Goal: Information Seeking & Learning: Learn about a topic

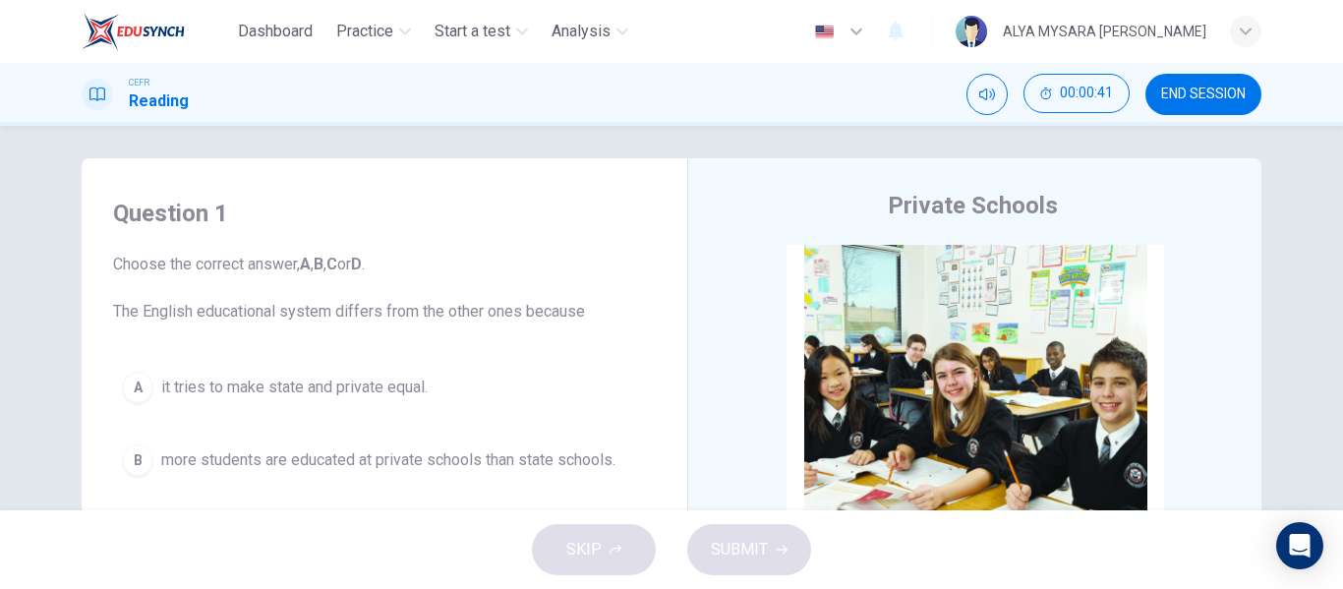
scroll to position [6, 0]
click at [612, 193] on div "Question 1 Choose the correct answer, A , B , C or D . The English educational …" at bounding box center [384, 415] width 574 height 472
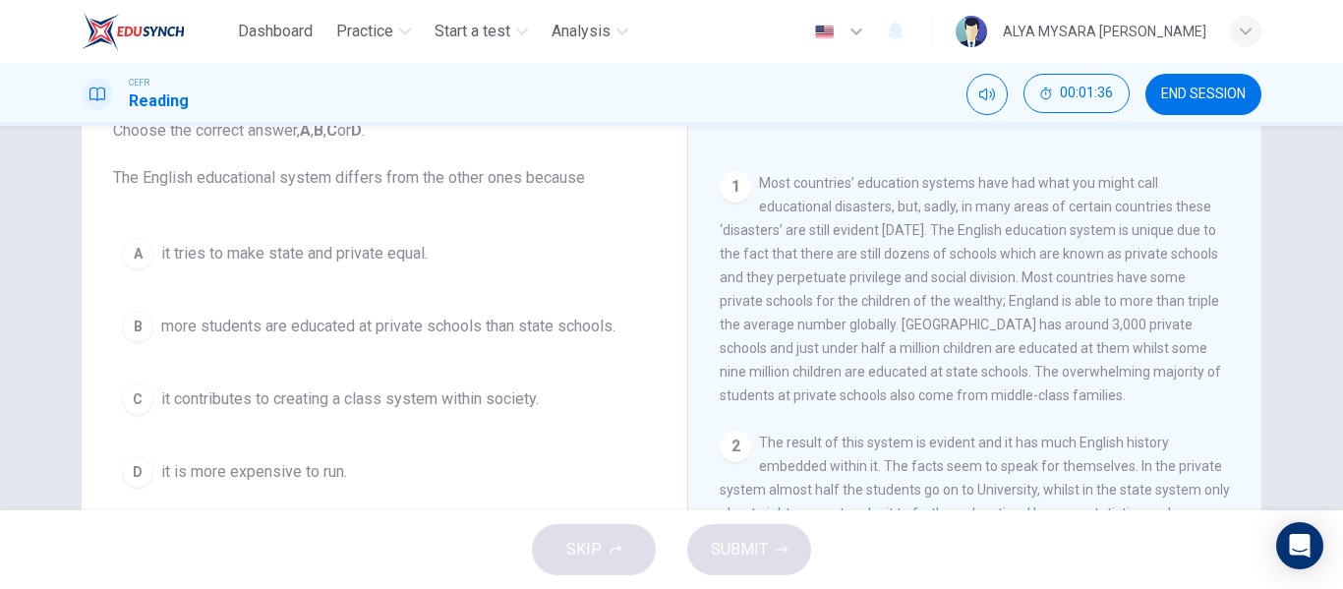
scroll to position [142, 0]
click at [132, 393] on div "C" at bounding box center [137, 397] width 31 height 31
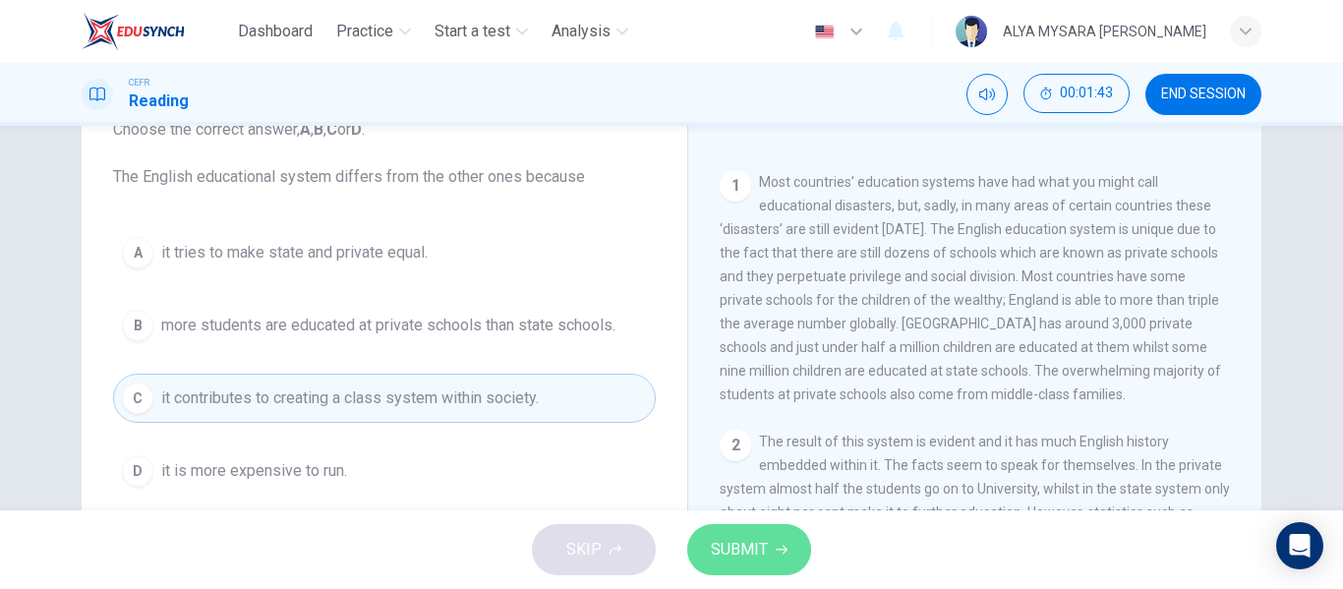
click at [742, 562] on span "SUBMIT" at bounding box center [739, 550] width 57 height 28
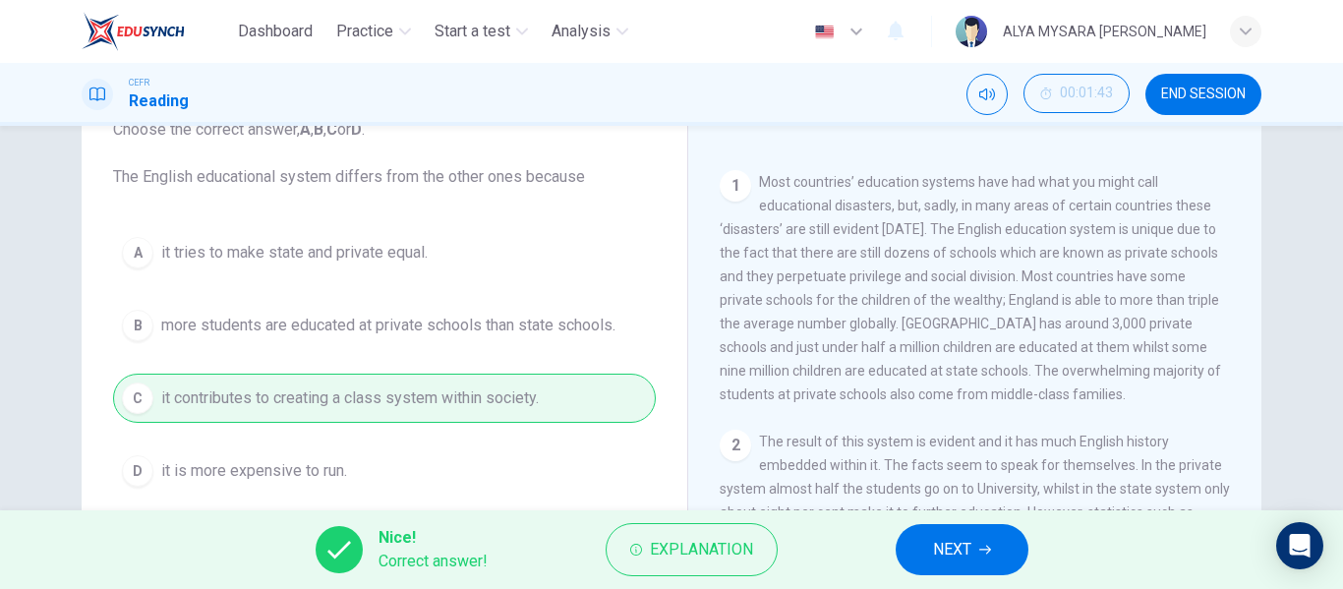
click at [917, 539] on button "NEXT" at bounding box center [962, 549] width 133 height 51
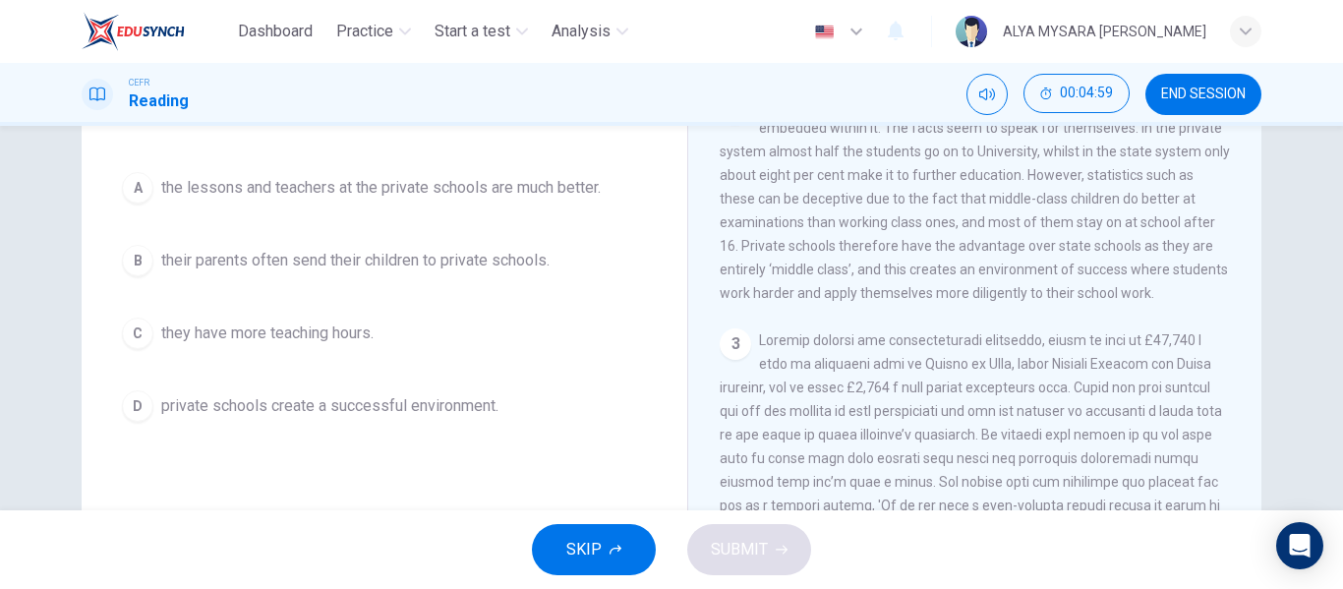
scroll to position [208, 0]
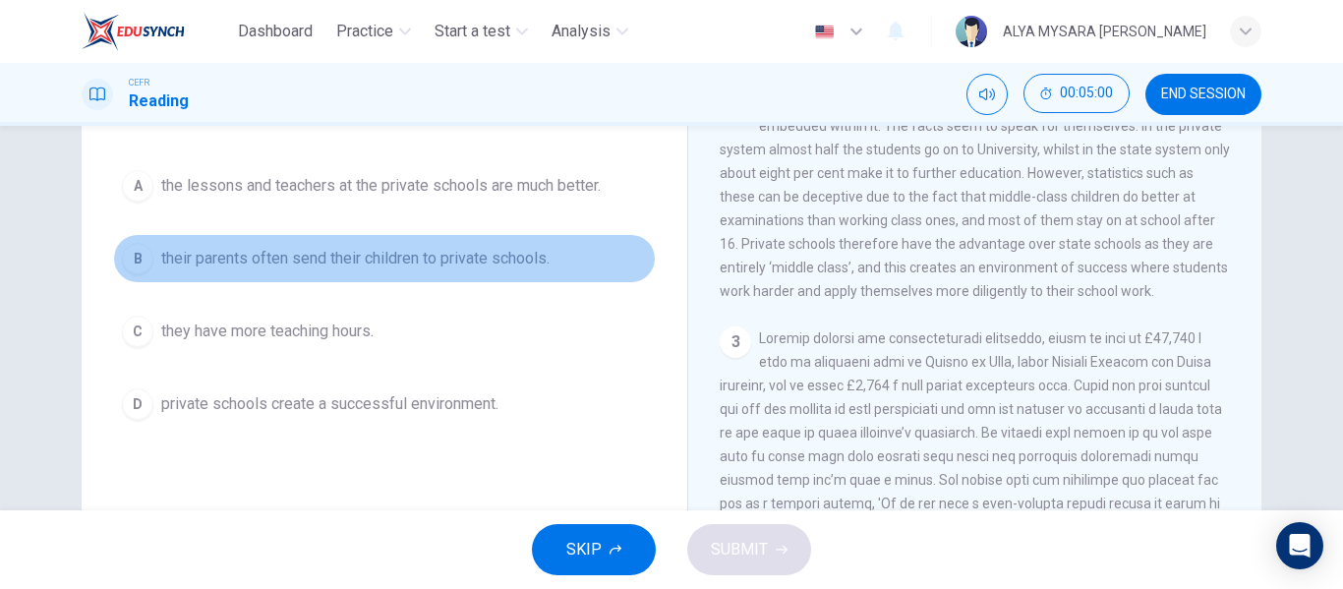
click at [133, 259] on div "B" at bounding box center [137, 258] width 31 height 31
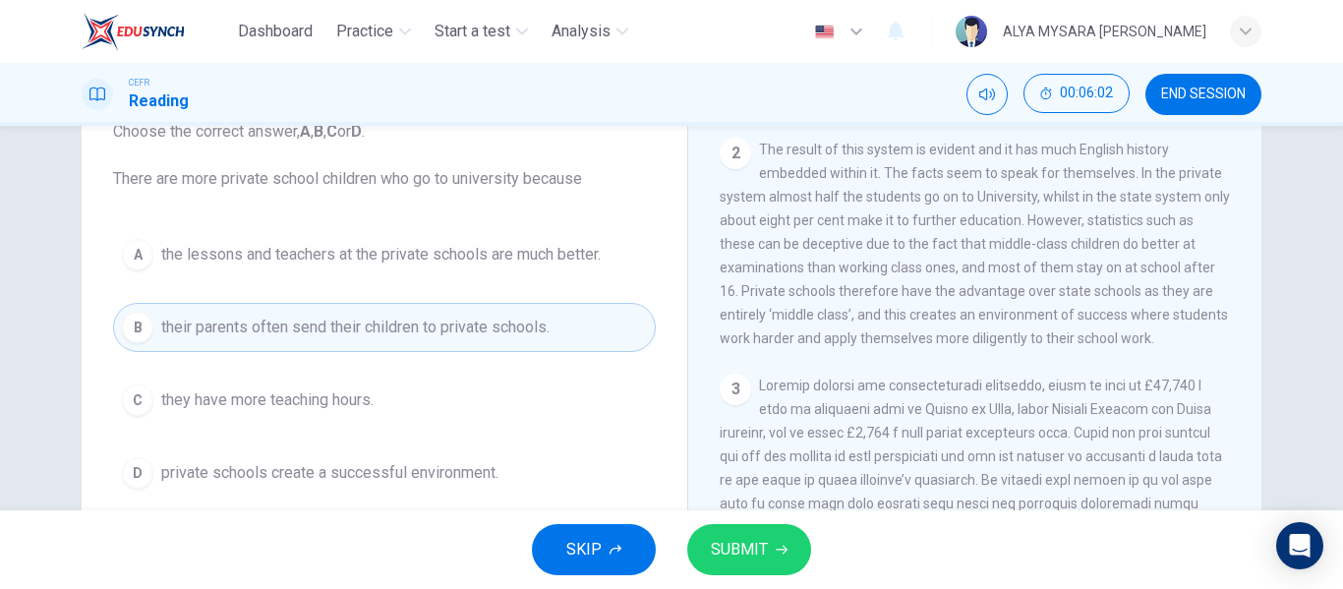
scroll to position [143, 0]
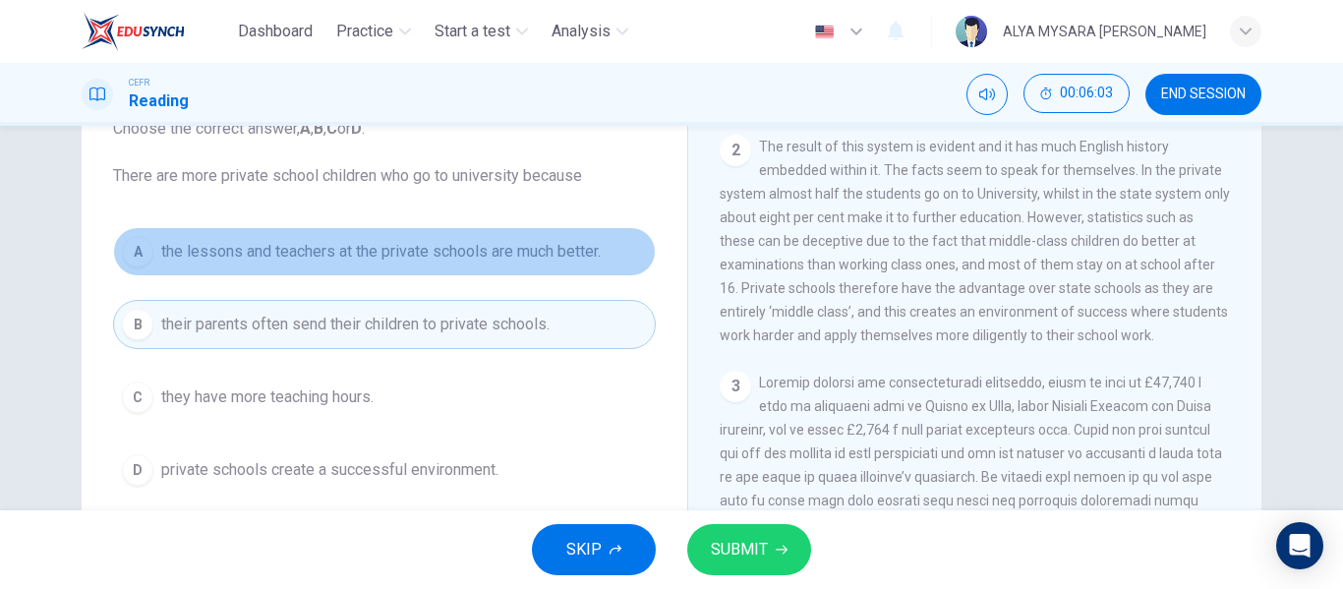
click at [143, 265] on button "A the lessons and teachers at the private schools are much better." at bounding box center [384, 251] width 543 height 49
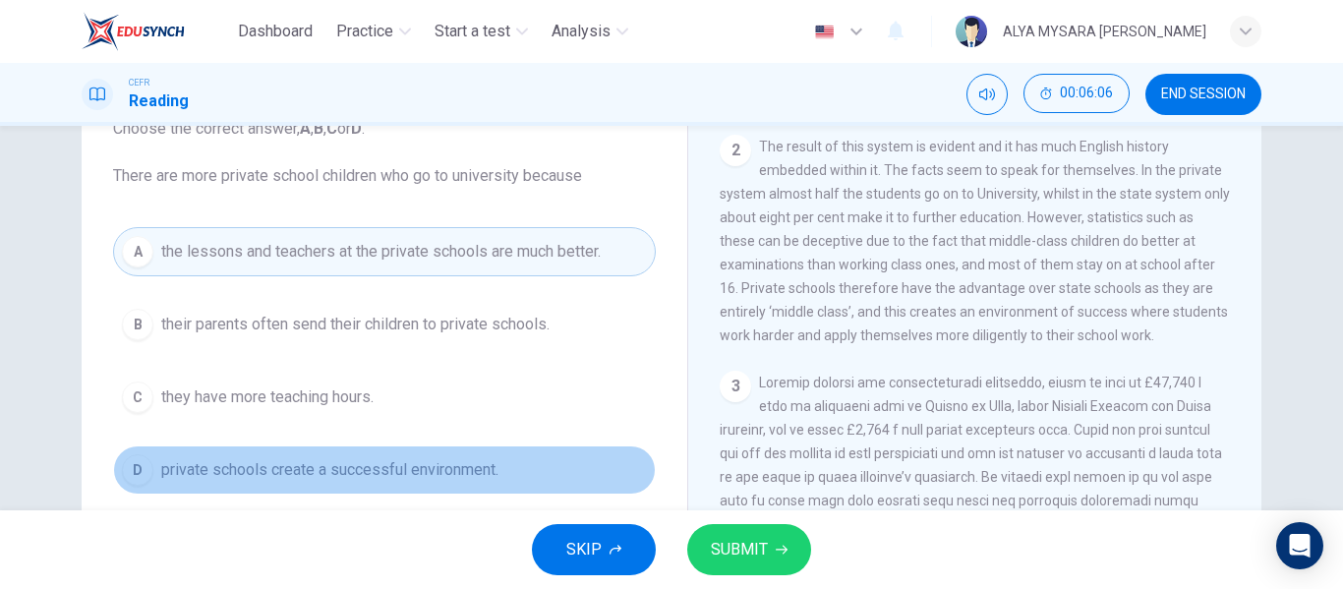
click at [301, 462] on span "private schools create a successful environment." at bounding box center [329, 470] width 337 height 24
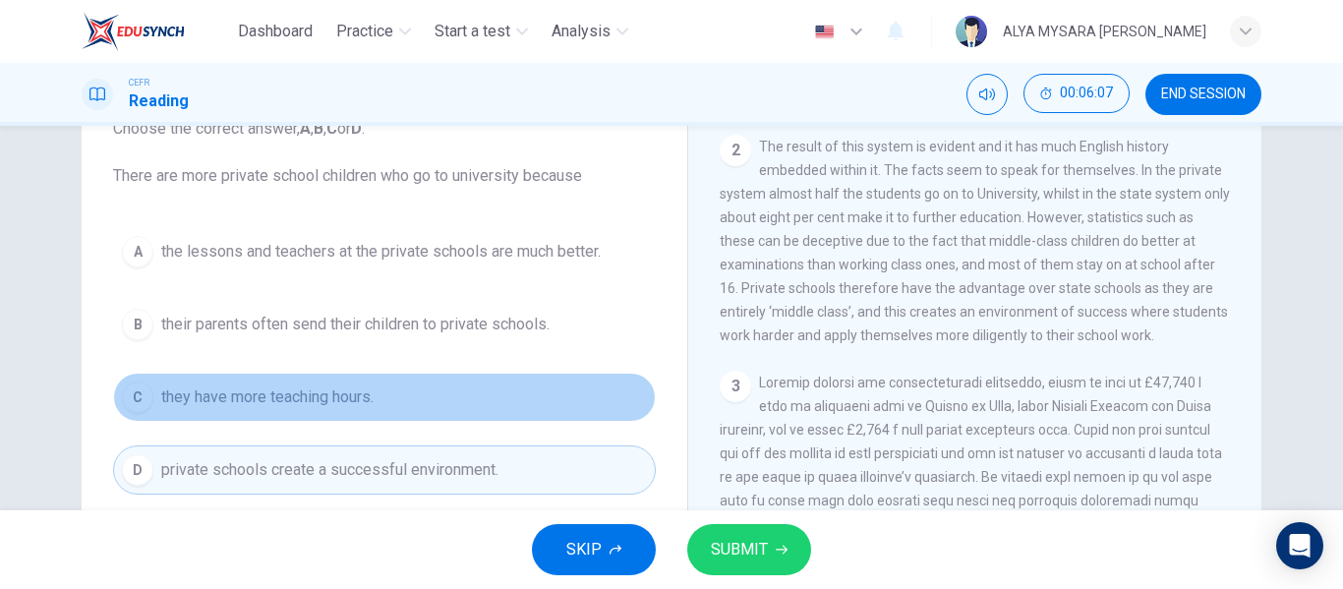
click at [189, 377] on button "C they have more teaching hours." at bounding box center [384, 397] width 543 height 49
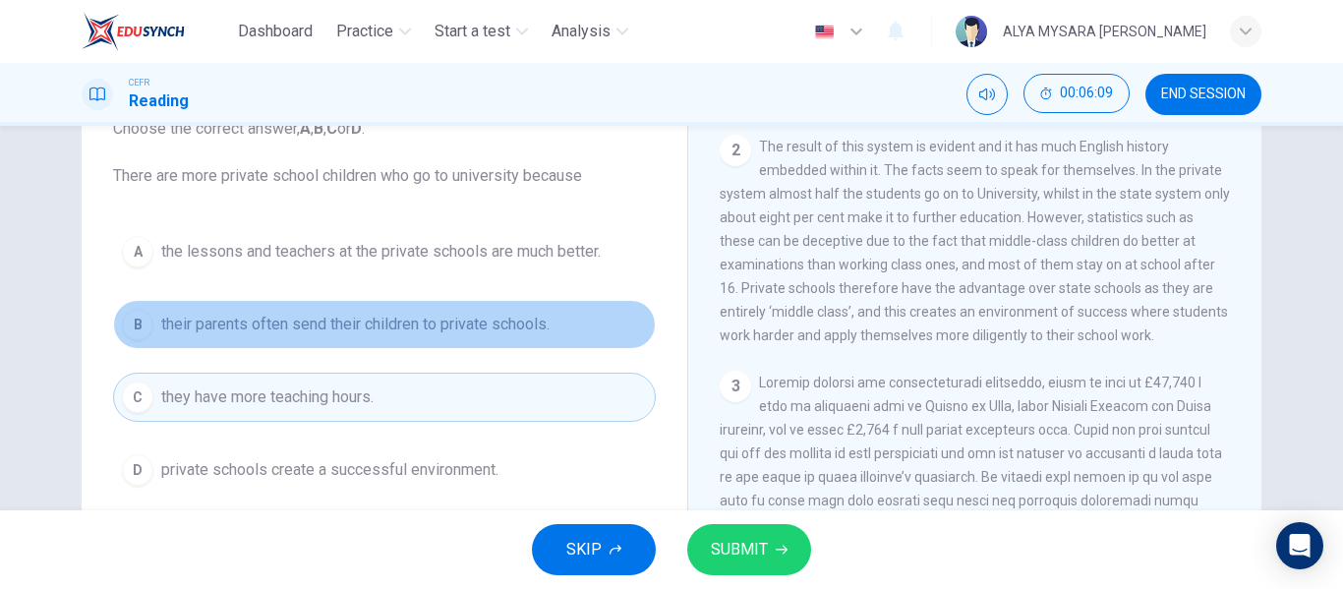
click at [174, 313] on span "their parents often send their children to private schools." at bounding box center [355, 325] width 388 height 24
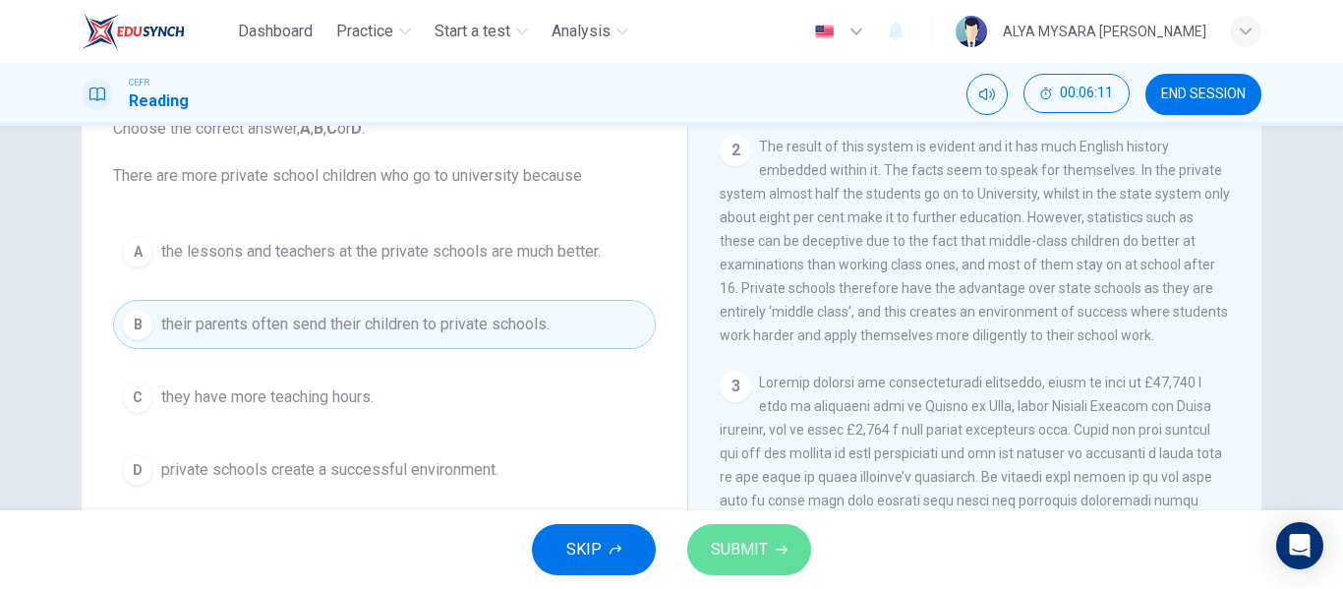
click at [764, 556] on span "SUBMIT" at bounding box center [739, 550] width 57 height 28
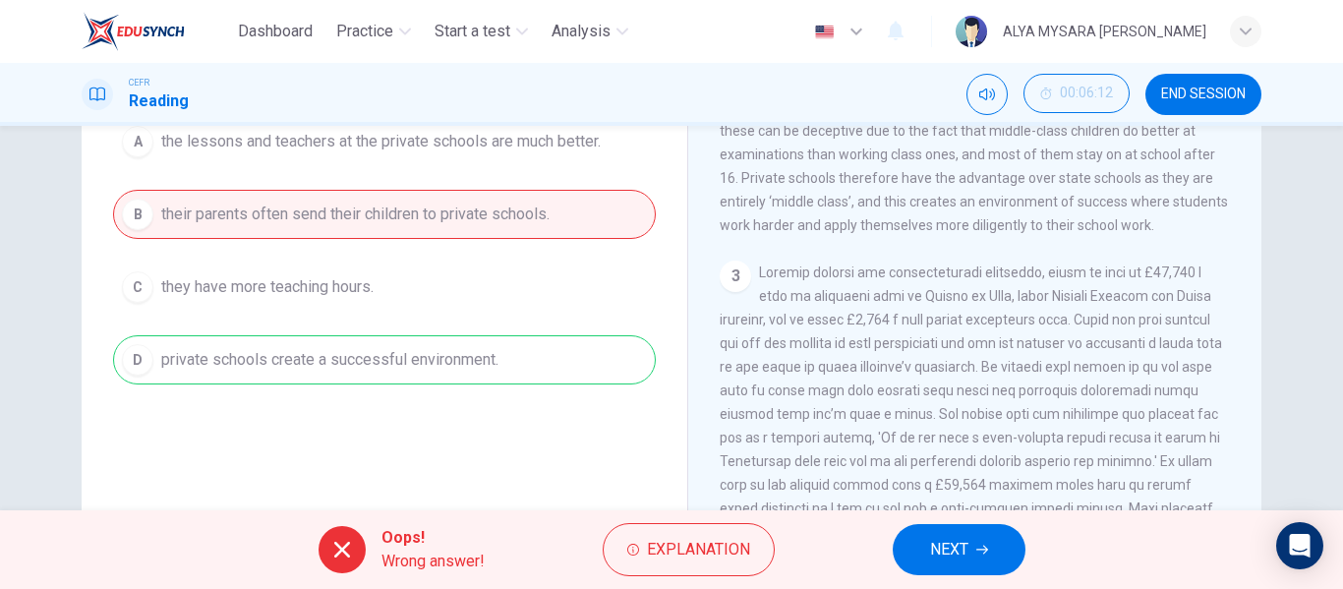
scroll to position [255, 0]
click at [925, 559] on button "NEXT" at bounding box center [959, 549] width 133 height 51
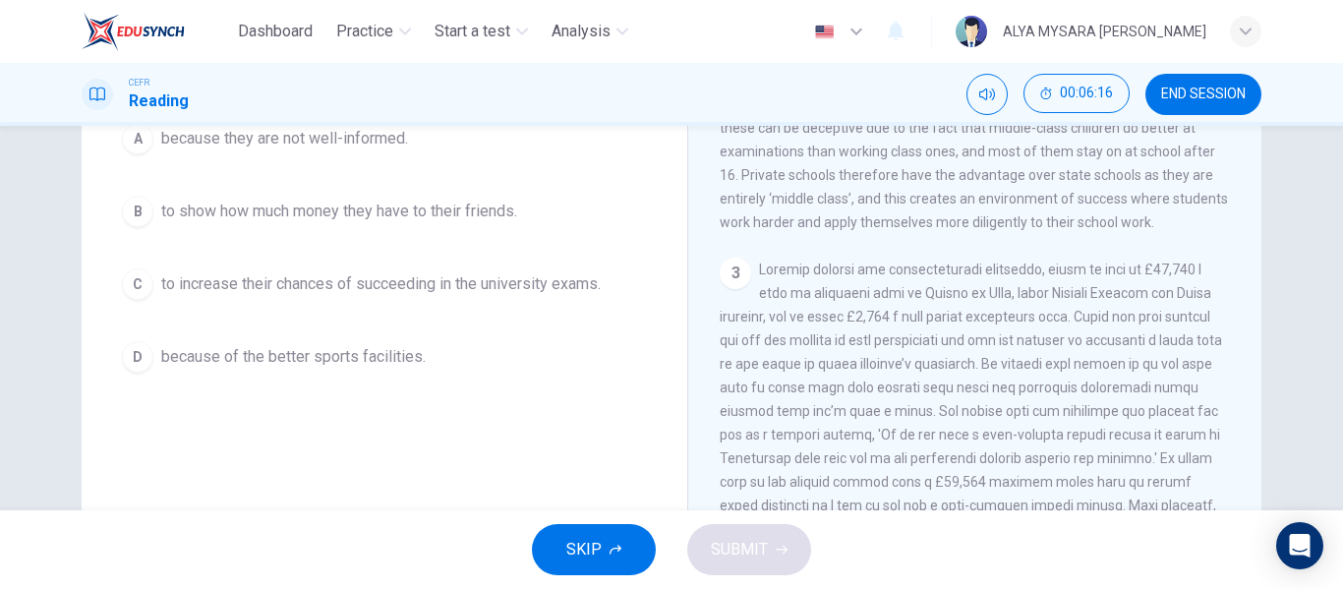
scroll to position [258, 0]
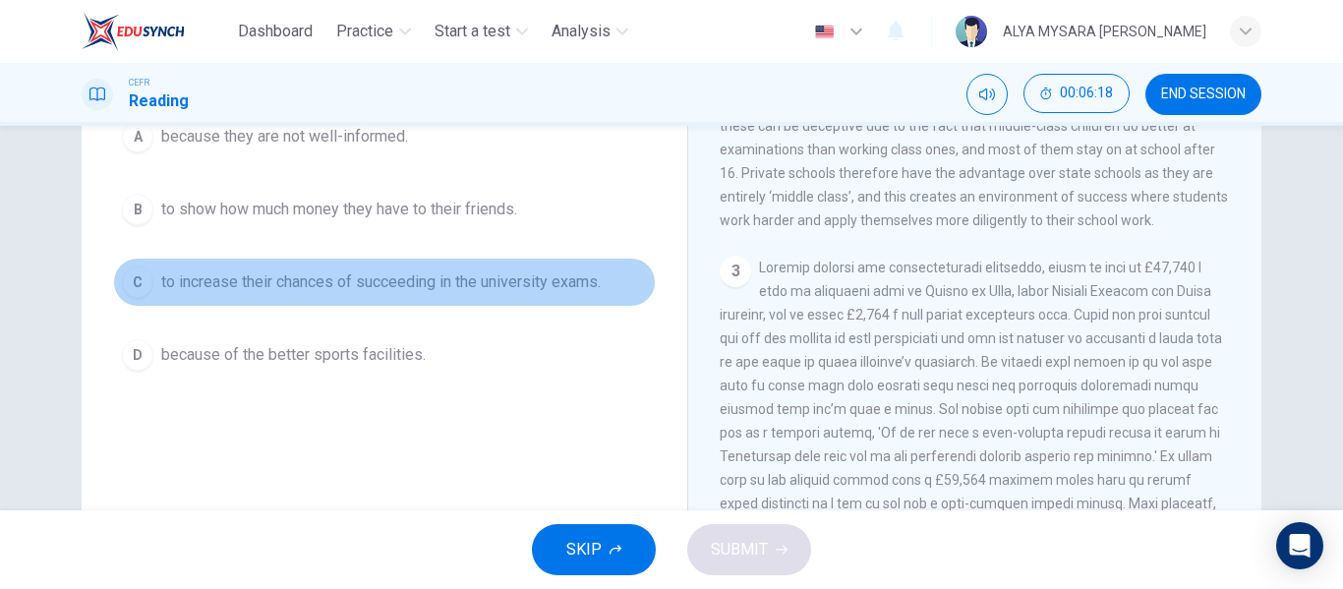
click at [126, 281] on div "C" at bounding box center [137, 281] width 31 height 31
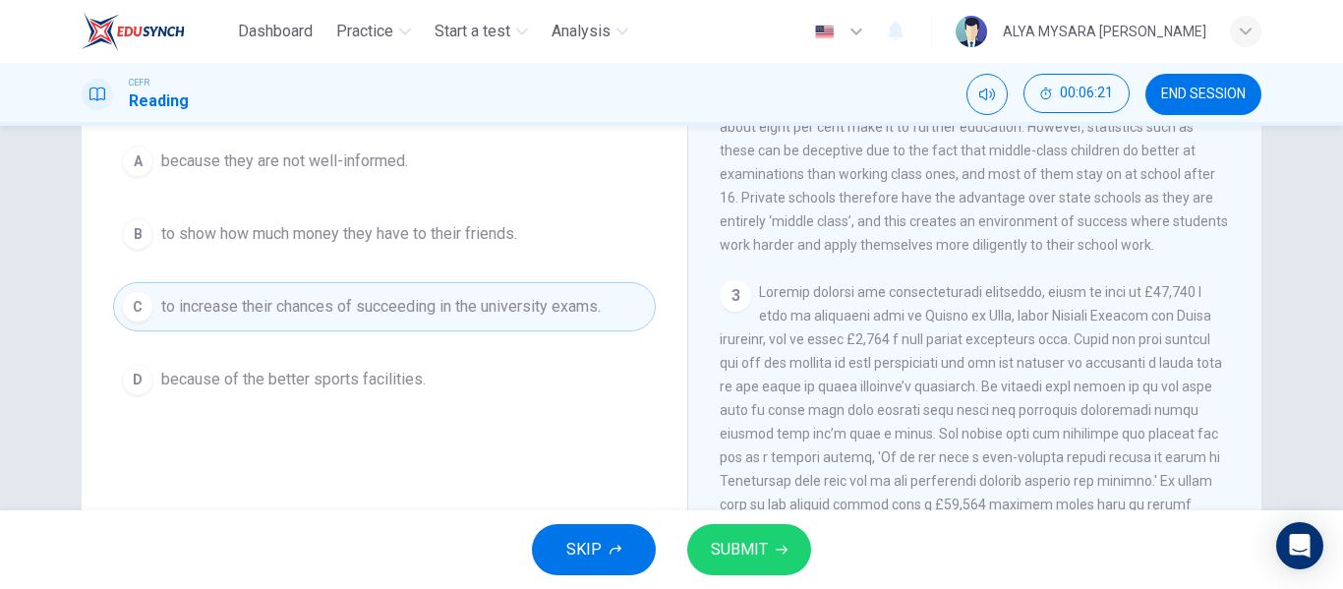
scroll to position [231, 0]
click at [745, 541] on span "SUBMIT" at bounding box center [739, 550] width 57 height 28
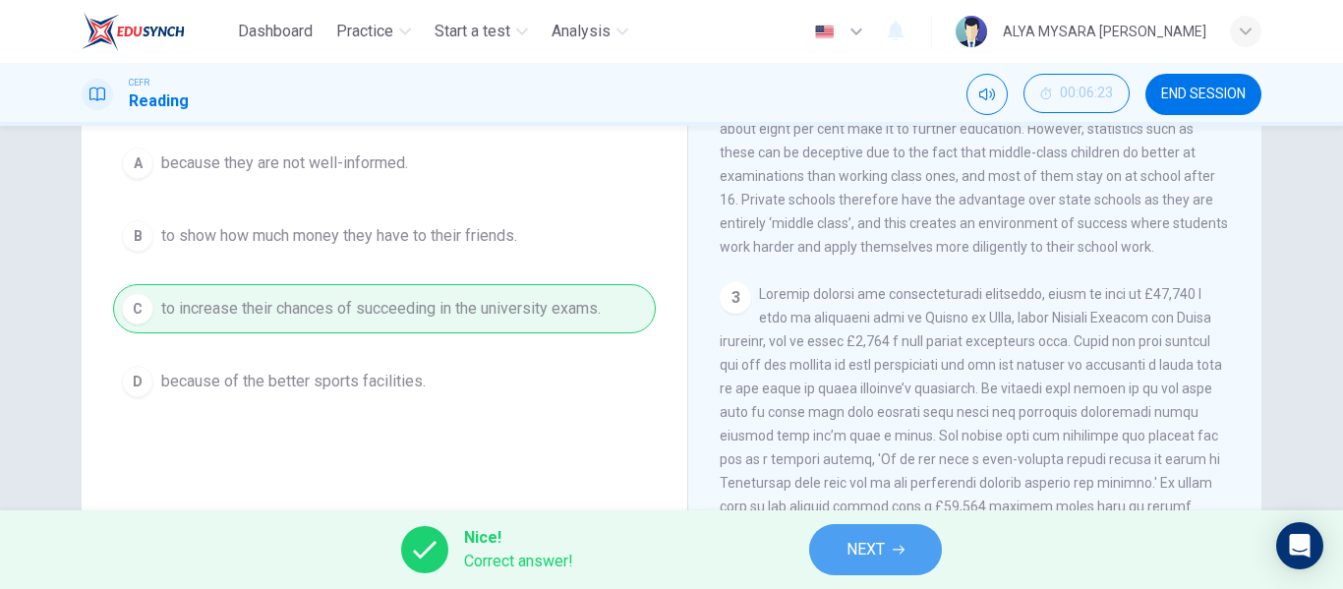
click at [854, 562] on span "NEXT" at bounding box center [865, 550] width 38 height 28
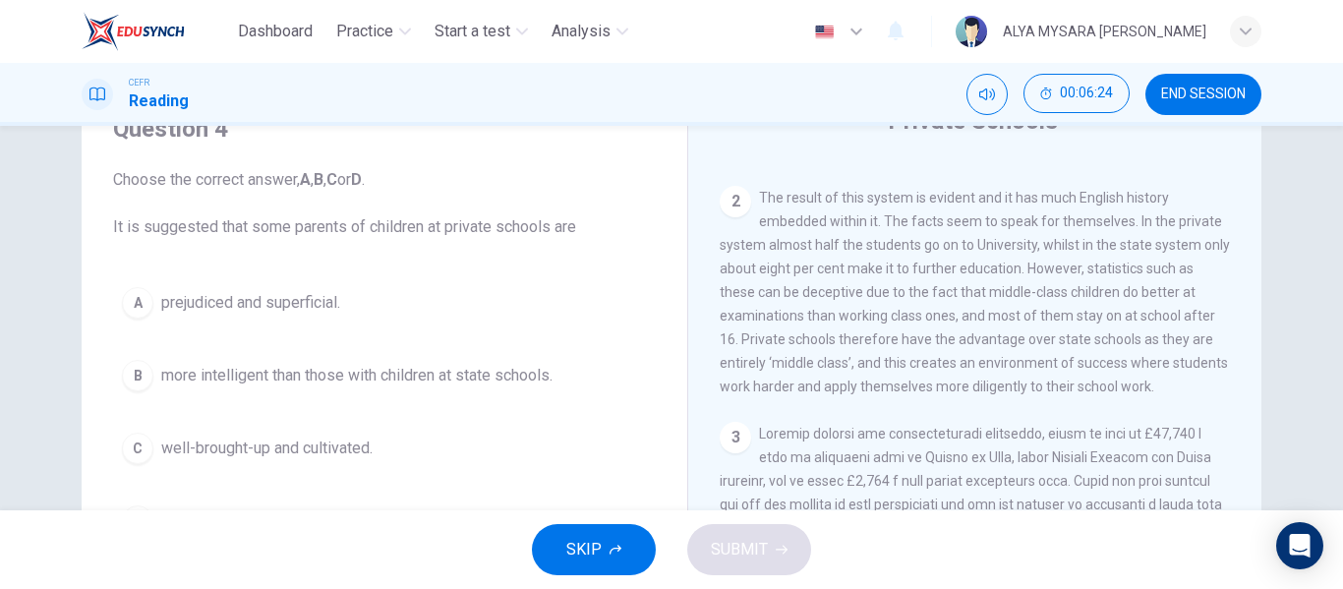
scroll to position [93, 0]
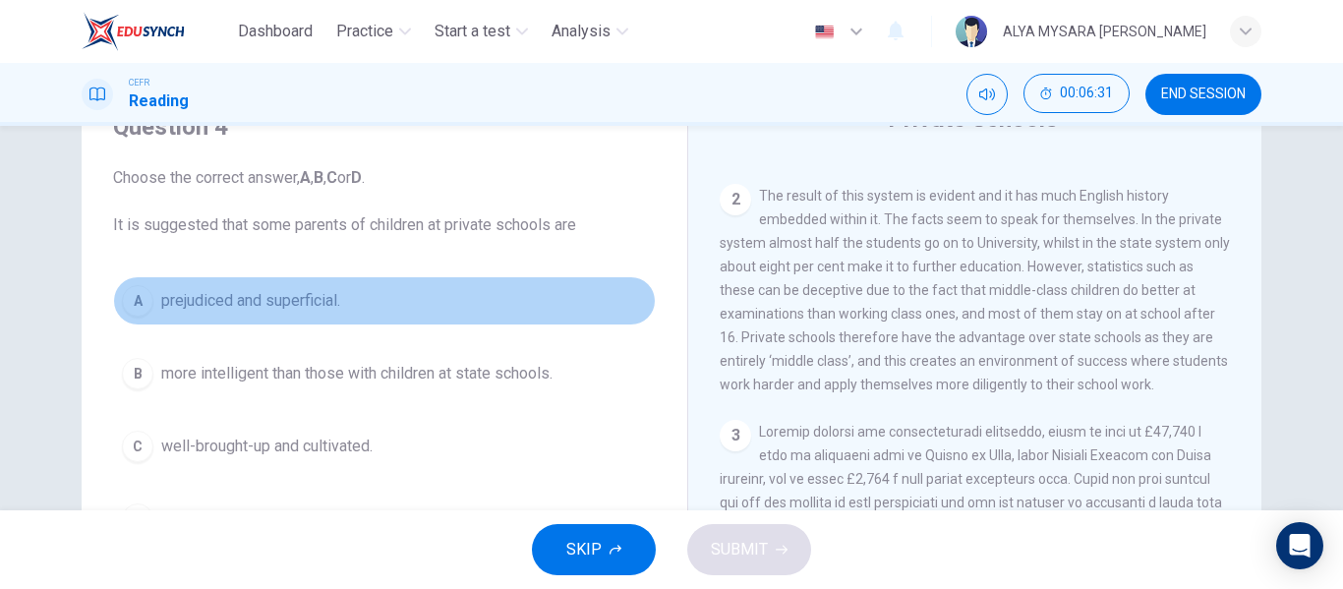
click at [217, 314] on button "A prejudiced and superficial." at bounding box center [384, 300] width 543 height 49
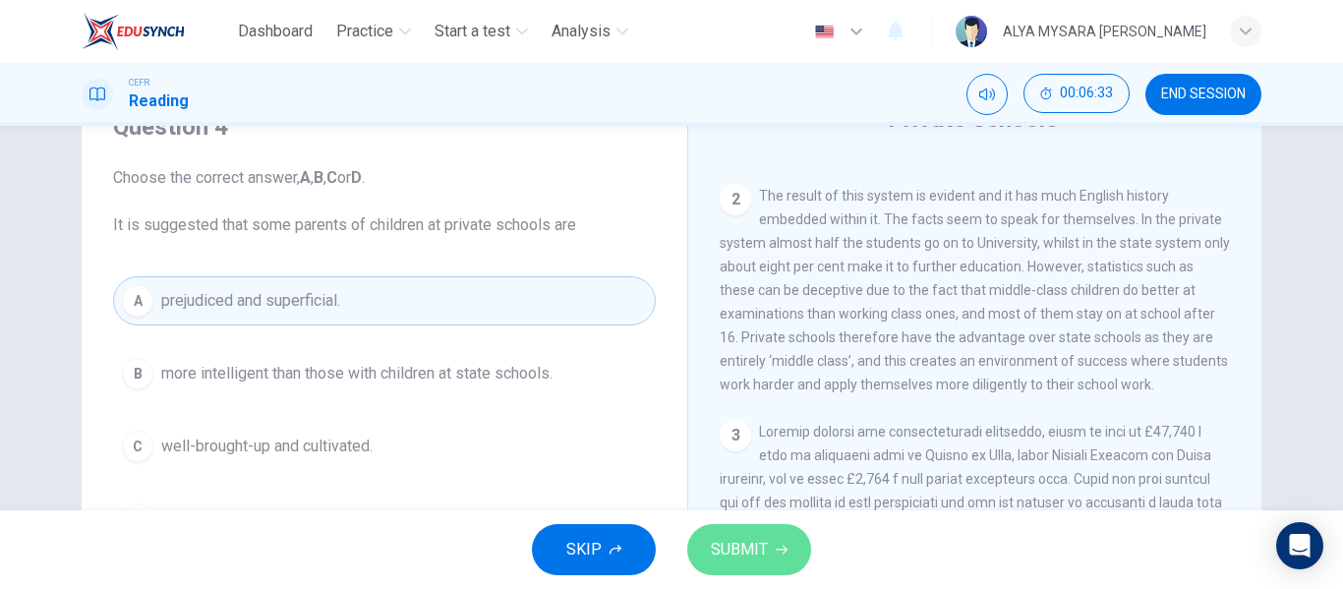
click at [781, 547] on icon "button" at bounding box center [782, 550] width 12 height 12
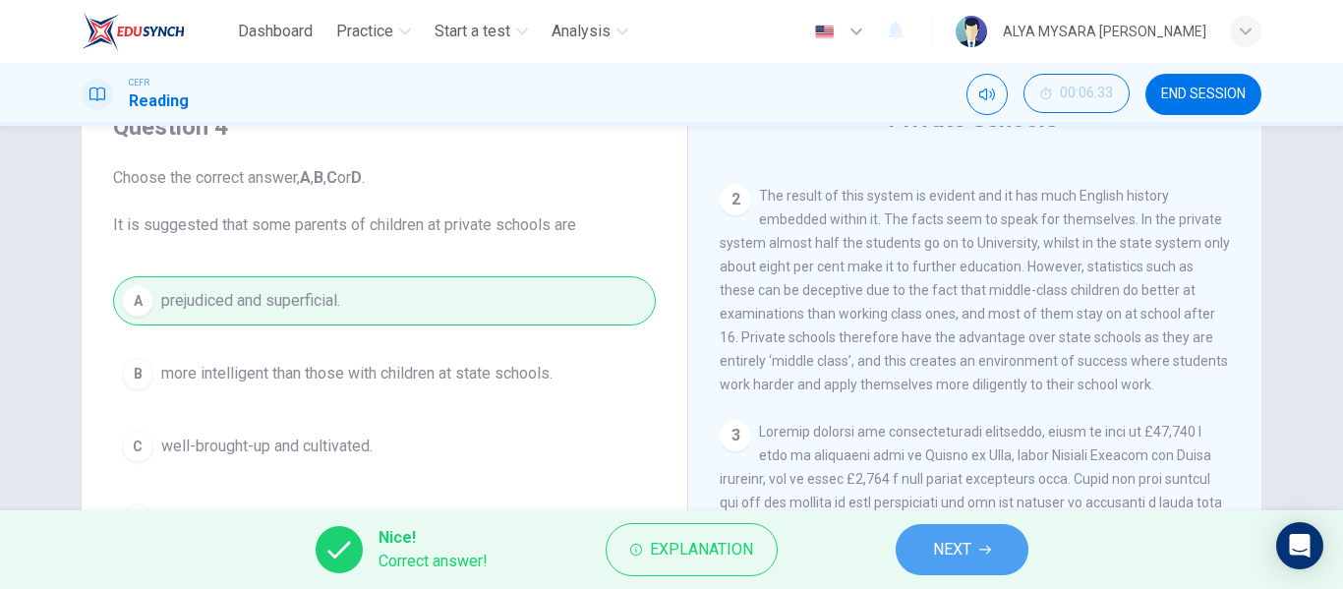
click at [933, 550] on span "NEXT" at bounding box center [952, 550] width 38 height 28
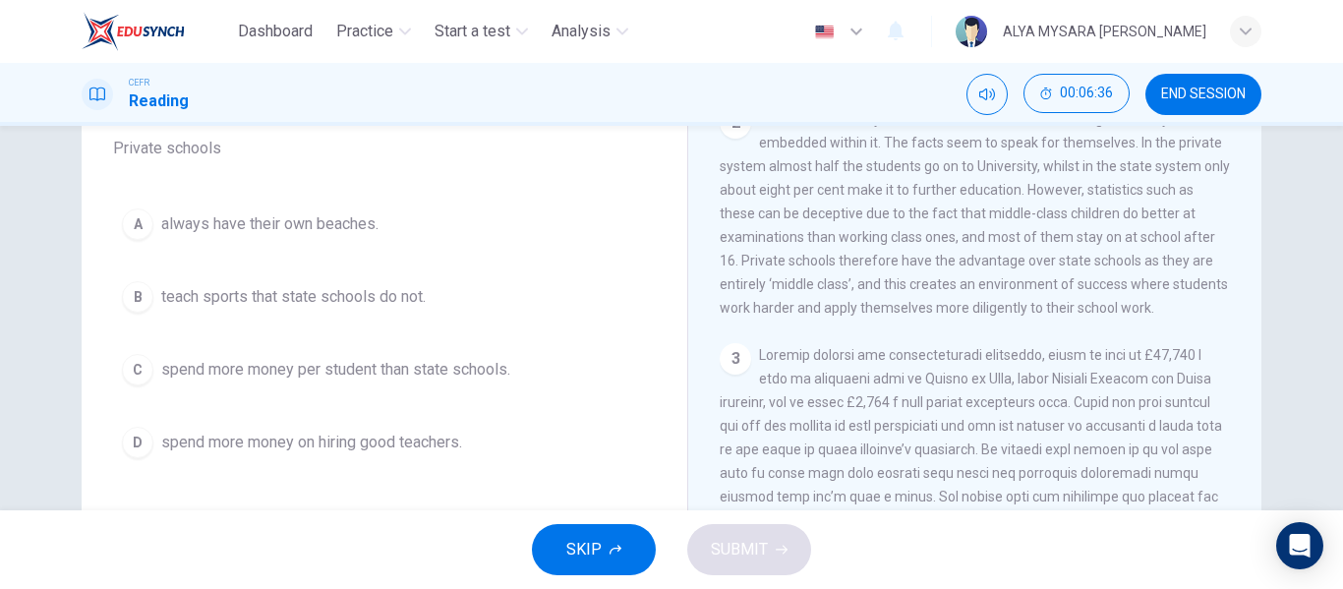
scroll to position [171, 0]
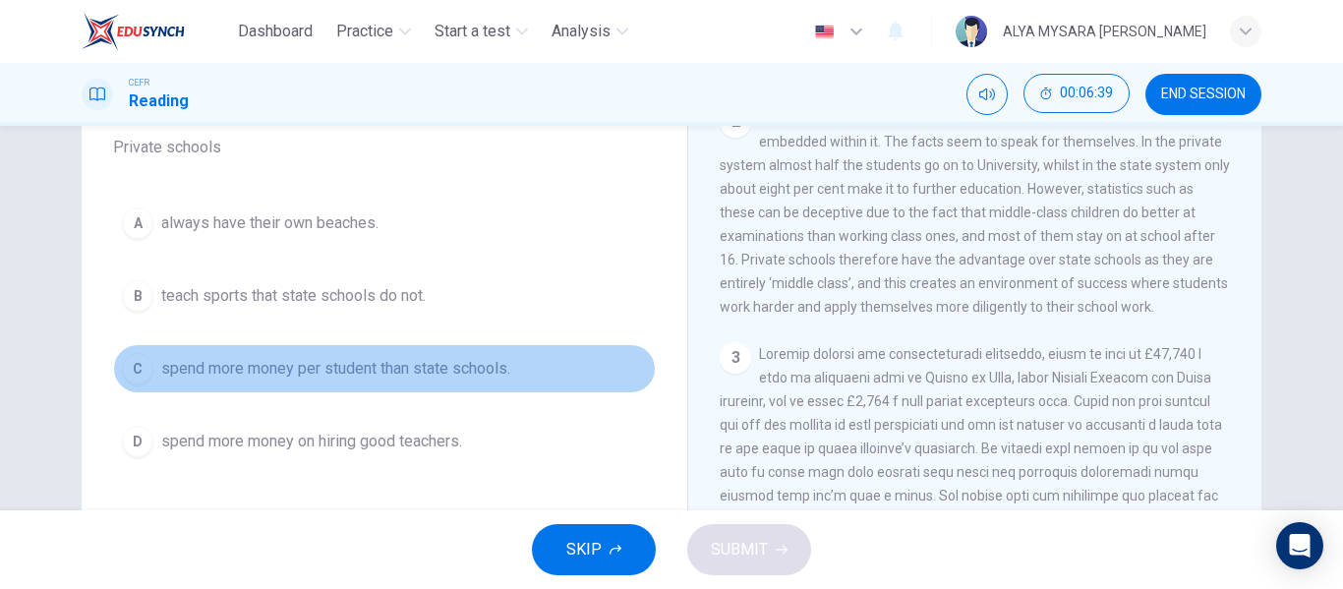
click at [226, 382] on button "C spend more money per student than state schools." at bounding box center [384, 368] width 543 height 49
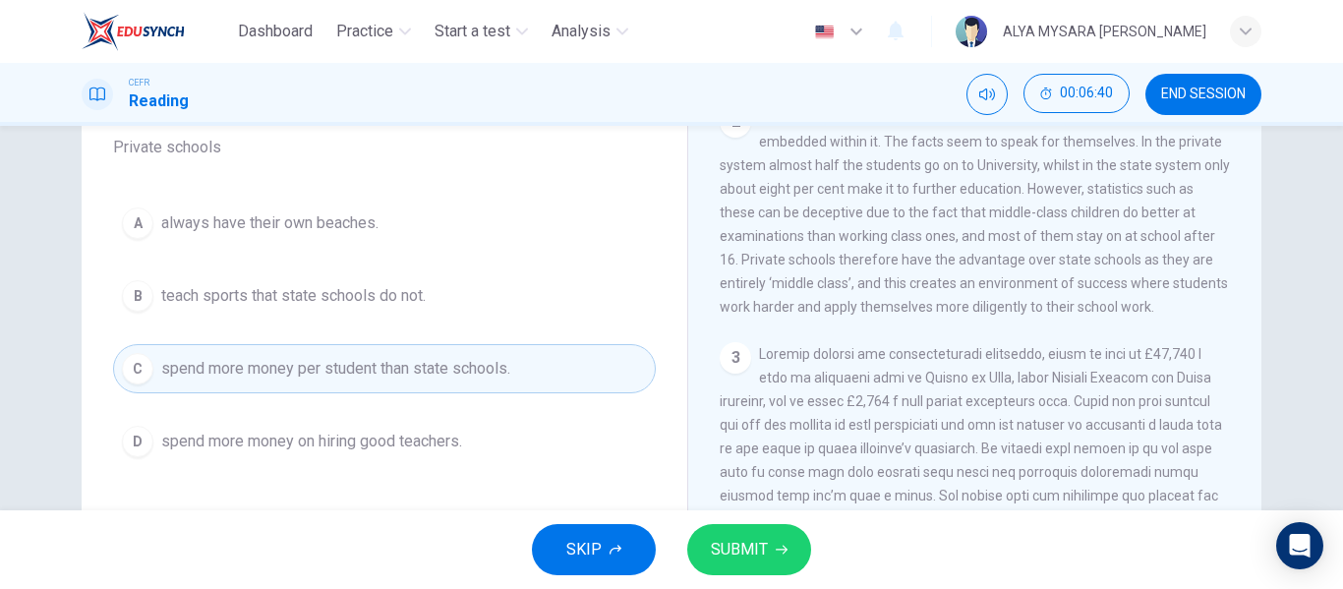
drag, startPoint x: 814, startPoint y: 543, endPoint x: 787, endPoint y: 550, distance: 27.4
click at [787, 550] on div "SKIP SUBMIT" at bounding box center [671, 549] width 1343 height 79
click at [787, 550] on button "SUBMIT" at bounding box center [749, 549] width 124 height 51
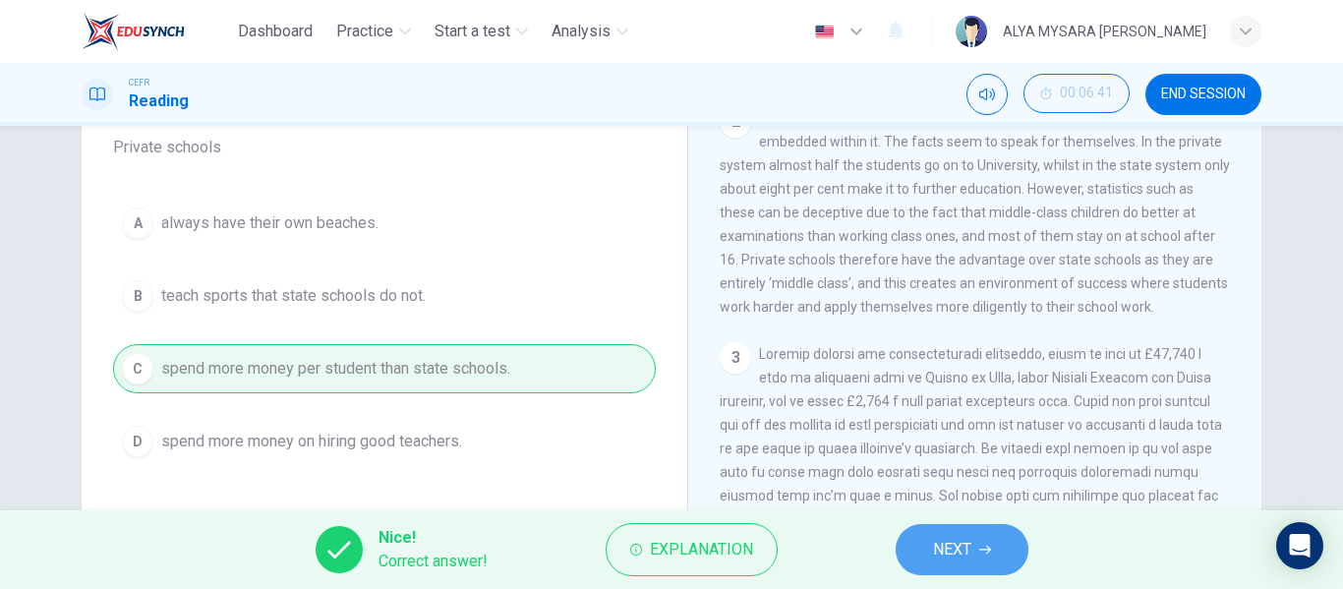
click at [966, 558] on span "NEXT" at bounding box center [952, 550] width 38 height 28
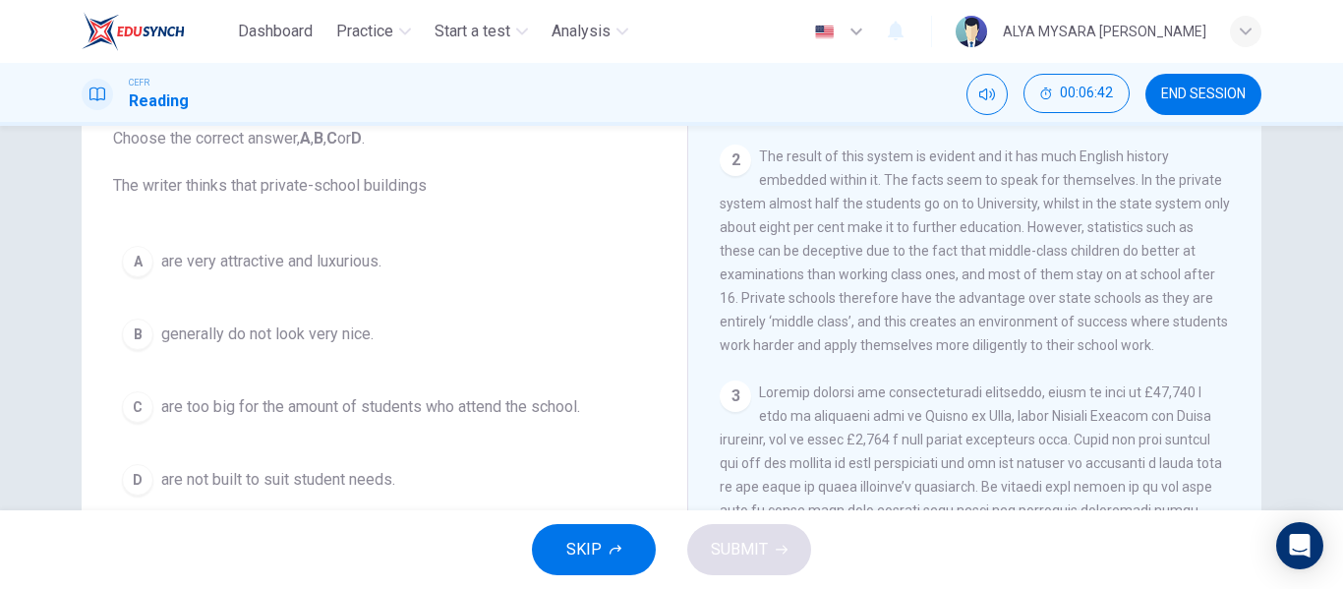
scroll to position [137, 0]
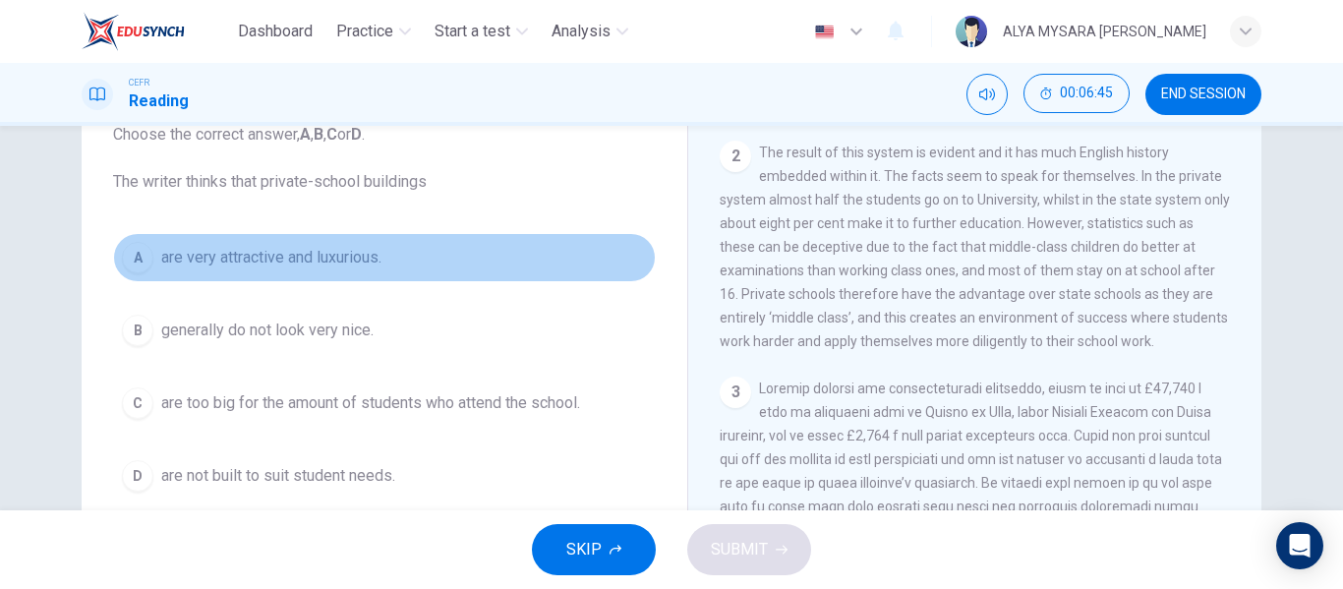
click at [161, 263] on span "are very attractive and luxurious." at bounding box center [271, 258] width 220 height 24
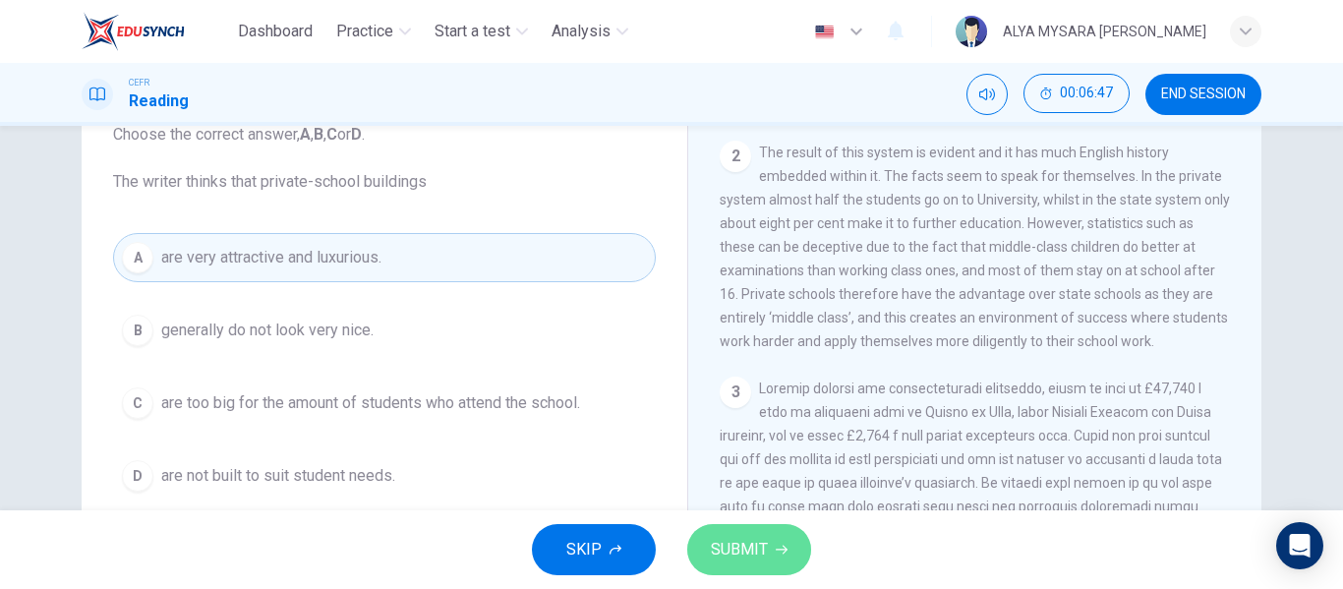
click at [708, 545] on button "SUBMIT" at bounding box center [749, 549] width 124 height 51
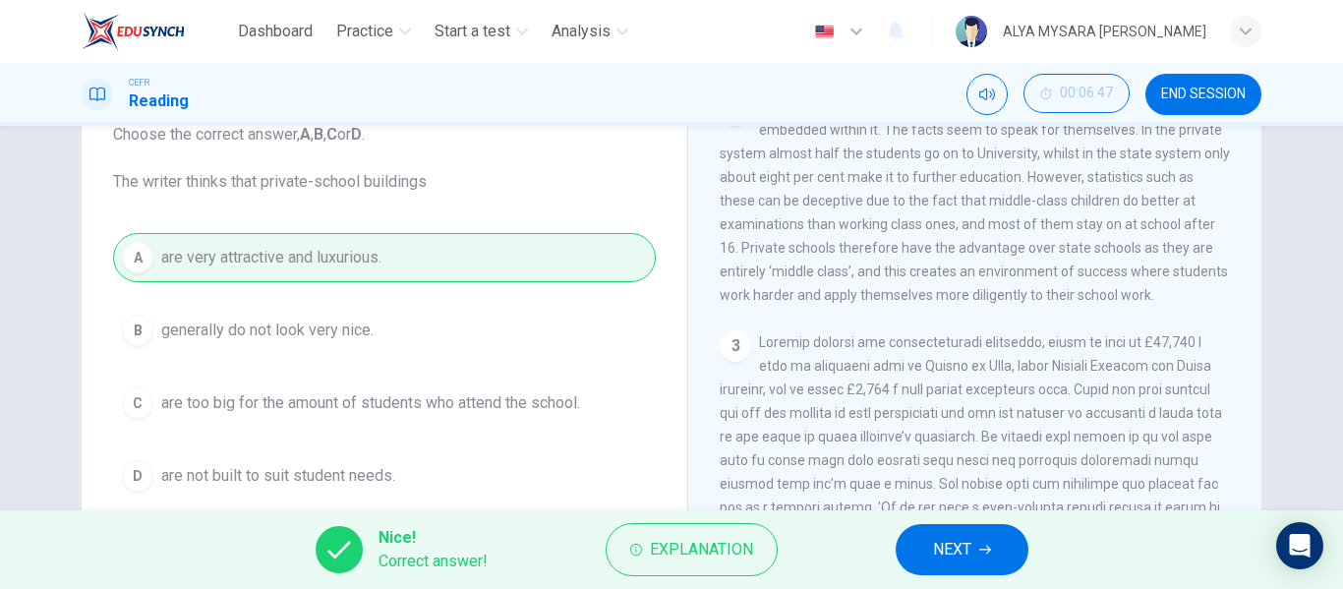
scroll to position [695, 0]
click at [943, 542] on span "NEXT" at bounding box center [952, 550] width 38 height 28
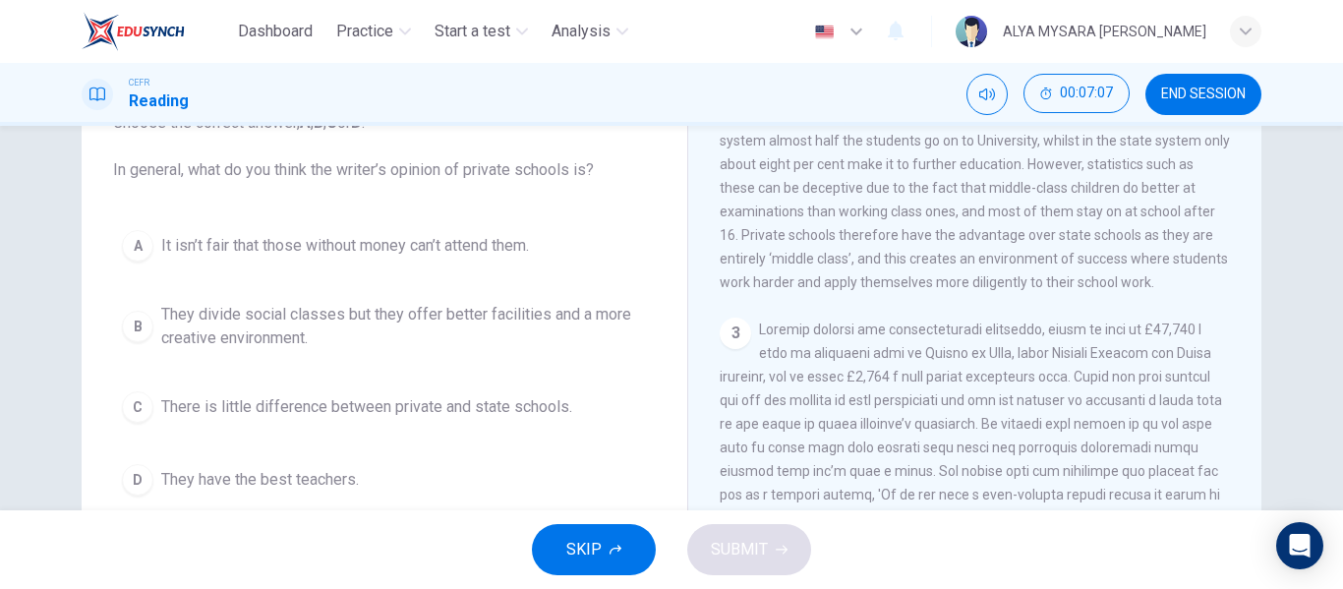
scroll to position [149, 0]
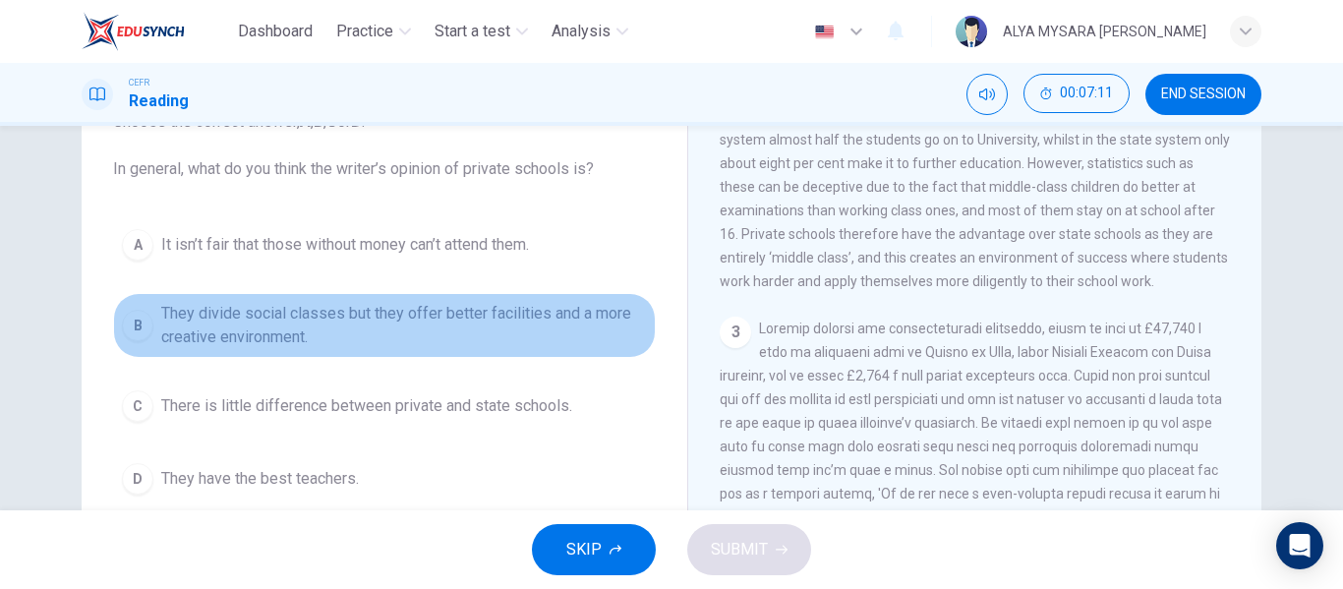
click at [175, 319] on span "They divide social classes but they offer better facilities and a more creative…" at bounding box center [404, 325] width 486 height 47
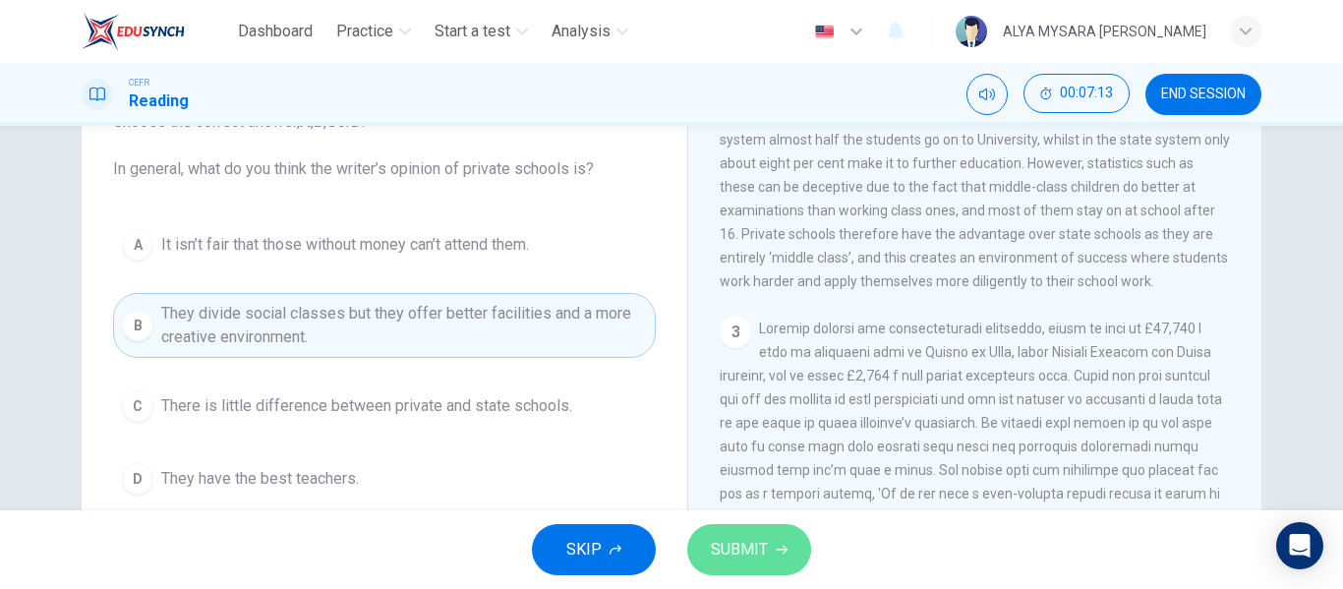
click at [711, 544] on span "SUBMIT" at bounding box center [739, 550] width 57 height 28
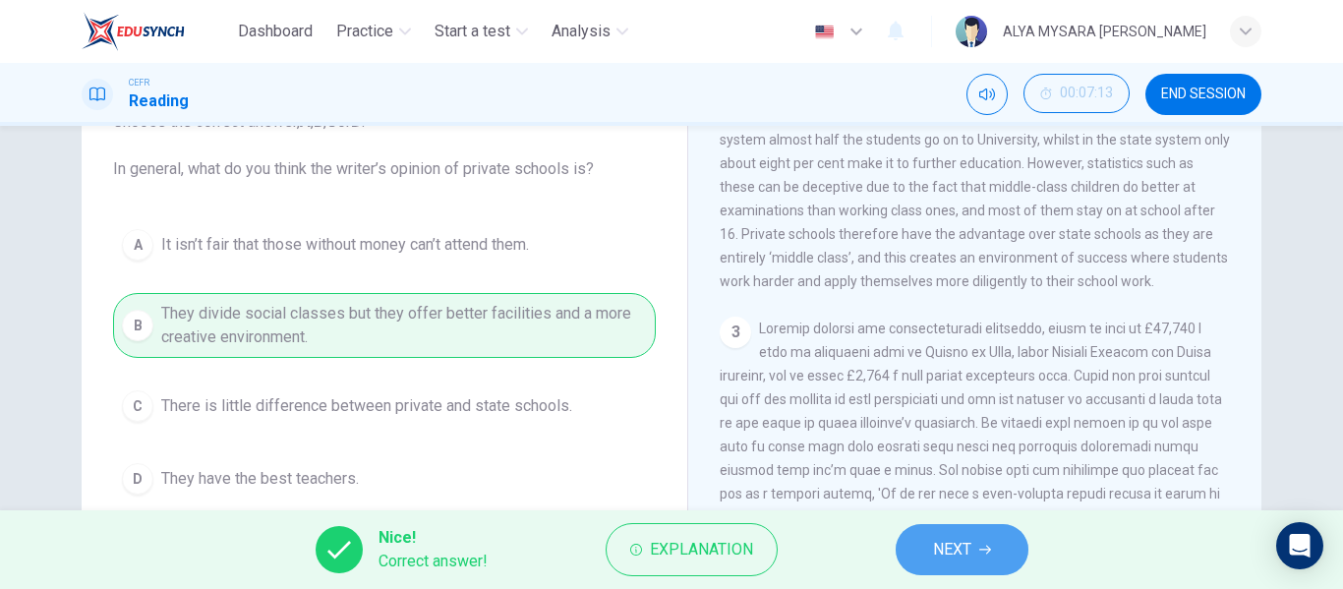
click at [961, 557] on span "NEXT" at bounding box center [952, 550] width 38 height 28
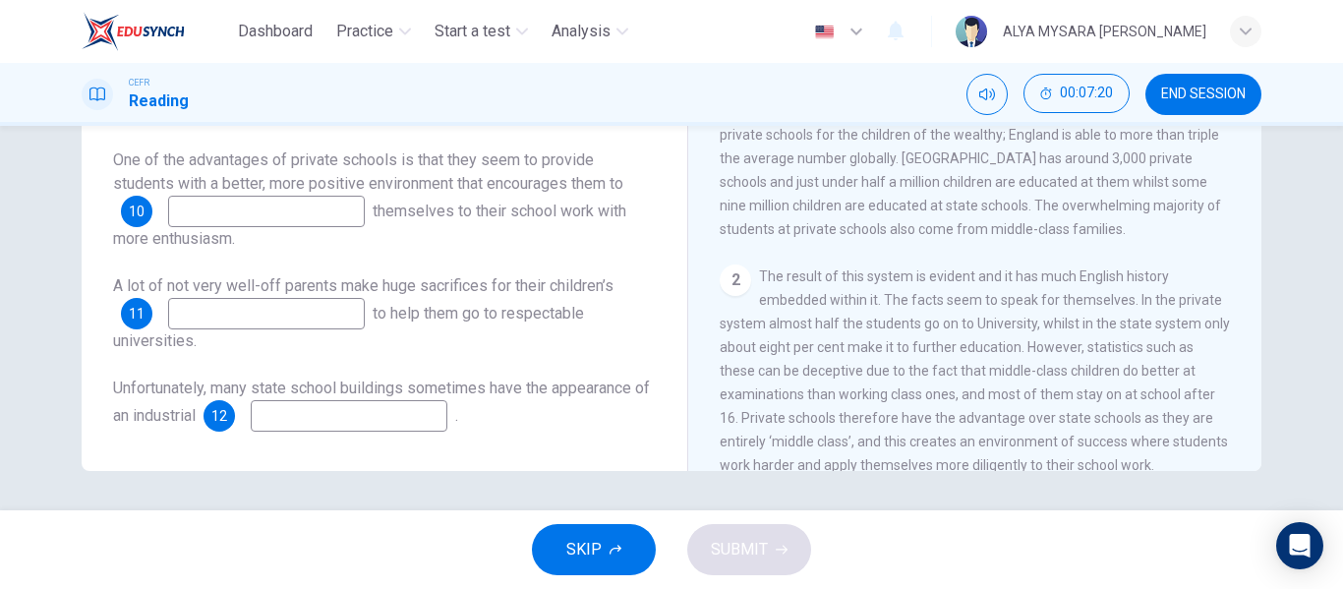
scroll to position [284, 0]
click at [596, 558] on span "SKIP" at bounding box center [583, 550] width 35 height 28
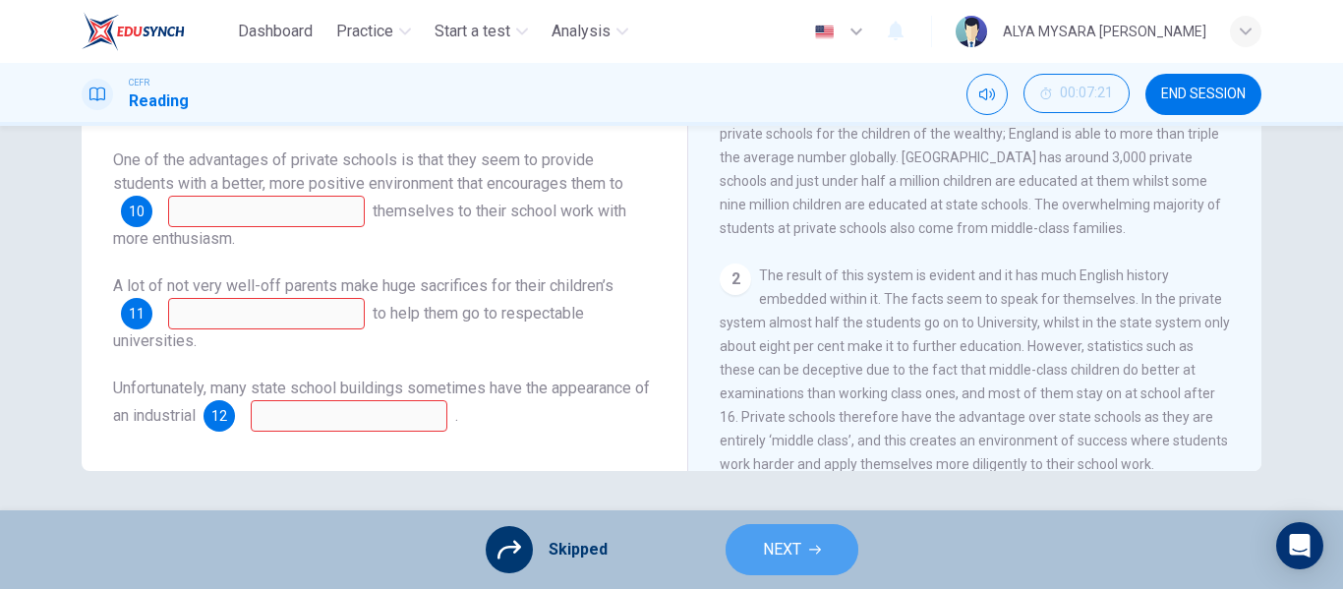
click at [780, 569] on button "NEXT" at bounding box center [792, 549] width 133 height 51
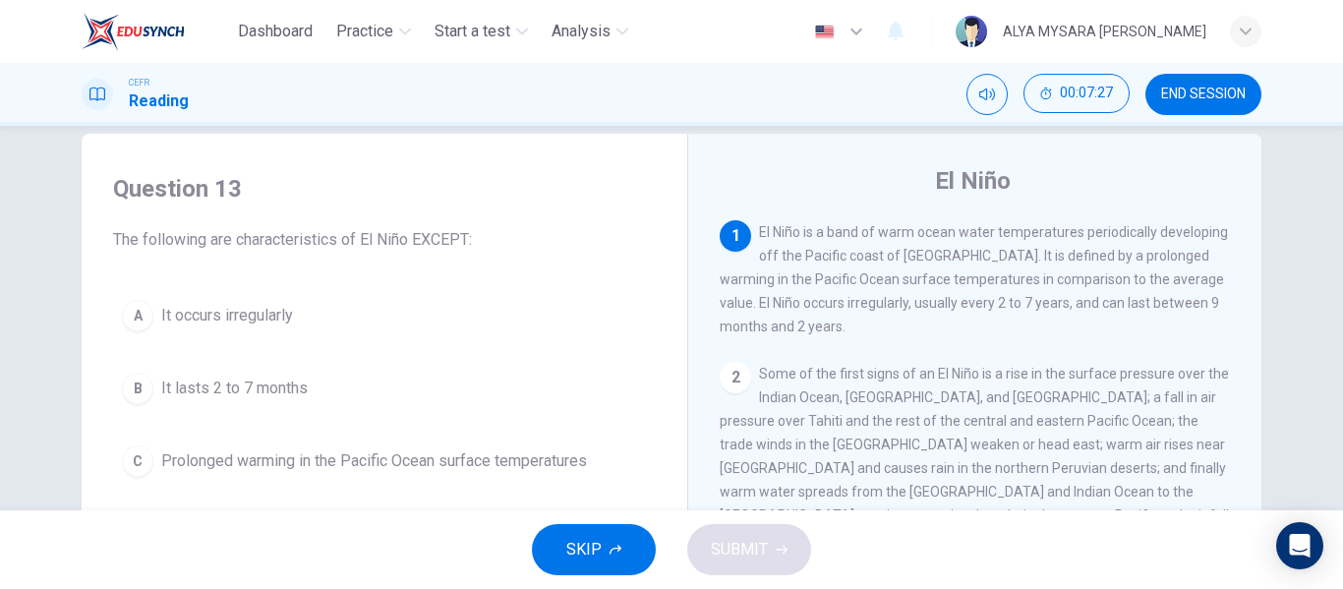
scroll to position [34, 0]
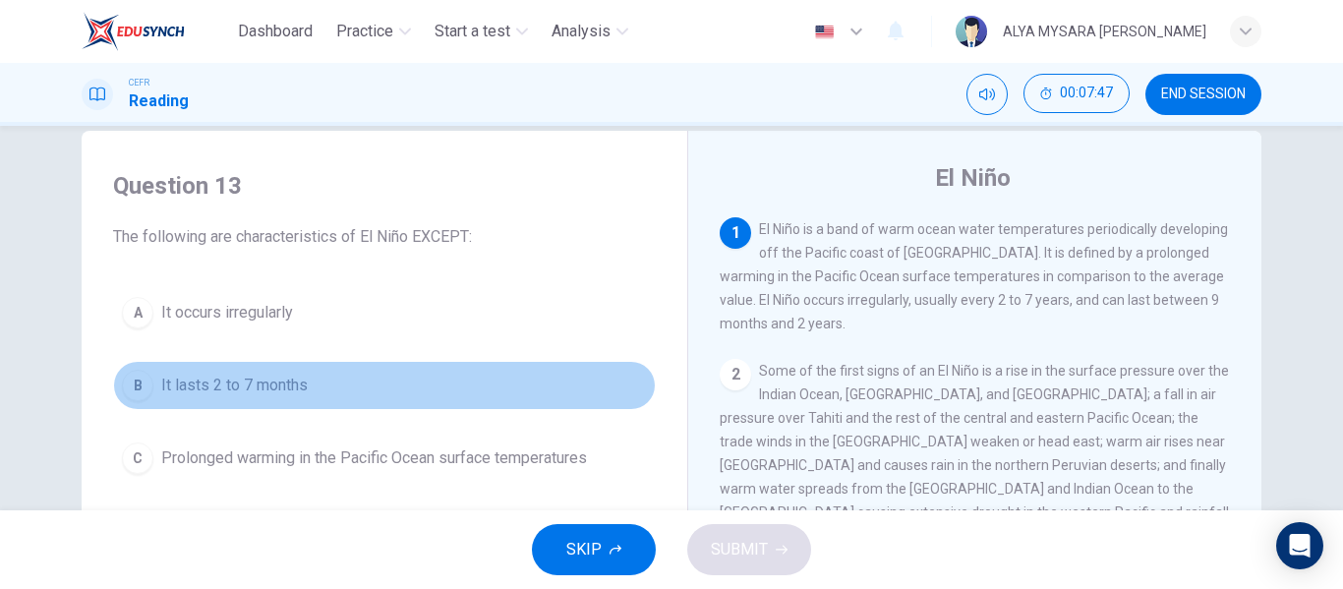
click at [172, 379] on span "It lasts 2 to 7 months" at bounding box center [234, 386] width 146 height 24
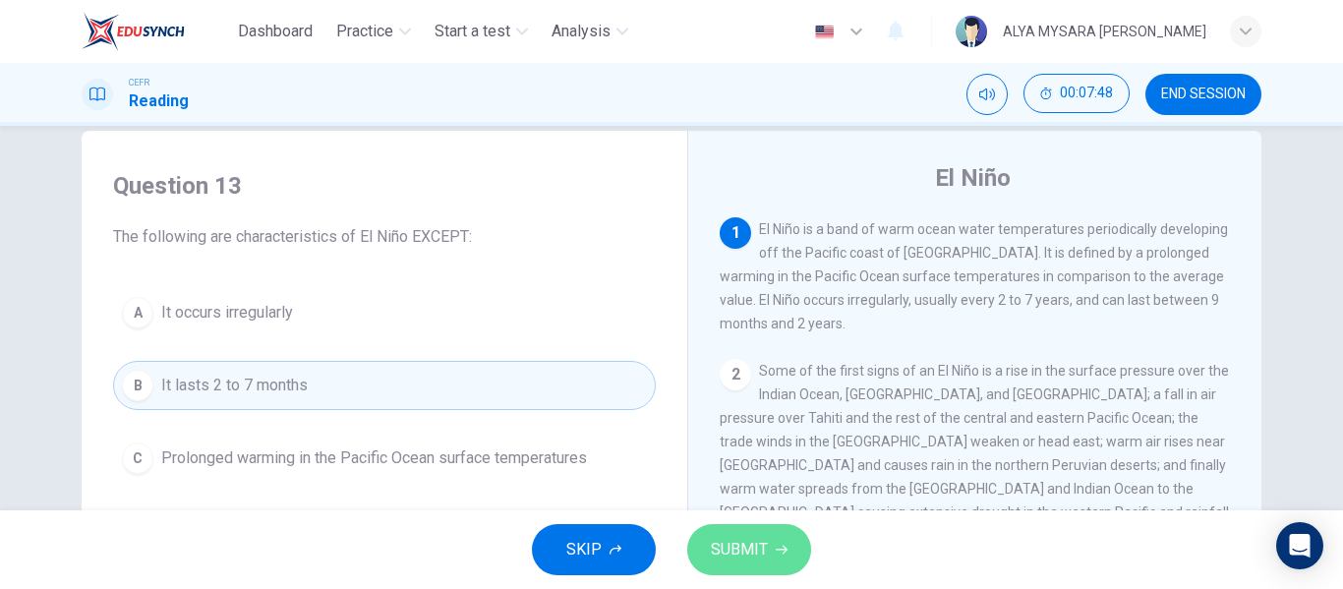
click at [771, 538] on button "SUBMIT" at bounding box center [749, 549] width 124 height 51
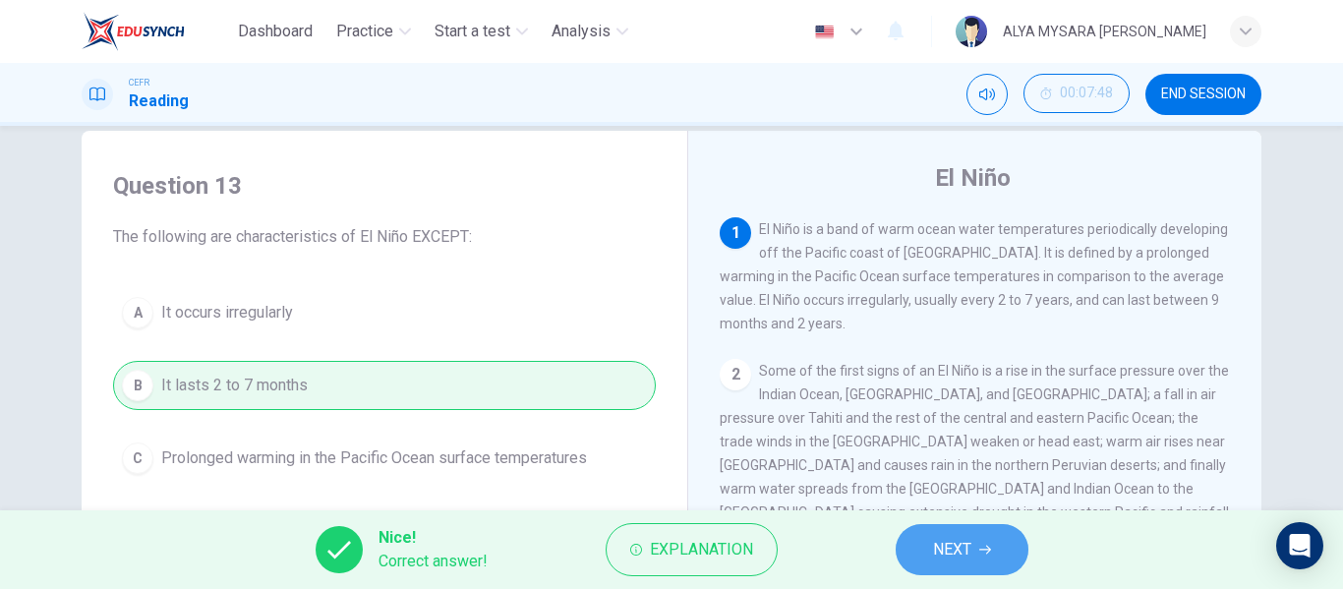
click at [930, 533] on button "NEXT" at bounding box center [962, 549] width 133 height 51
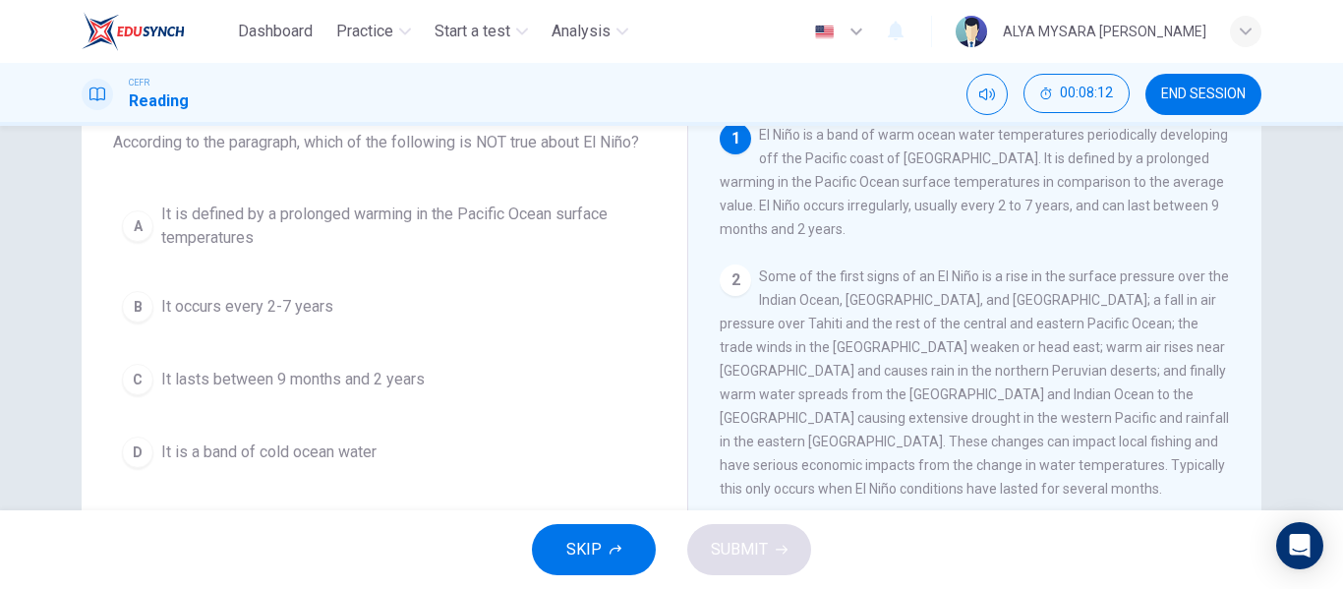
scroll to position [128, 0]
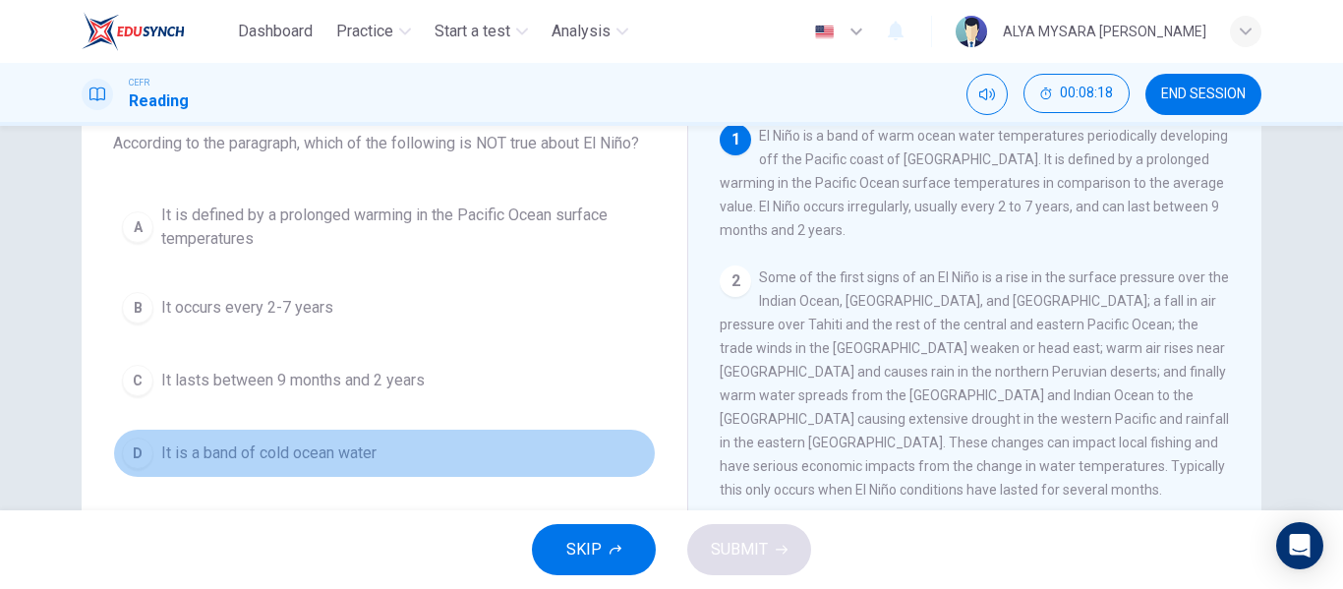
click at [271, 469] on button "D It is a band of cold ocean water" at bounding box center [384, 453] width 543 height 49
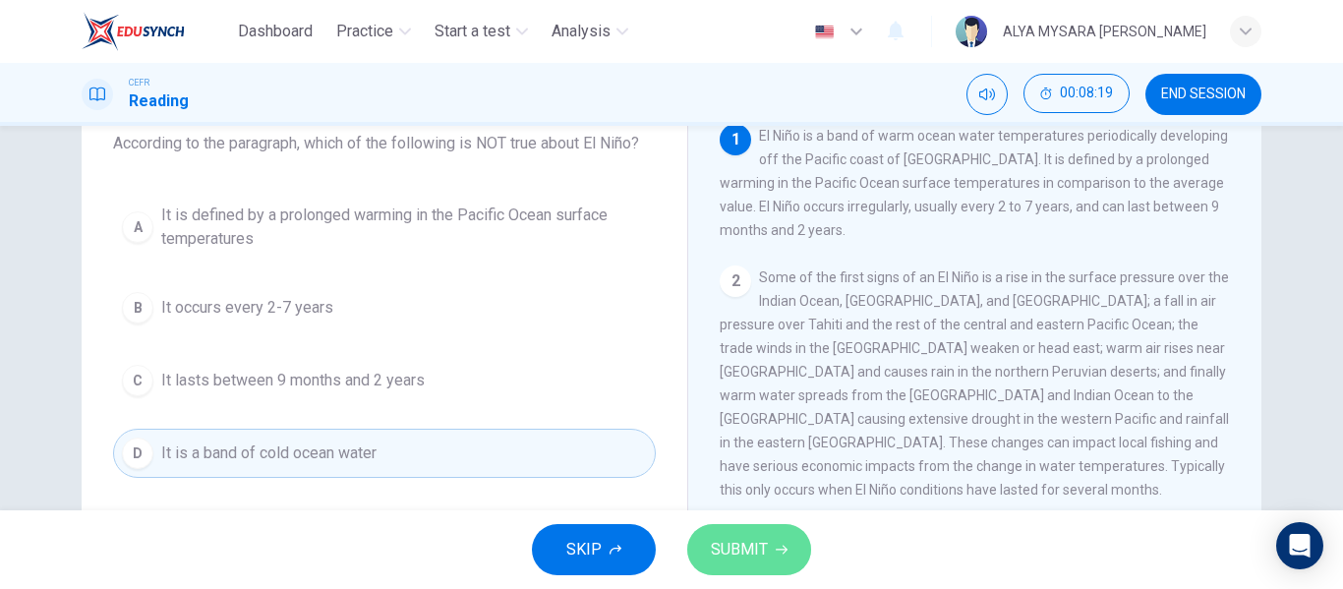
click at [756, 543] on span "SUBMIT" at bounding box center [739, 550] width 57 height 28
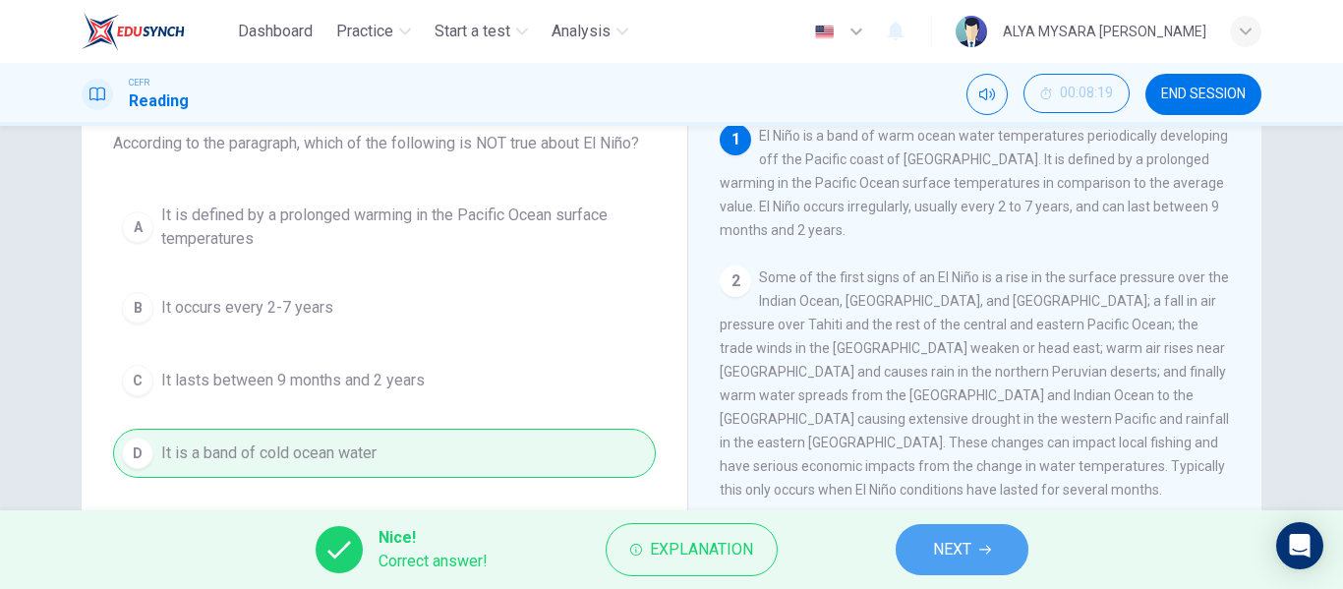
click at [938, 561] on span "NEXT" at bounding box center [952, 550] width 38 height 28
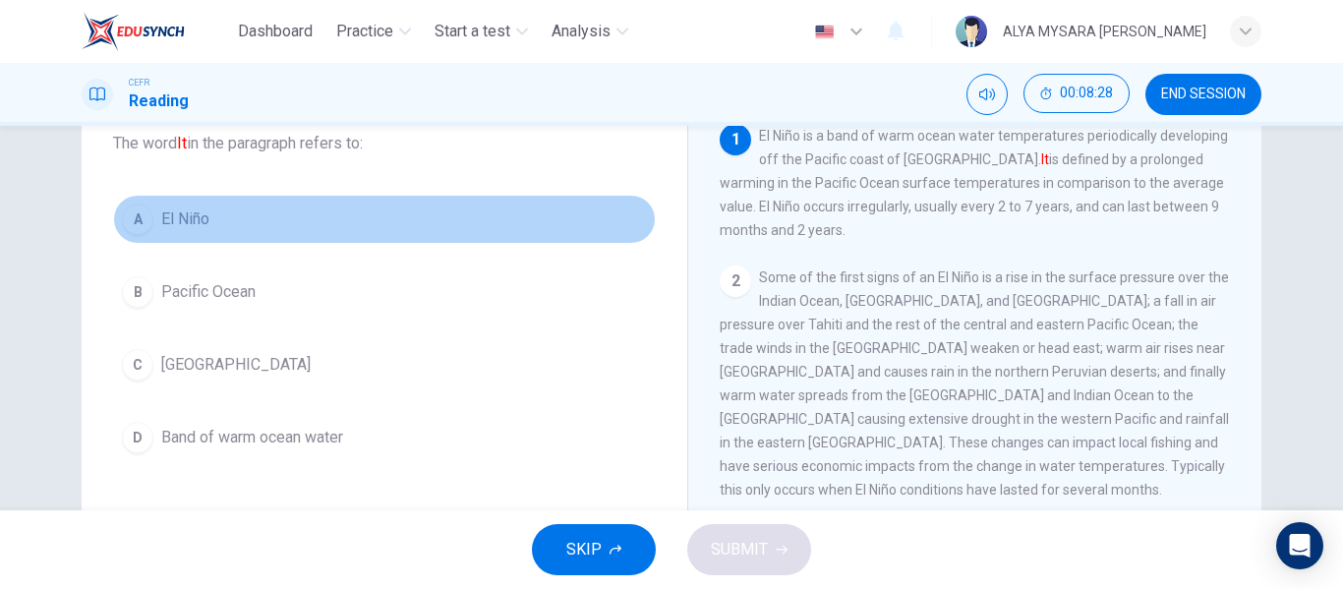
click at [225, 231] on button "A El Niño" at bounding box center [384, 219] width 543 height 49
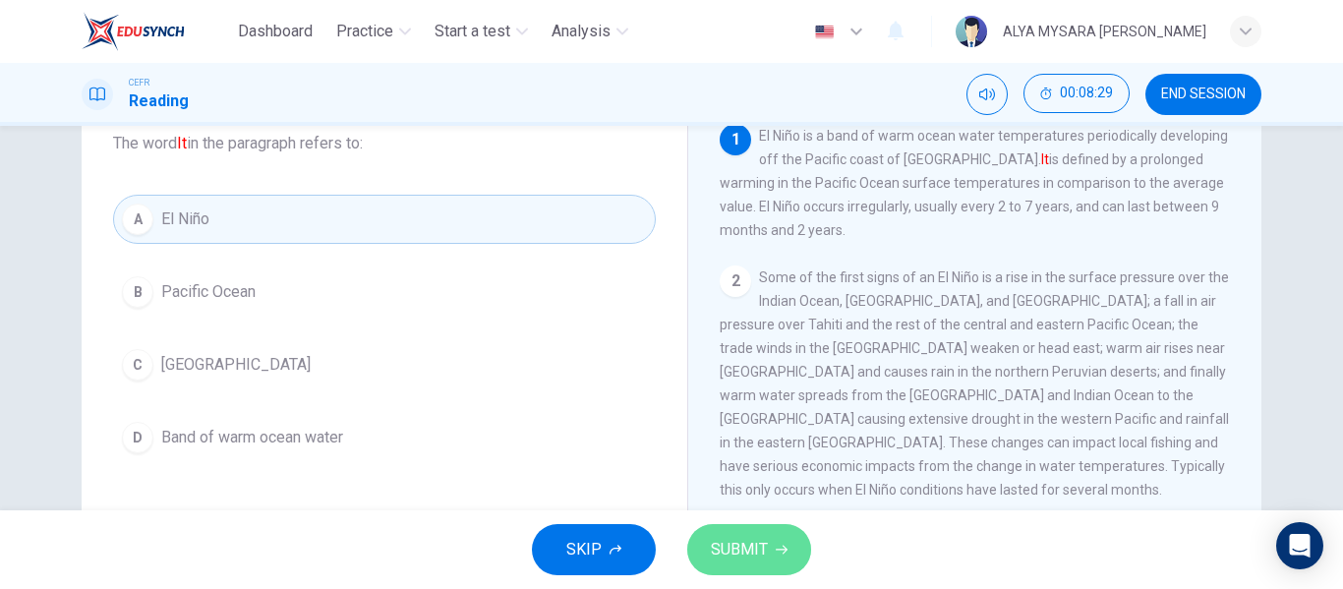
click at [722, 533] on button "SUBMIT" at bounding box center [749, 549] width 124 height 51
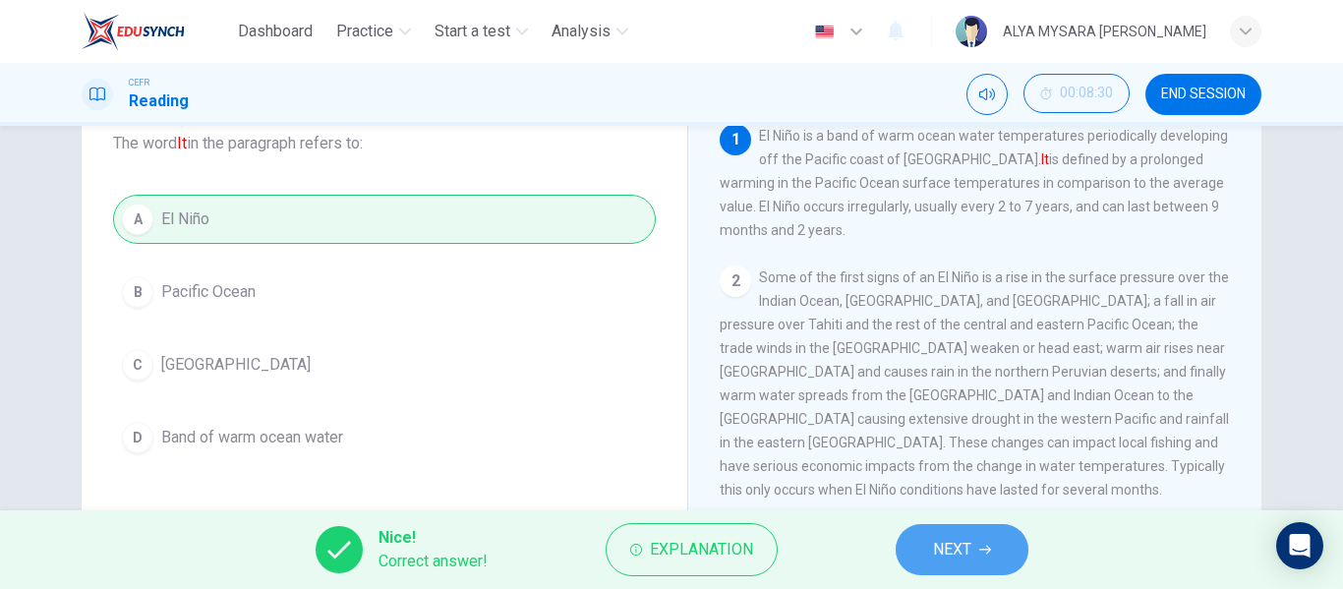
click at [983, 549] on icon "button" at bounding box center [985, 550] width 12 height 12
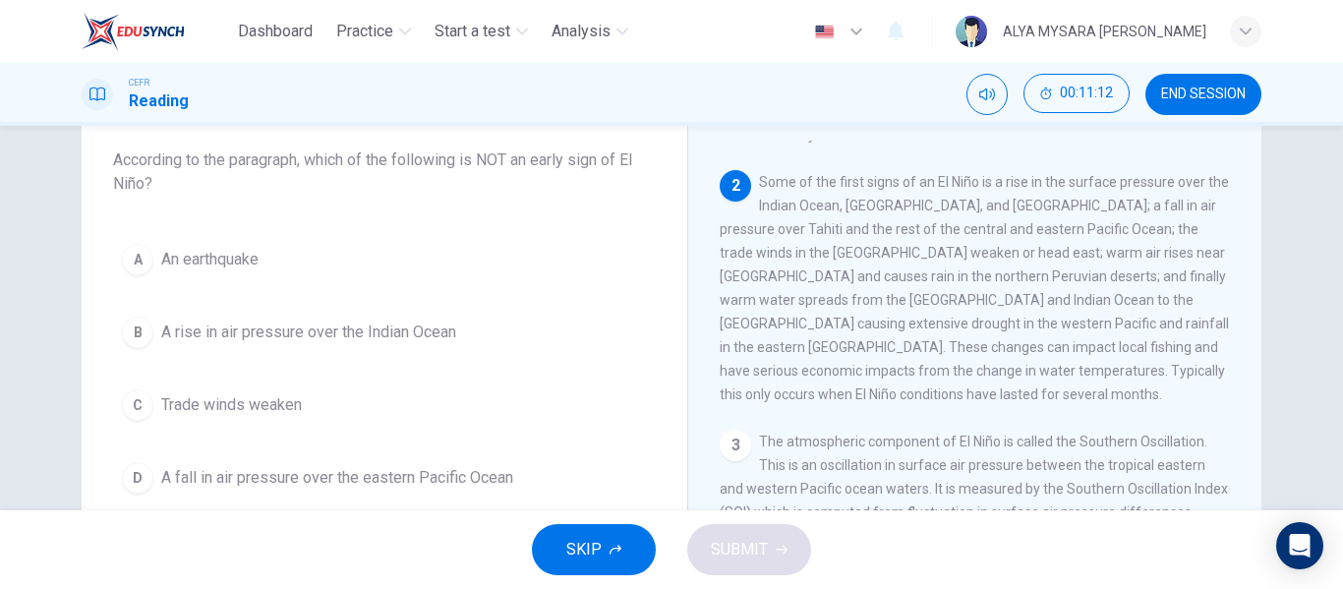
scroll to position [113, 0]
click at [125, 230] on div "Question 16 According to the paragraph, which of the following is NOT an early …" at bounding box center [384, 296] width 574 height 448
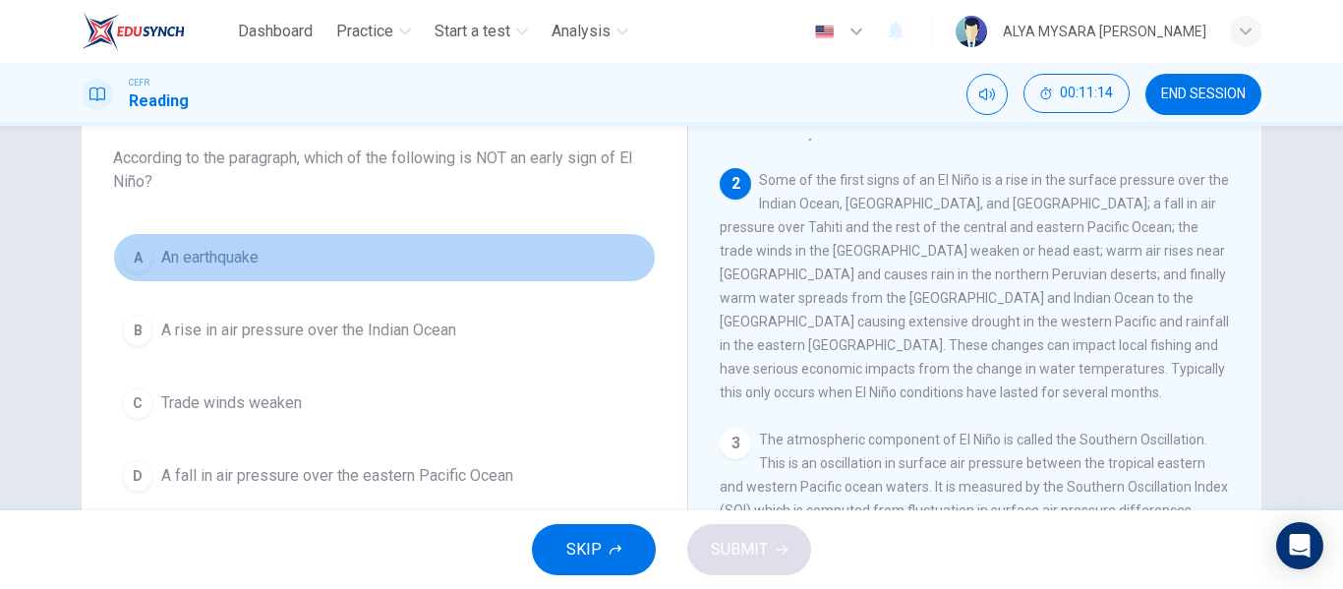
click at [126, 235] on button "A An earthquake" at bounding box center [384, 257] width 543 height 49
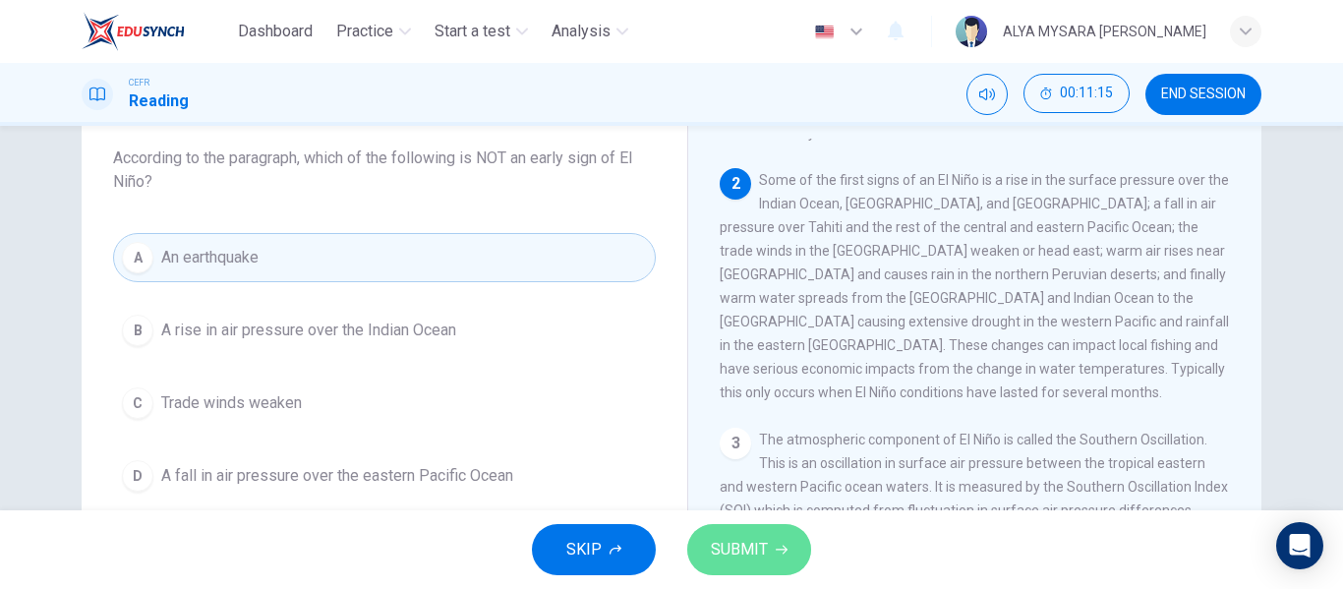
click at [723, 539] on span "SUBMIT" at bounding box center [739, 550] width 57 height 28
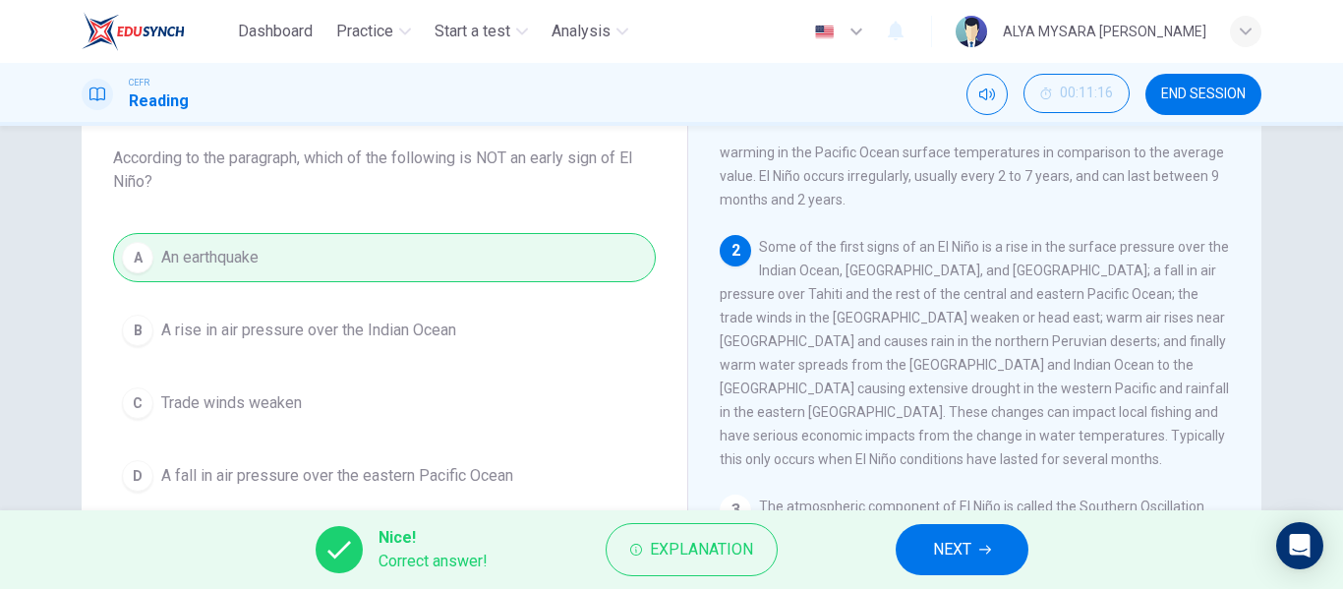
scroll to position [44, 0]
click at [997, 554] on button "NEXT" at bounding box center [962, 549] width 133 height 51
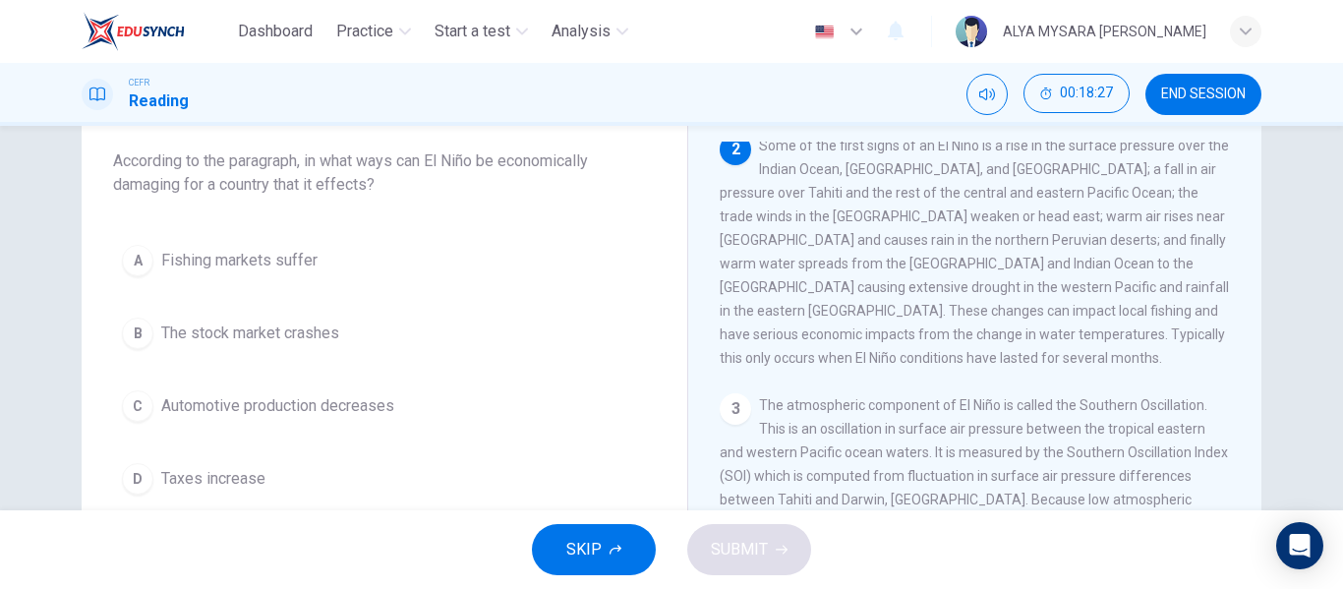
scroll to position [112, 0]
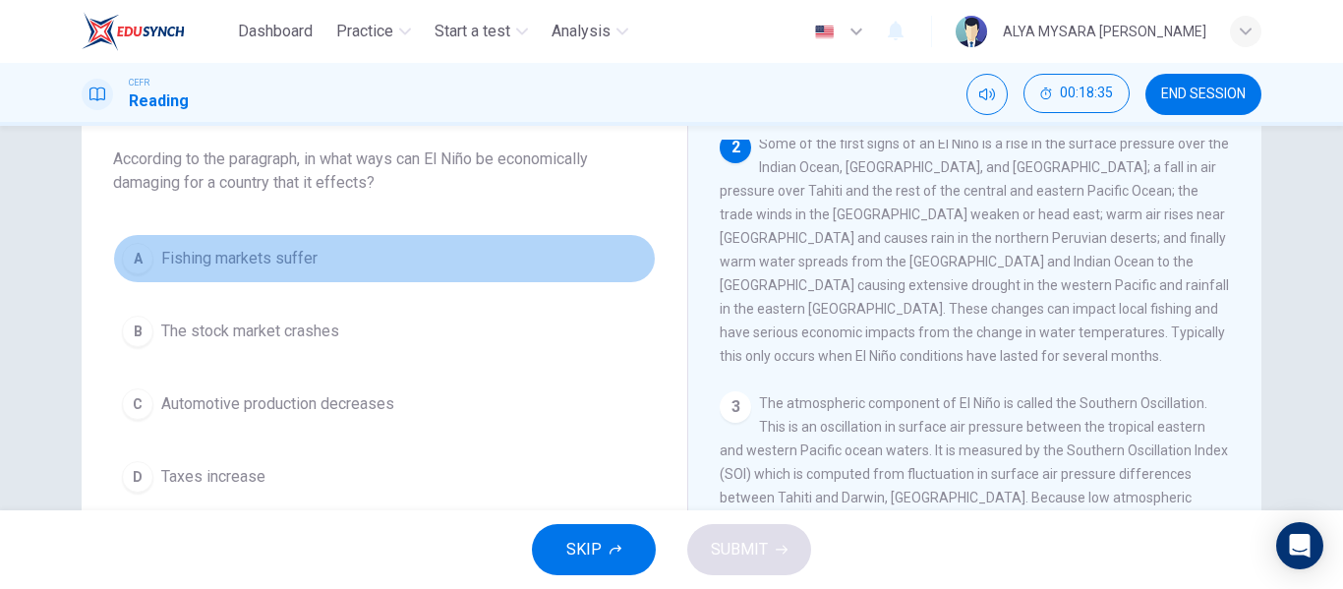
click at [126, 274] on button "A Fishing markets suffer" at bounding box center [384, 258] width 543 height 49
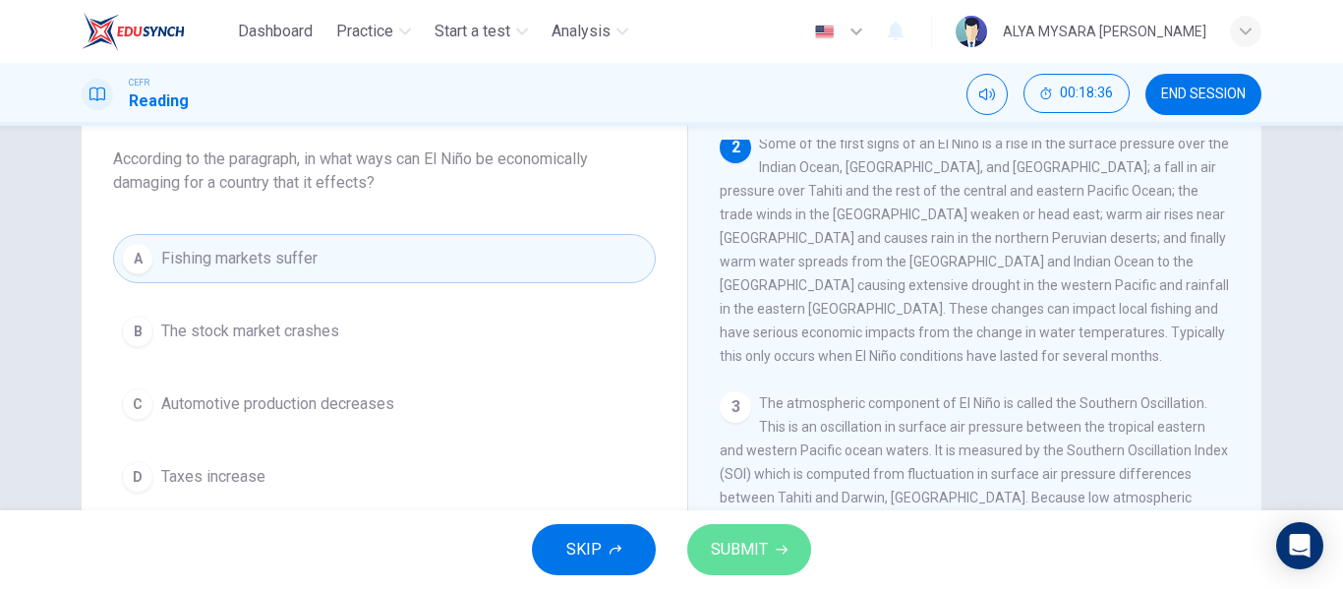
click at [731, 569] on button "SUBMIT" at bounding box center [749, 549] width 124 height 51
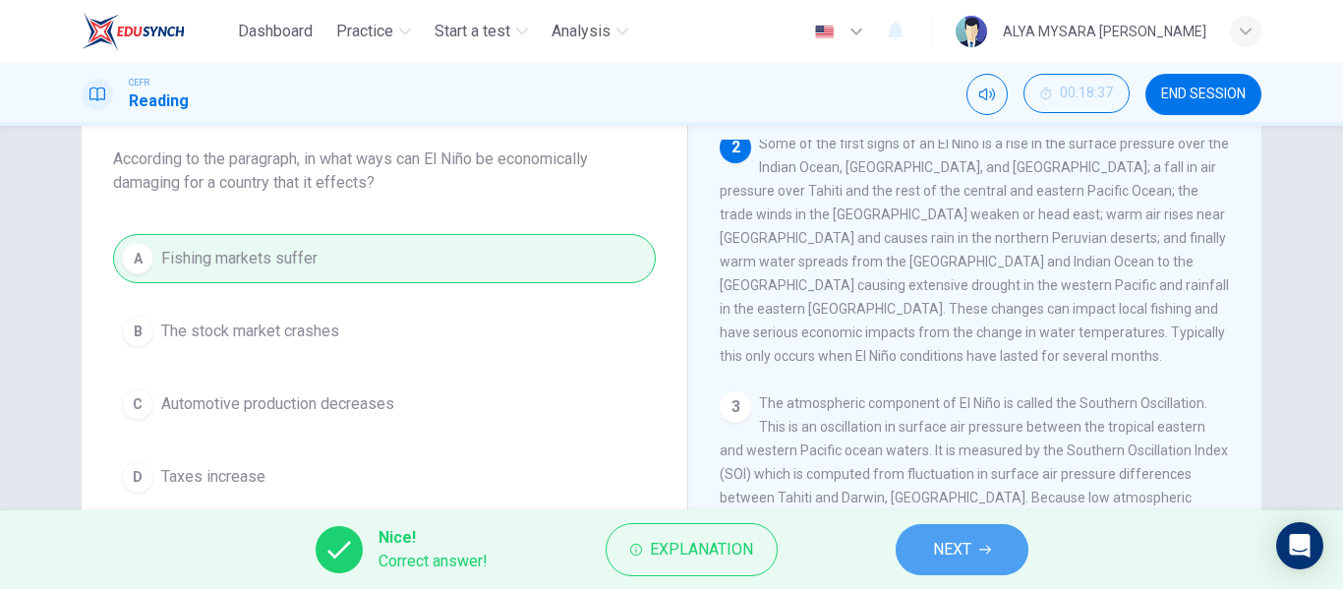
click at [967, 537] on span "NEXT" at bounding box center [952, 550] width 38 height 28
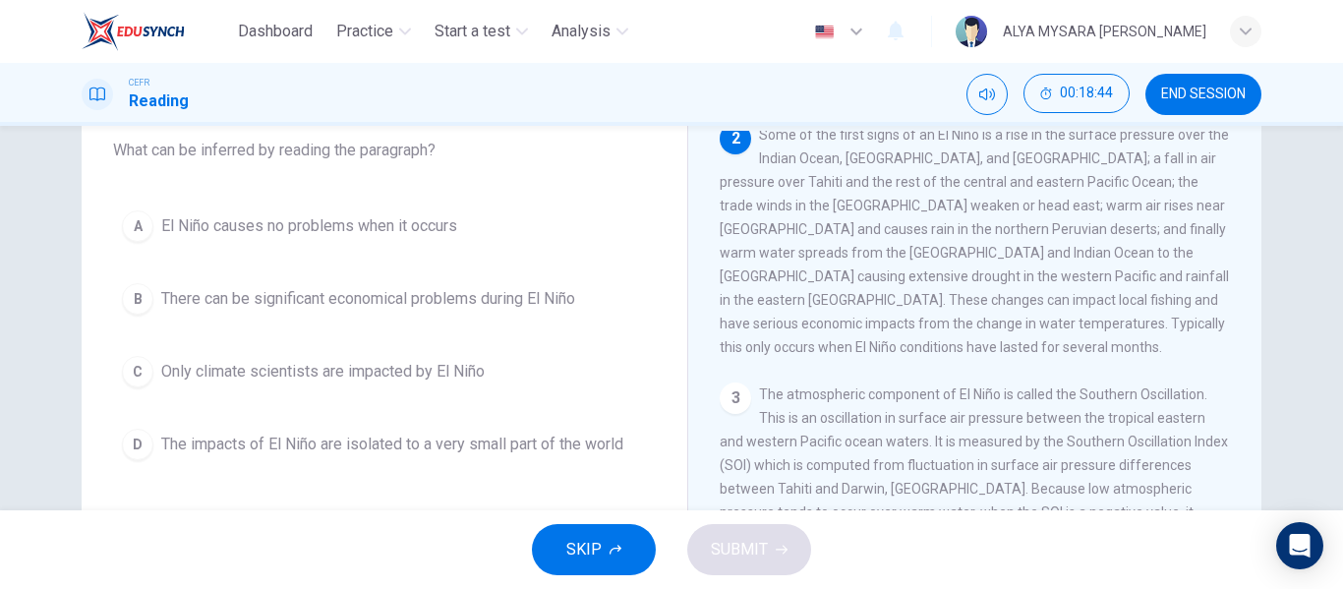
scroll to position [120, 0]
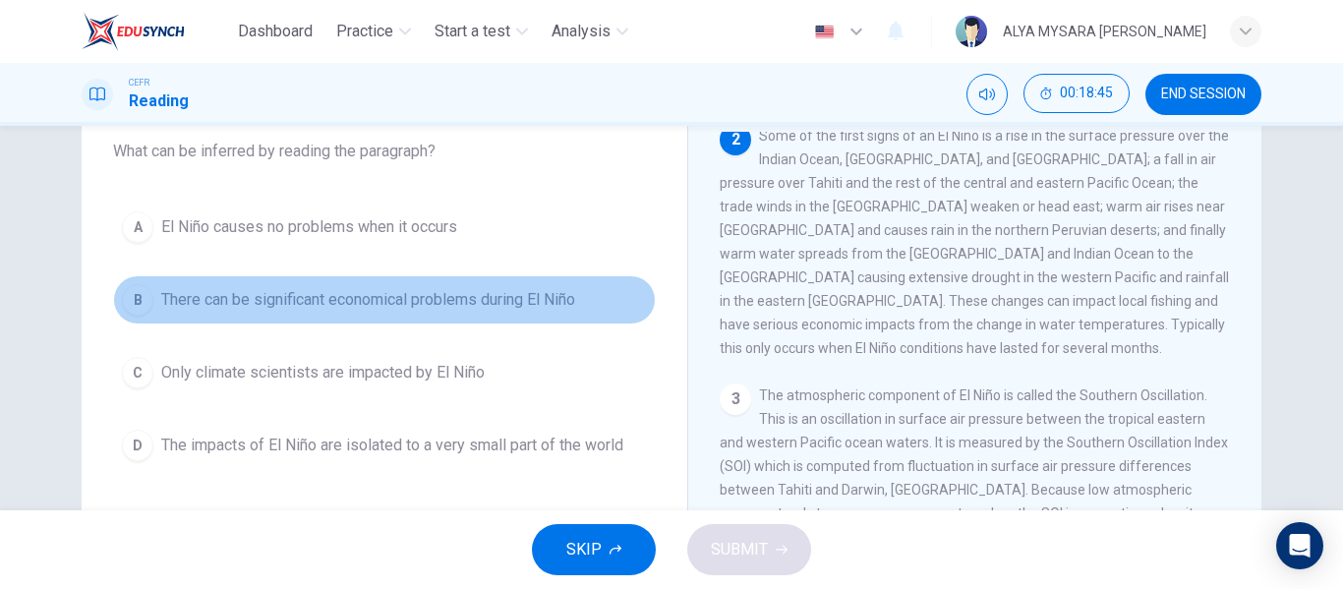
click at [183, 302] on span "There can be significant economical problems during El Niño" at bounding box center [368, 300] width 414 height 24
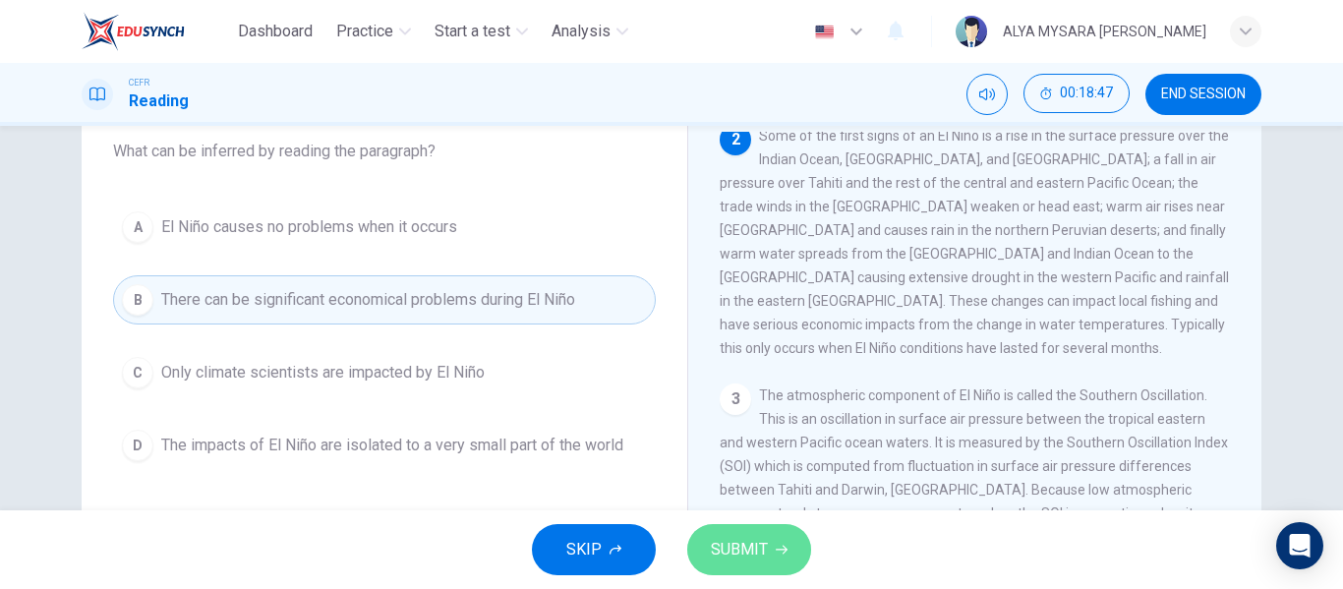
click at [739, 540] on span "SUBMIT" at bounding box center [739, 550] width 57 height 28
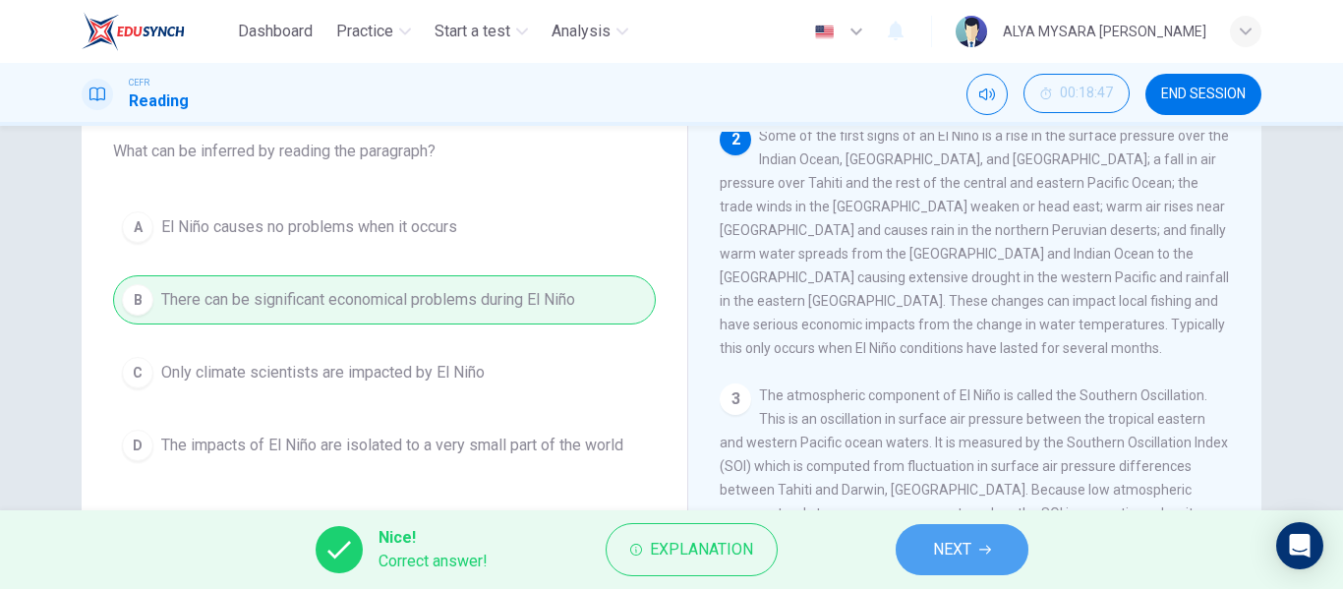
click at [946, 552] on span "NEXT" at bounding box center [952, 550] width 38 height 28
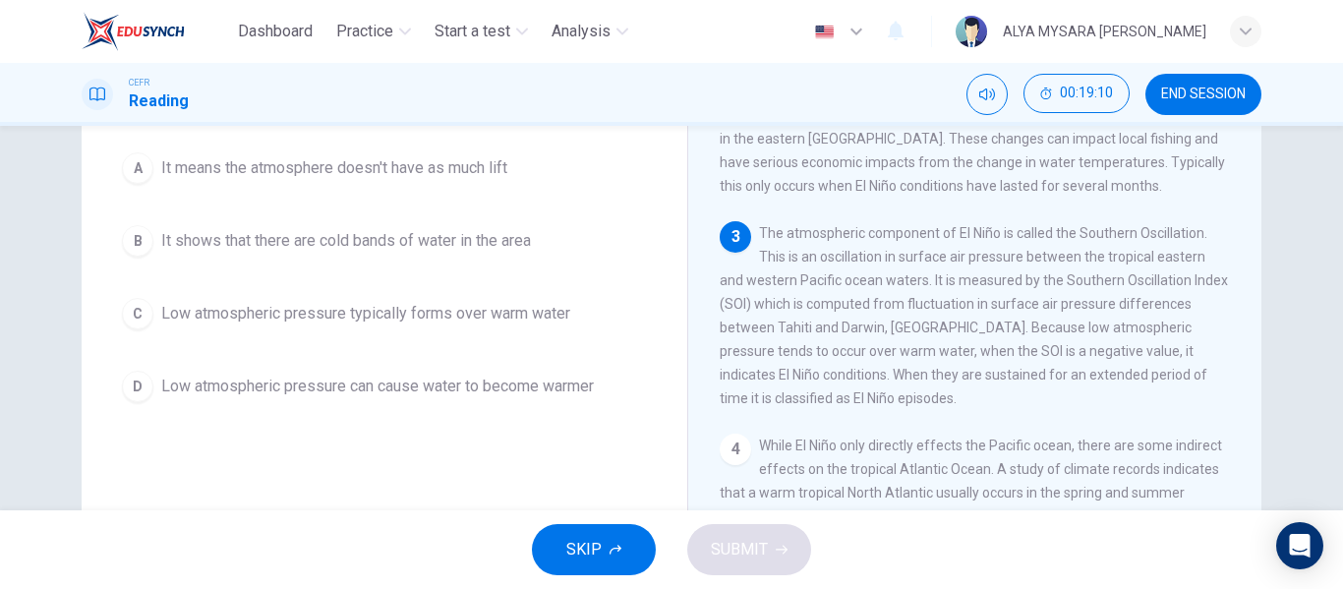
scroll to position [203, 0]
click at [640, 462] on div "Question 19 According to the paragraph, why does low atmospheric pressure indic…" at bounding box center [384, 313] width 574 height 664
click at [1063, 363] on span "The atmospheric component of El Niño is called the Southern Oscillation. This i…" at bounding box center [974, 314] width 508 height 181
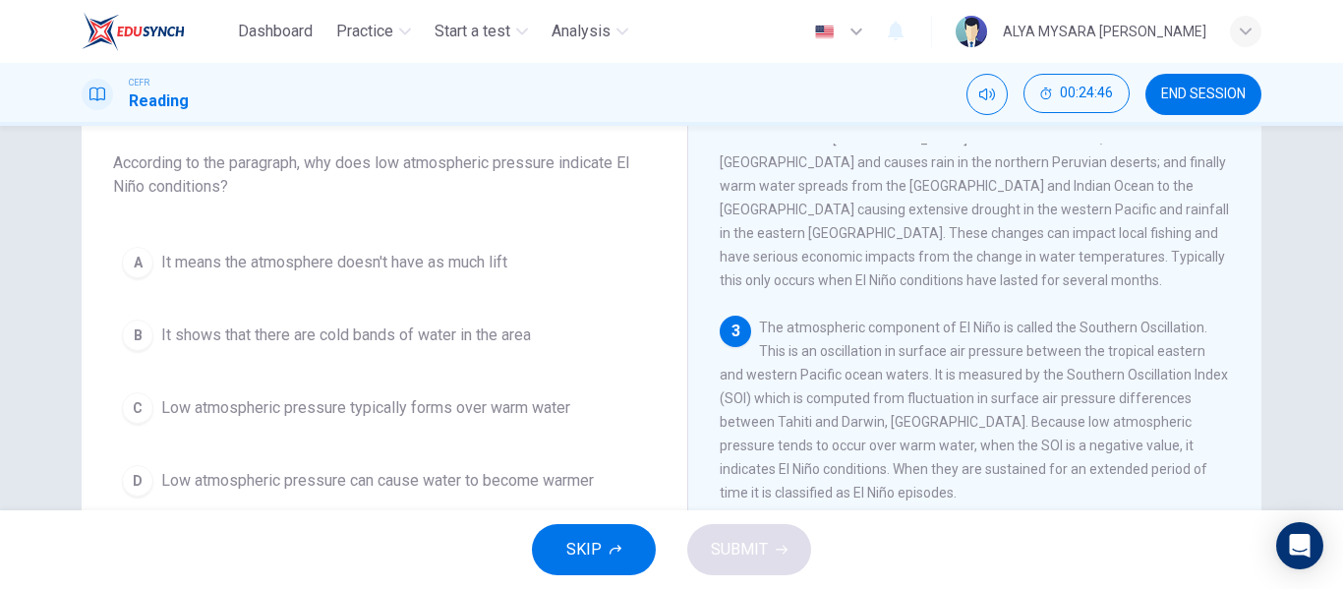
drag, startPoint x: 87, startPoint y: 385, endPoint x: 135, endPoint y: 408, distance: 52.3
click at [135, 408] on div "Question 19 According to the paragraph, why does low atmospheric pressure indic…" at bounding box center [672, 398] width 1180 height 683
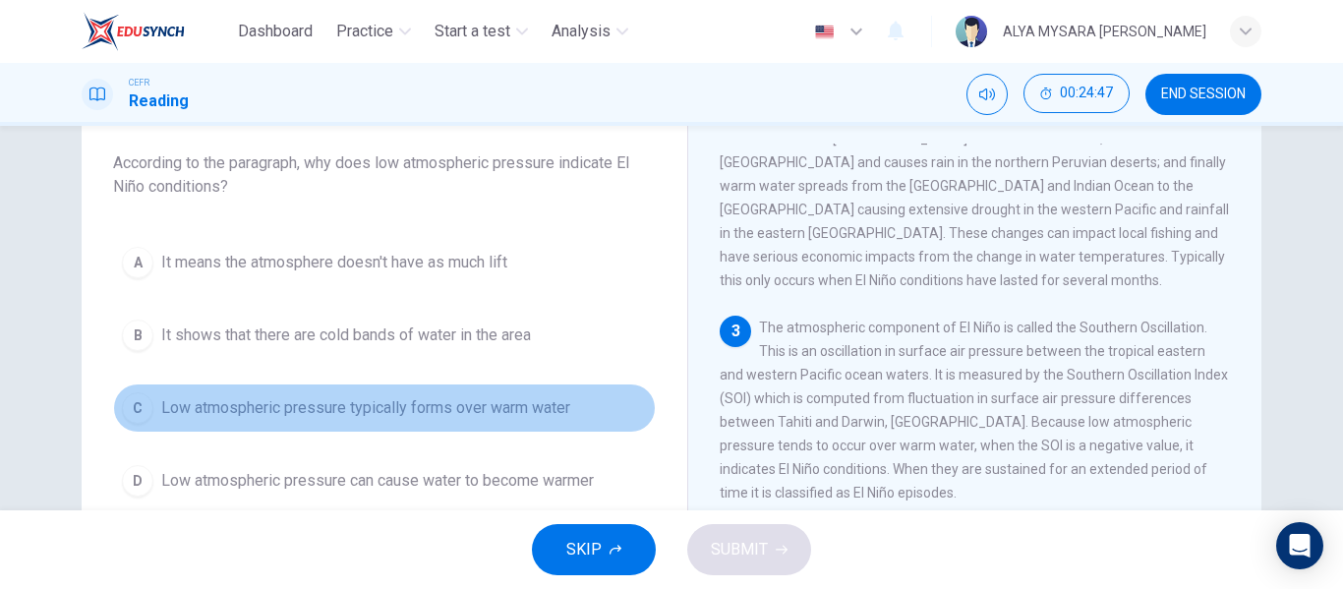
click at [135, 408] on div "C" at bounding box center [137, 407] width 31 height 31
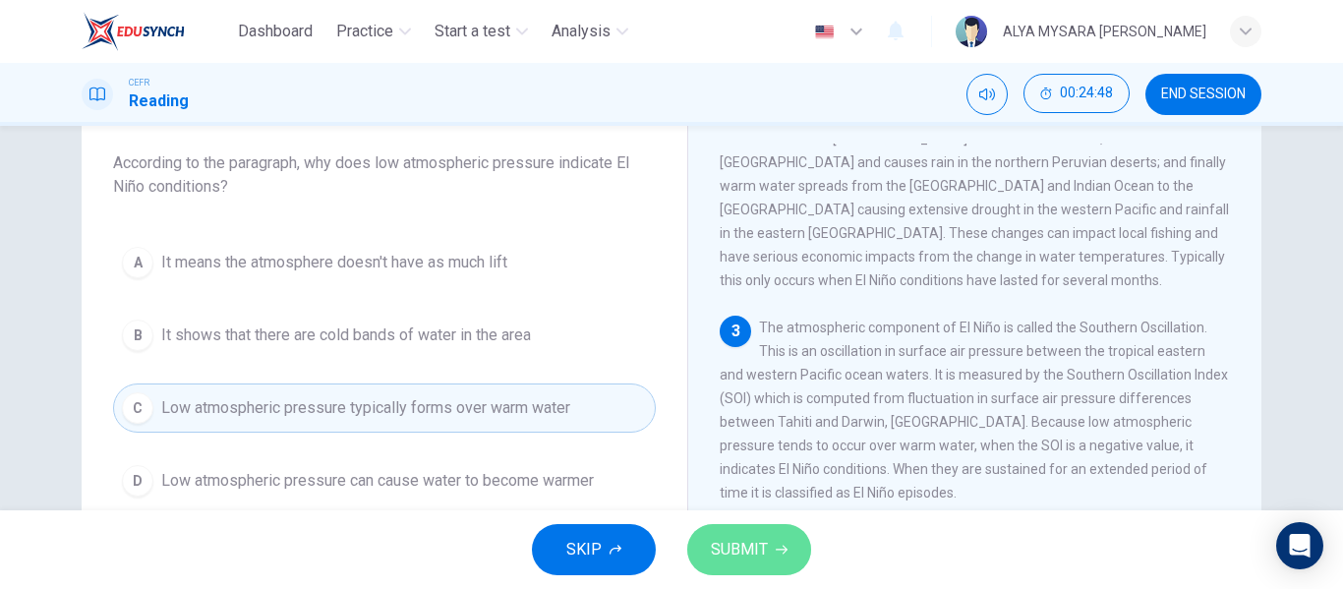
click at [730, 550] on span "SUBMIT" at bounding box center [739, 550] width 57 height 28
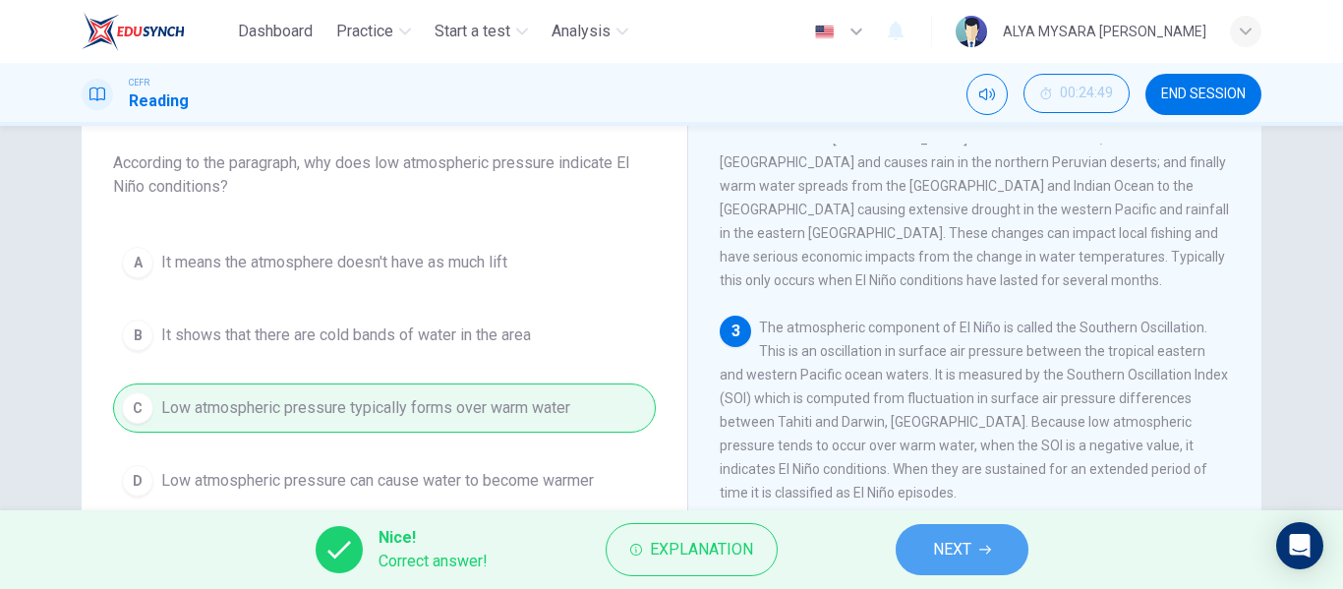
click at [900, 534] on button "NEXT" at bounding box center [962, 549] width 133 height 51
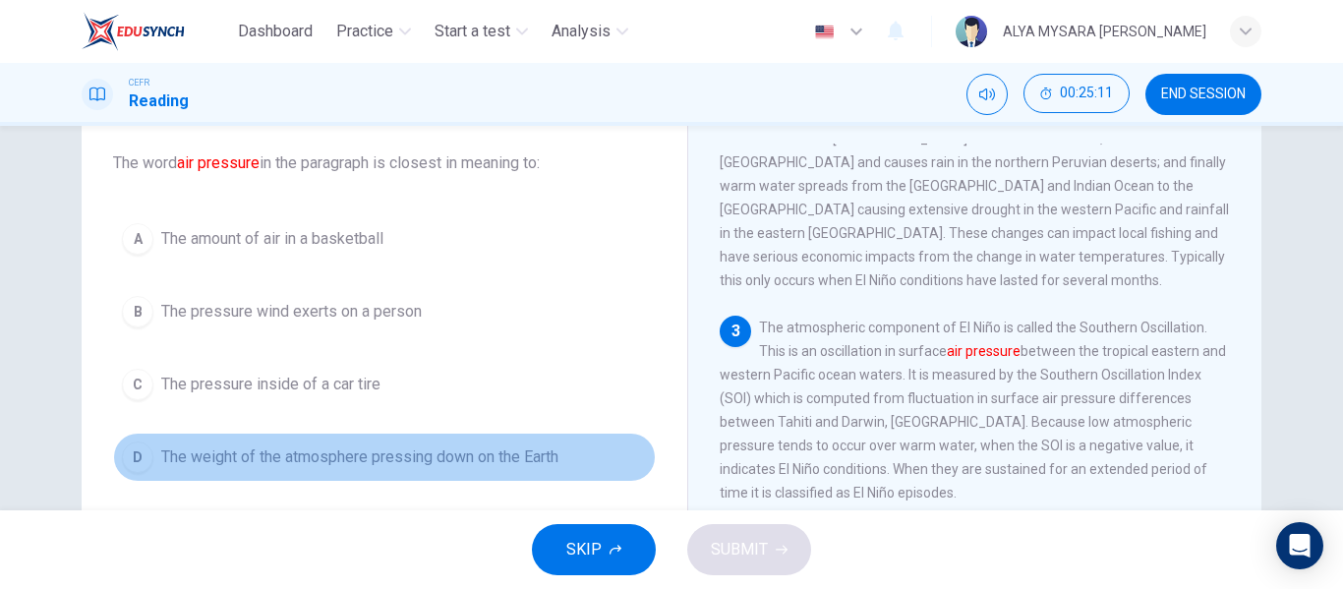
click at [170, 464] on span "The weight of the atmosphere pressing down on the Earth" at bounding box center [359, 457] width 397 height 24
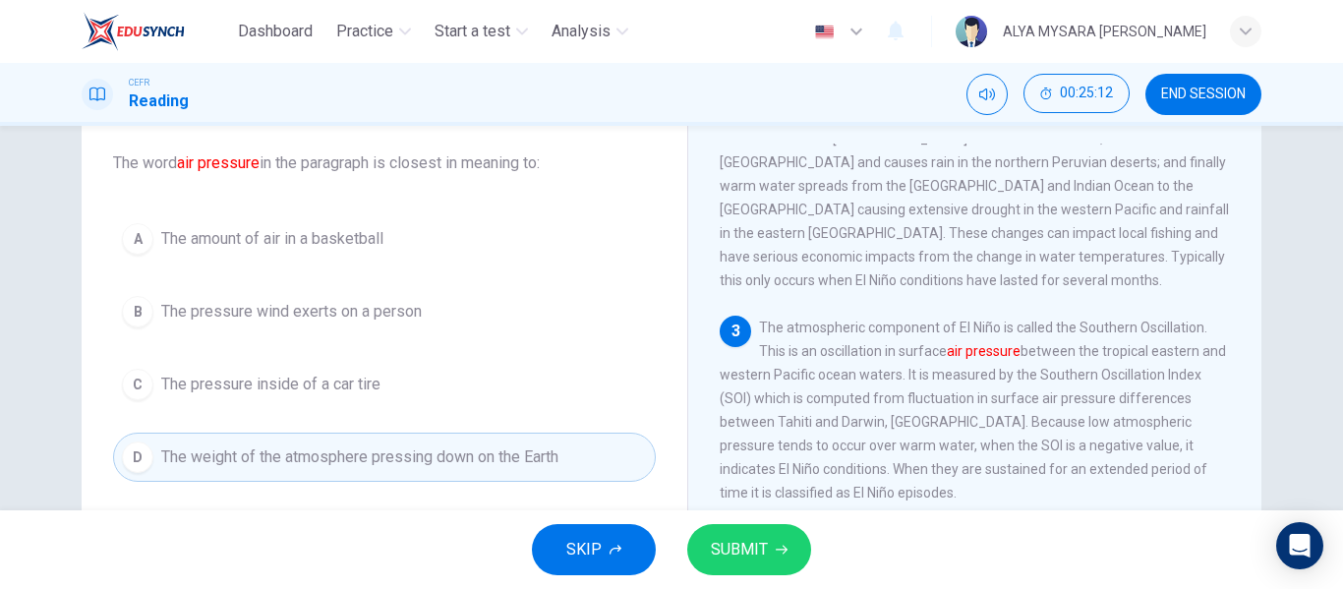
click at [726, 526] on button "SUBMIT" at bounding box center [749, 549] width 124 height 51
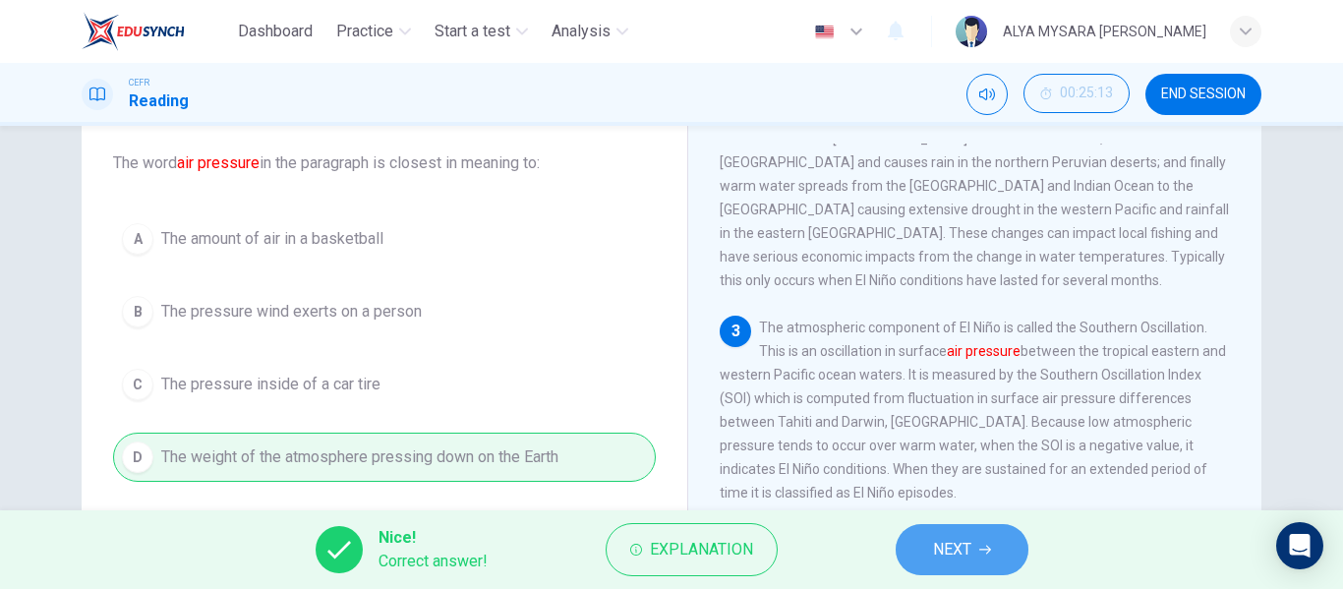
click at [943, 559] on span "NEXT" at bounding box center [952, 550] width 38 height 28
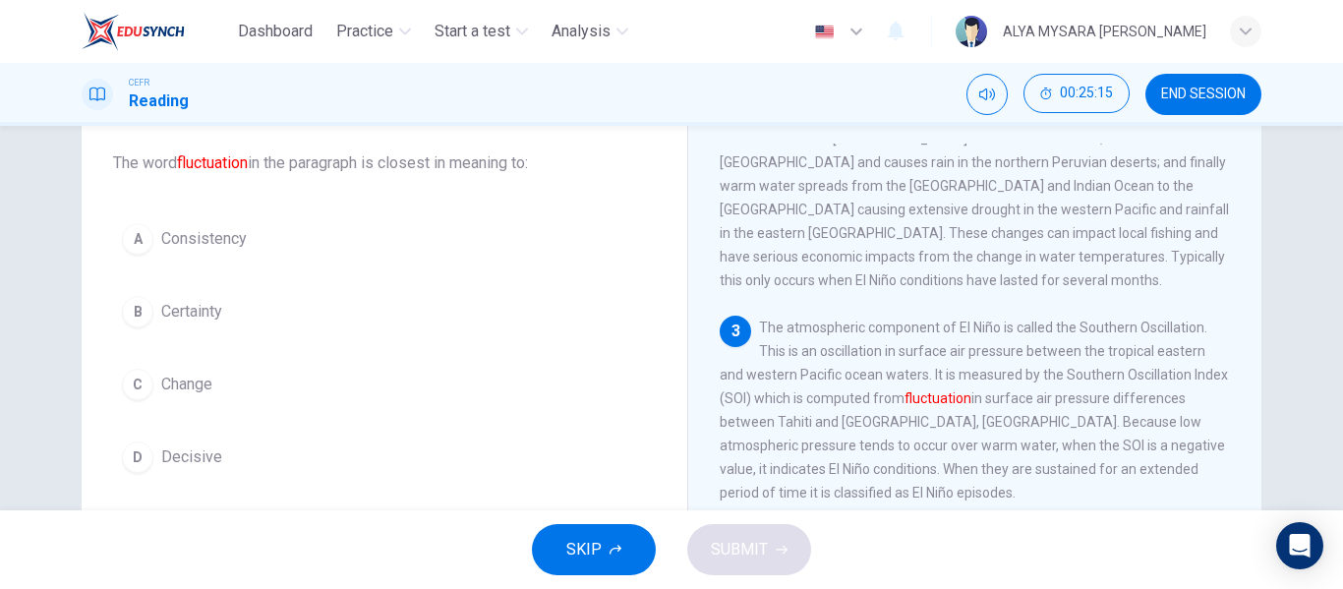
click at [170, 387] on span "Change" at bounding box center [186, 385] width 51 height 24
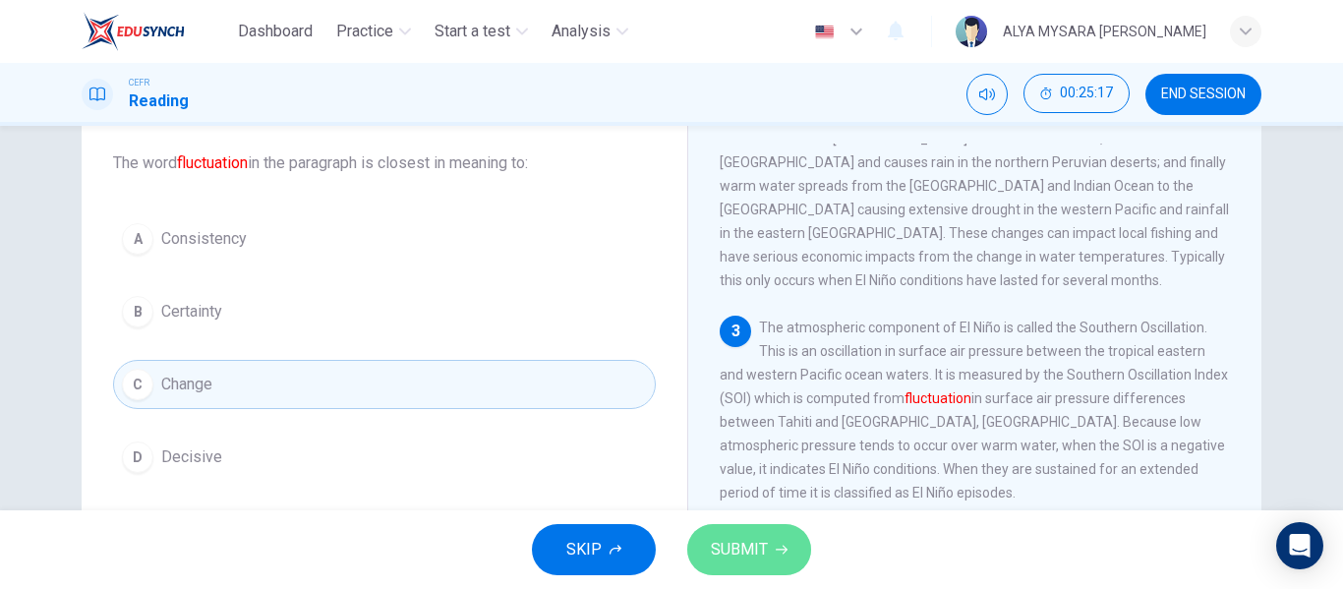
click at [748, 526] on button "SUBMIT" at bounding box center [749, 549] width 124 height 51
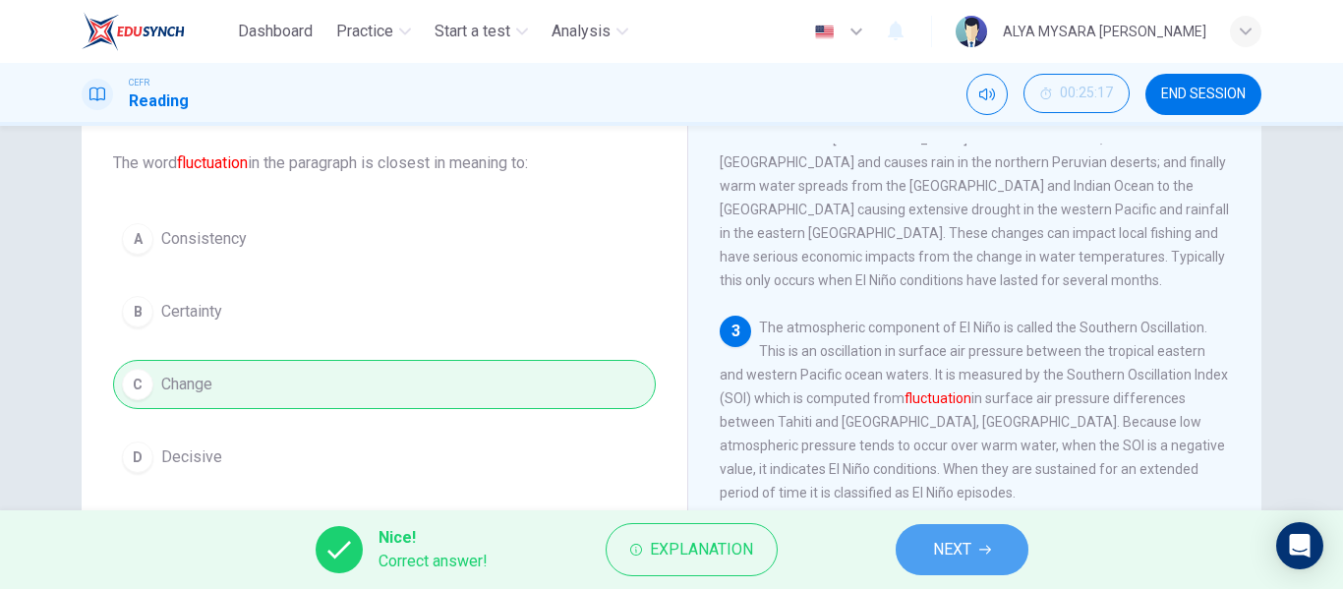
click at [938, 541] on span "NEXT" at bounding box center [952, 550] width 38 height 28
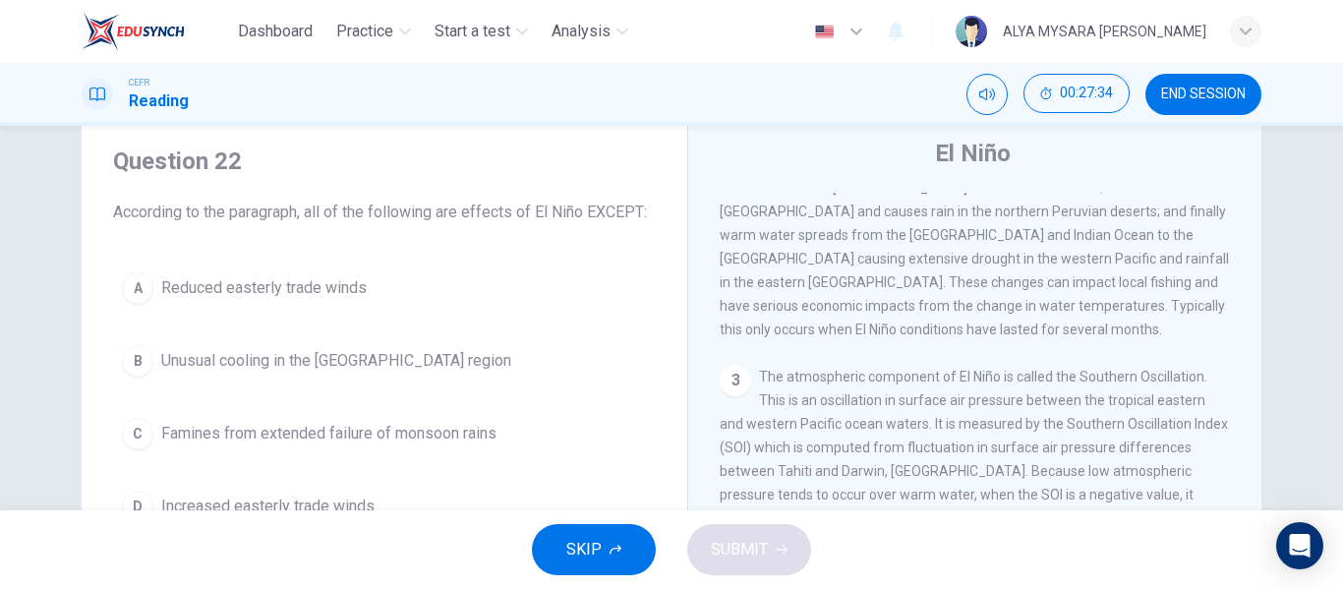
scroll to position [58, 0]
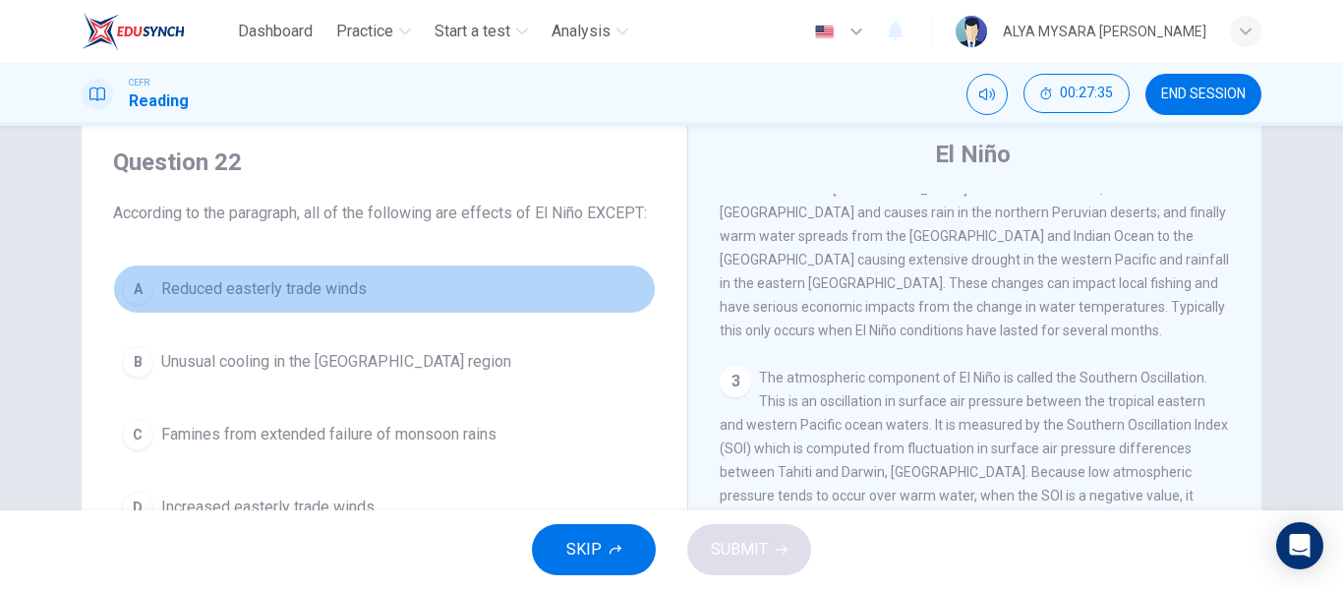
click at [161, 289] on span "Reduced easterly trade winds" at bounding box center [263, 289] width 205 height 24
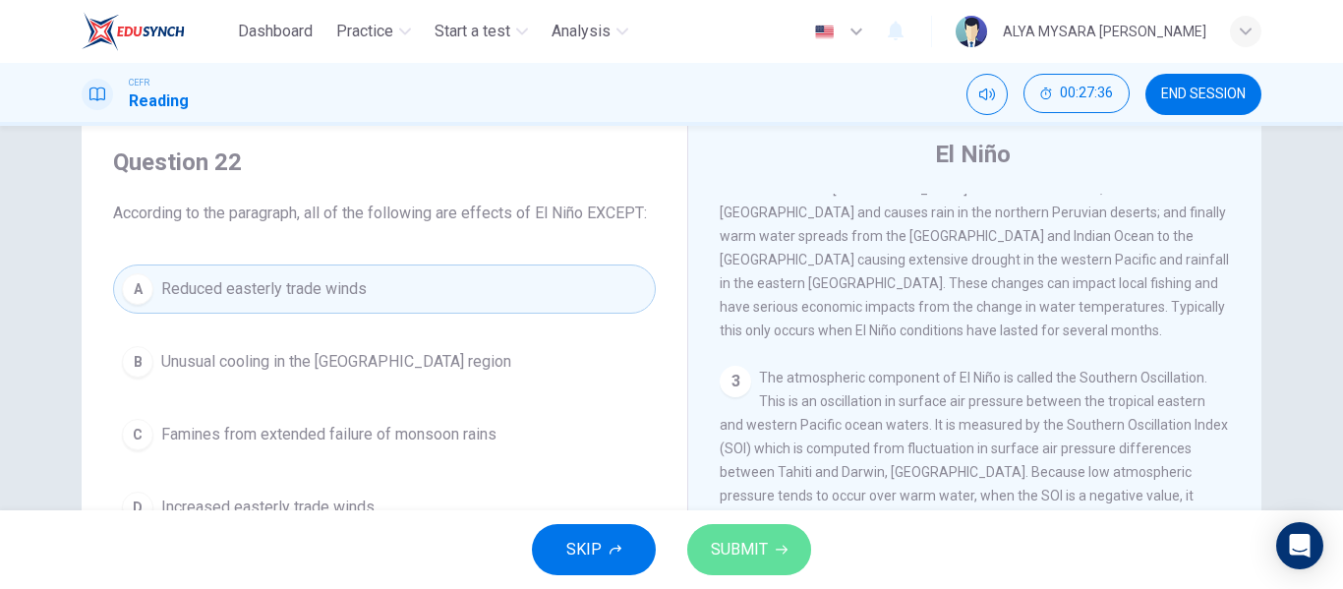
click at [696, 535] on button "SUBMIT" at bounding box center [749, 549] width 124 height 51
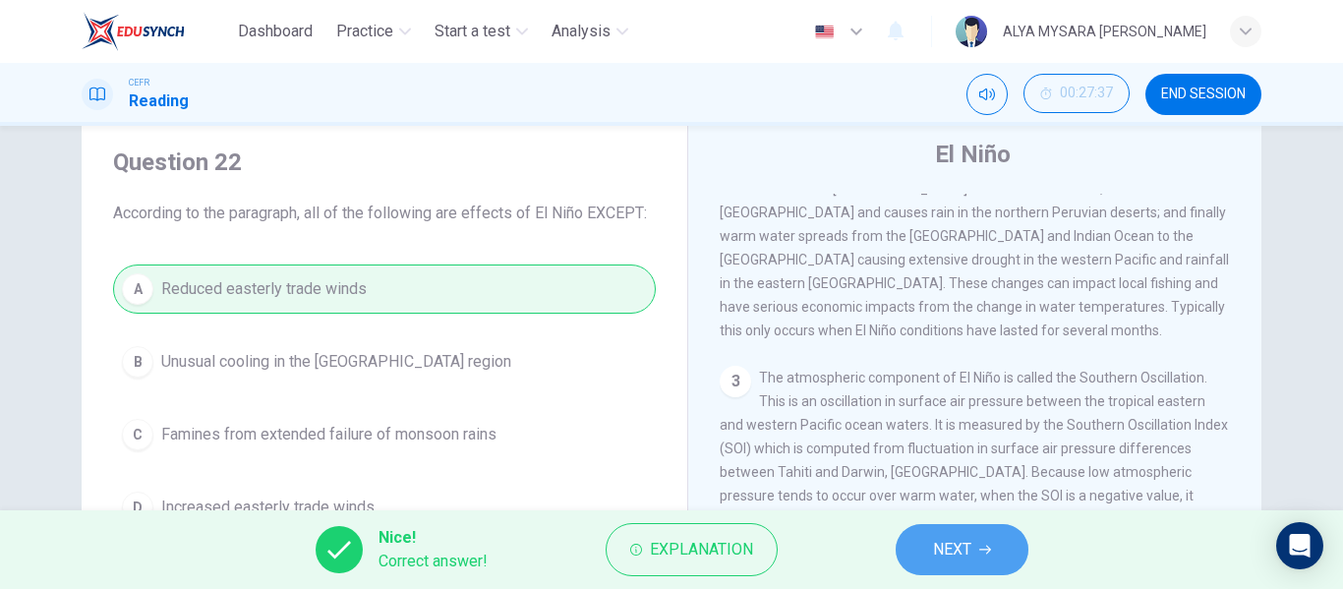
click at [970, 559] on span "NEXT" at bounding box center [952, 550] width 38 height 28
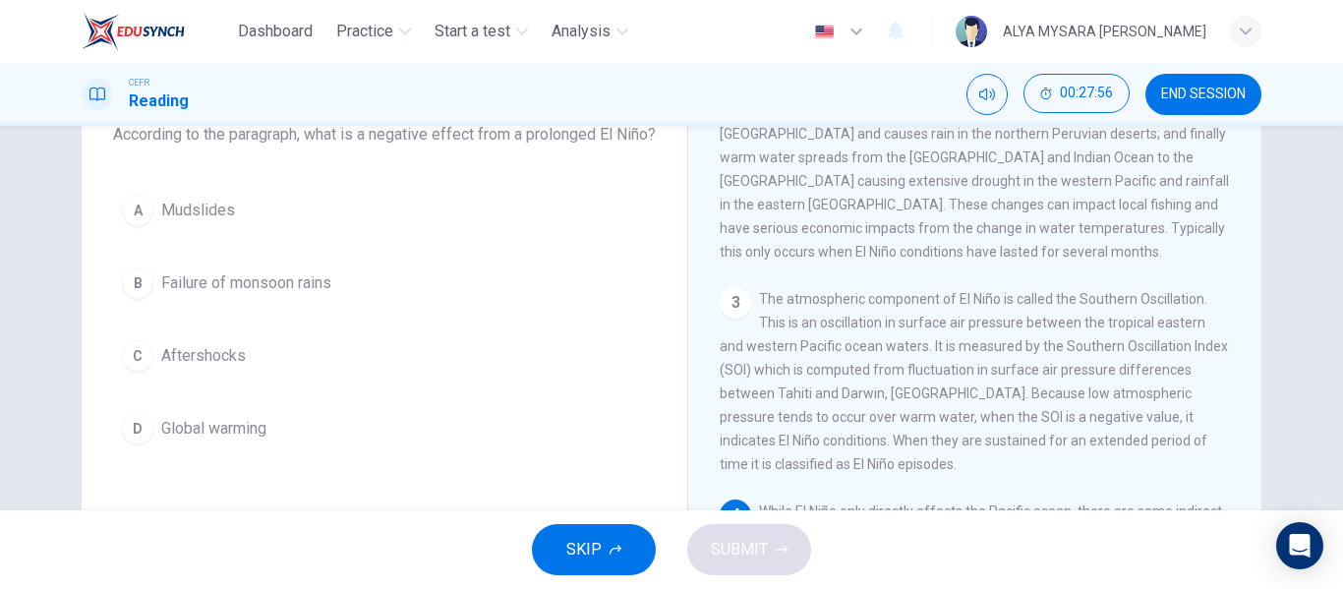
scroll to position [131, 0]
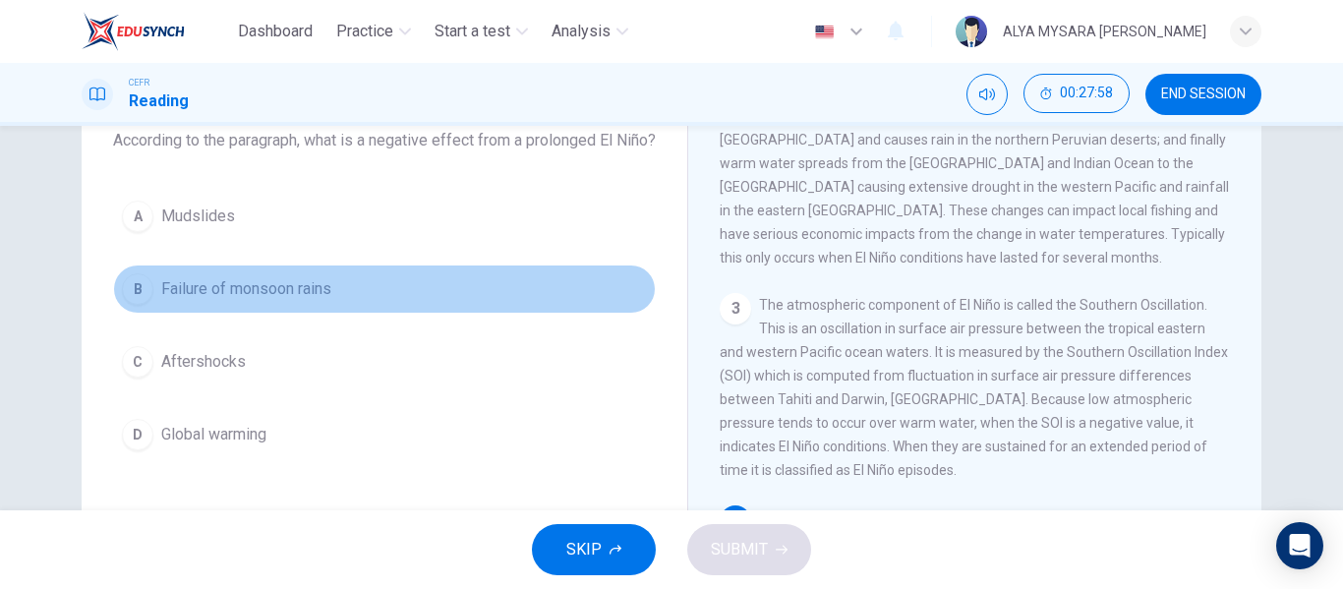
click at [288, 297] on button "B Failure of monsoon rains" at bounding box center [384, 288] width 543 height 49
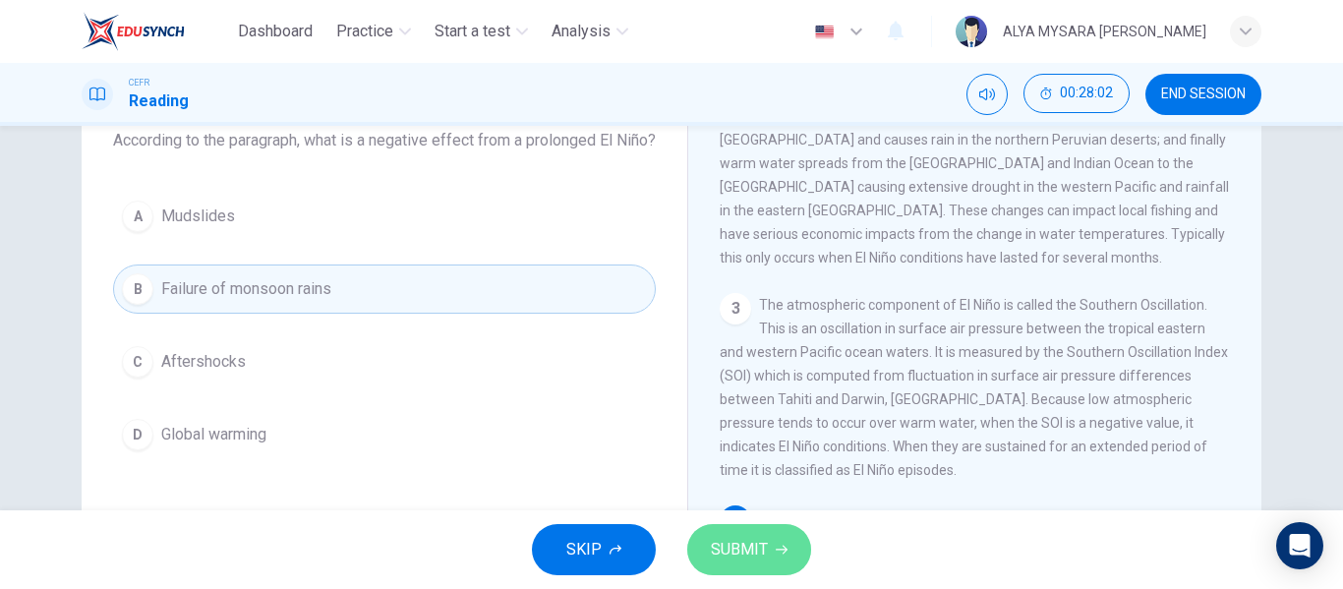
click at [709, 556] on button "SUBMIT" at bounding box center [749, 549] width 124 height 51
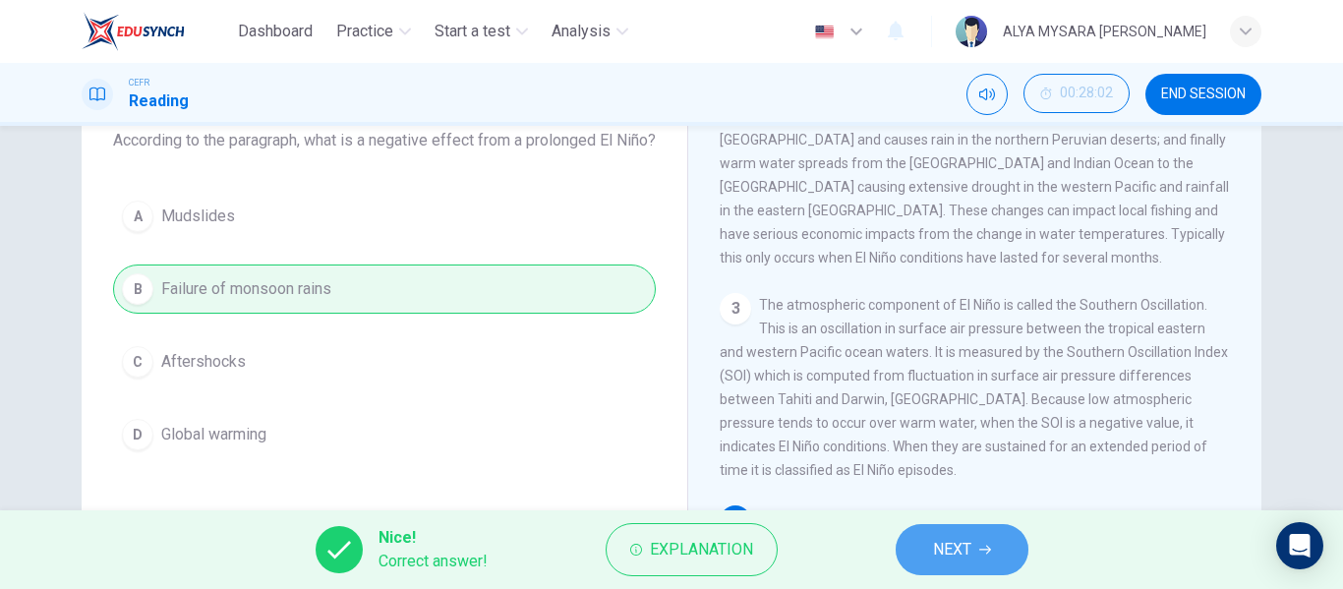
click at [1017, 565] on button "NEXT" at bounding box center [962, 549] width 133 height 51
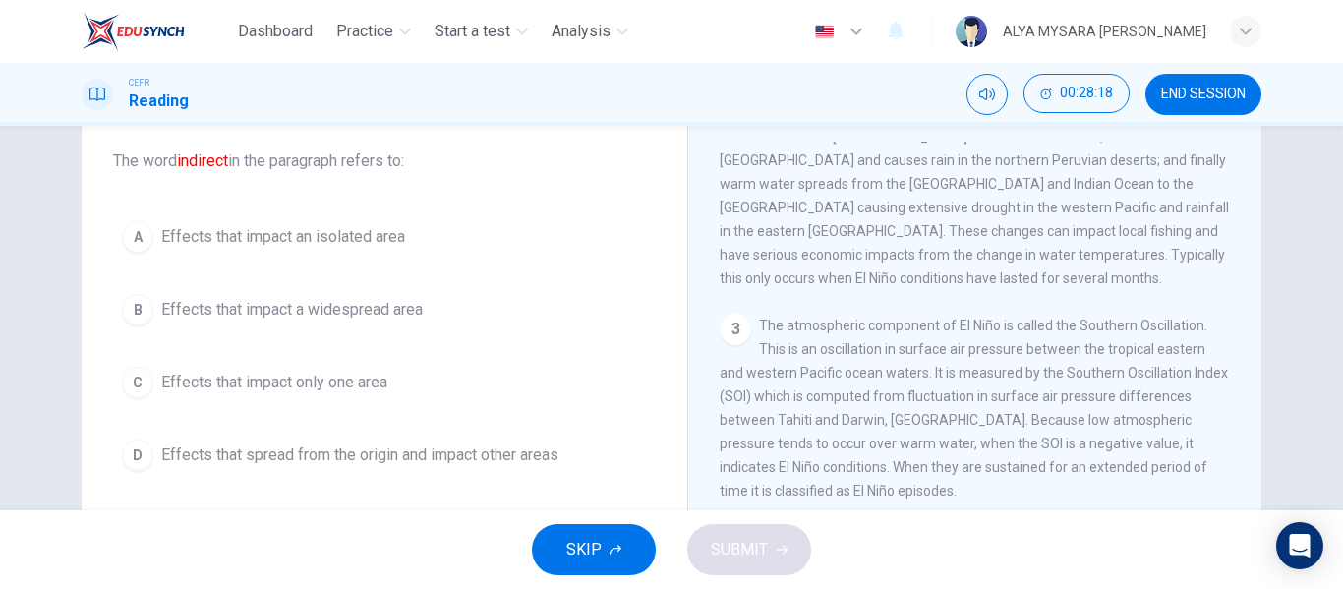
scroll to position [110, 0]
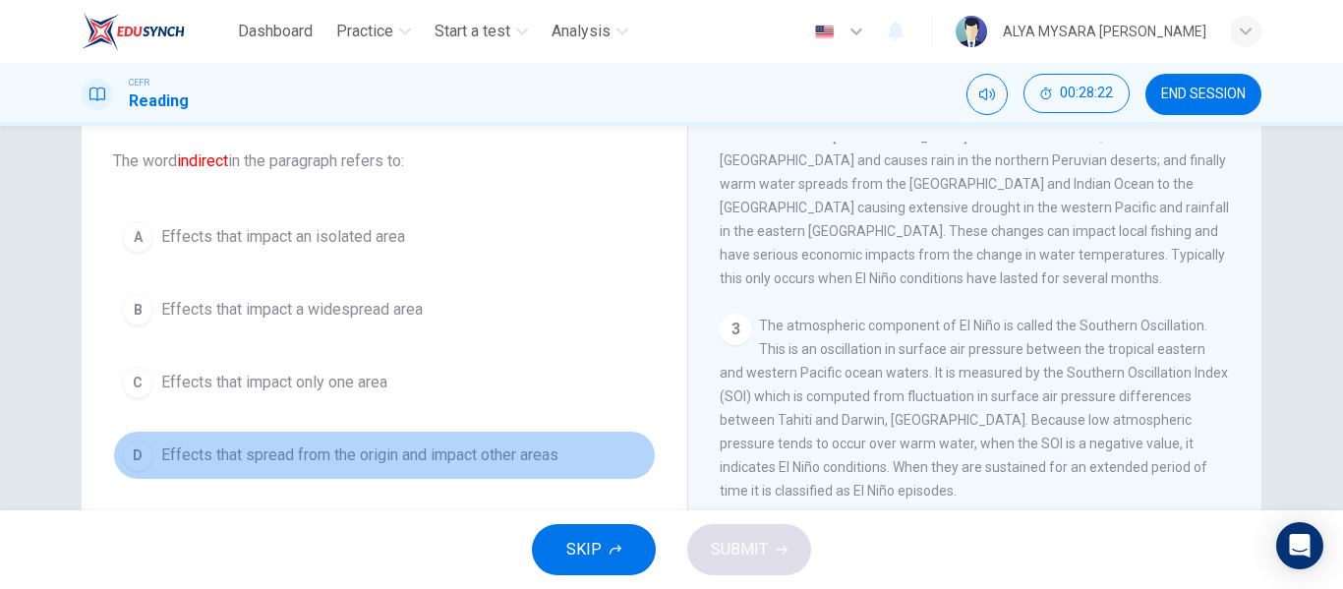
click at [147, 451] on div "D" at bounding box center [137, 454] width 31 height 31
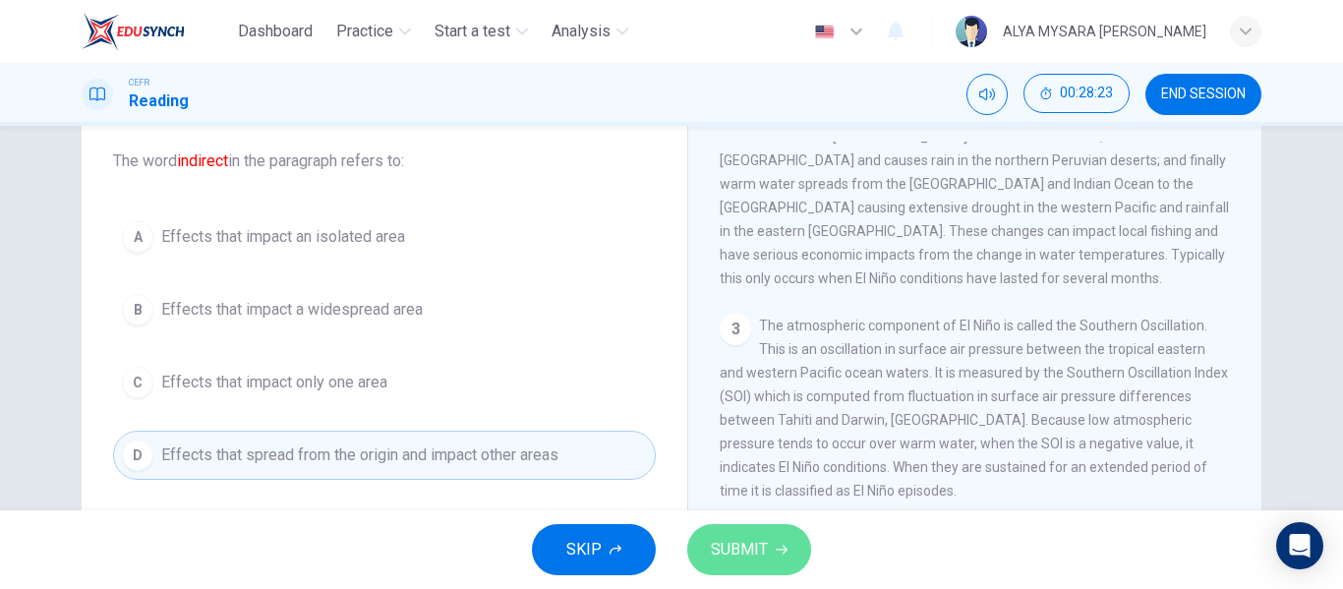
click at [760, 551] on span "SUBMIT" at bounding box center [739, 550] width 57 height 28
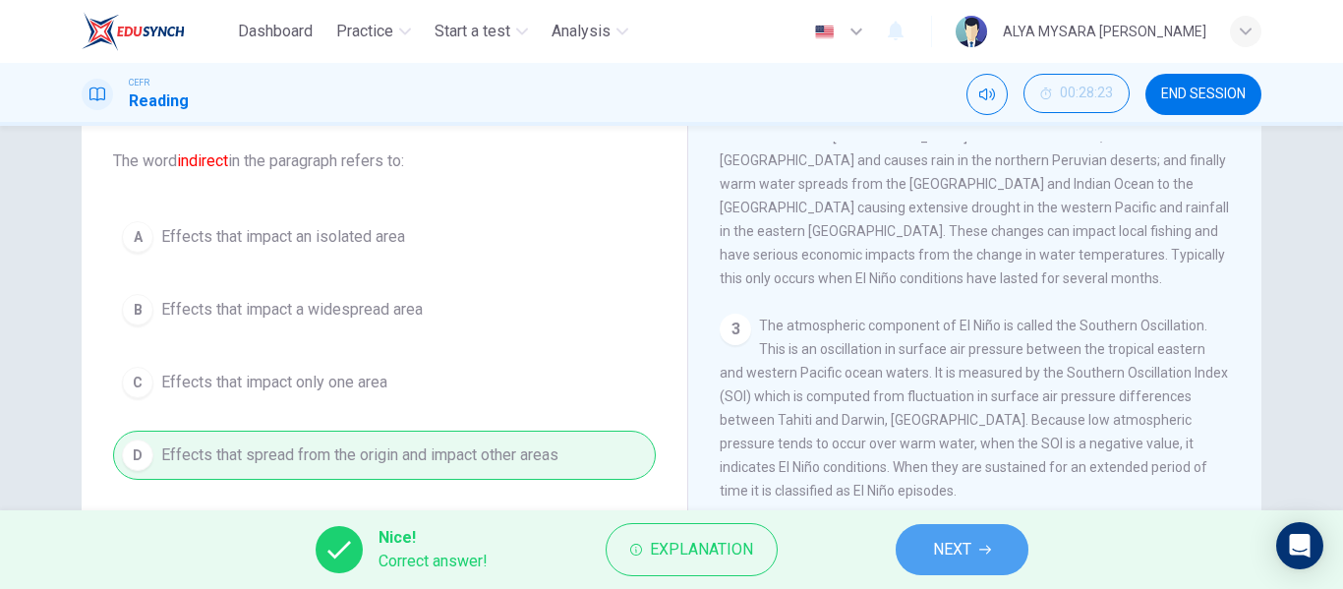
click at [952, 552] on span "NEXT" at bounding box center [952, 550] width 38 height 28
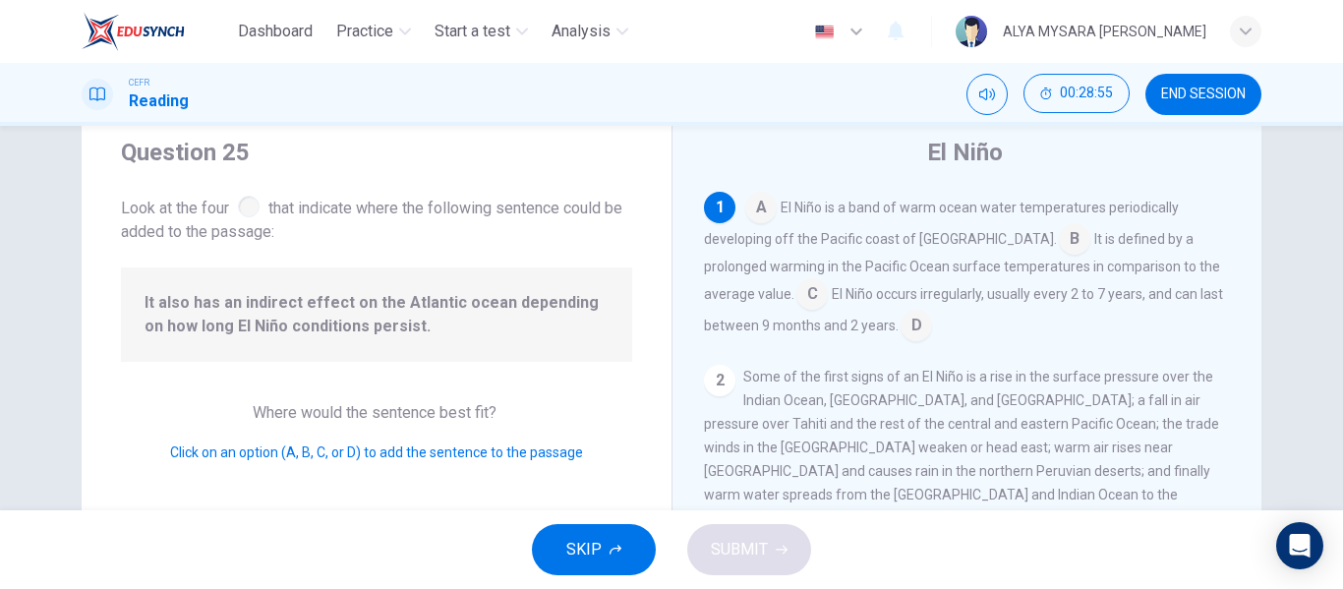
scroll to position [60, 0]
click at [907, 335] on input at bounding box center [916, 327] width 31 height 31
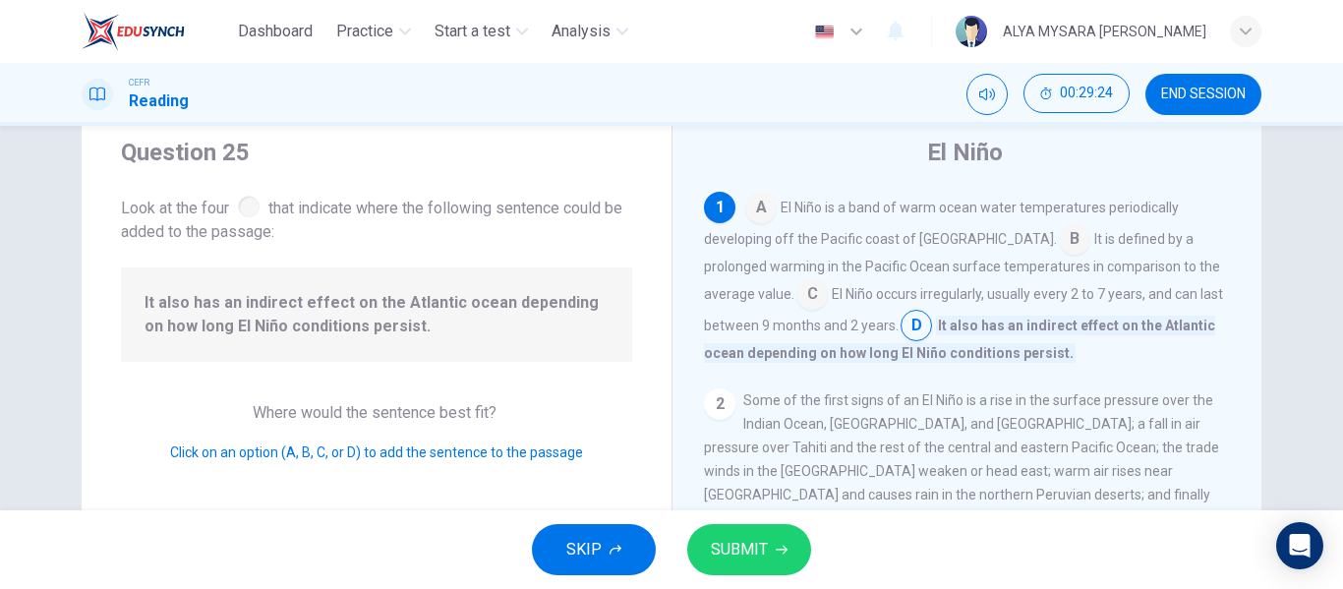
click at [796, 292] on input at bounding box center [811, 295] width 31 height 31
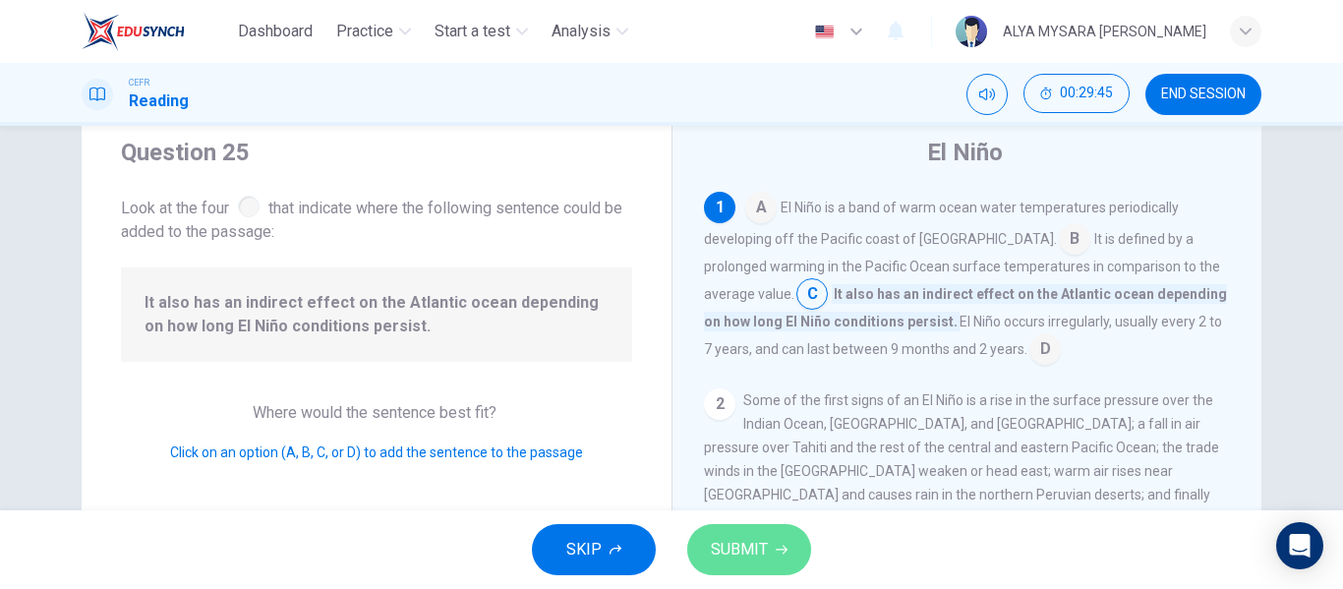
click at [725, 552] on span "SUBMIT" at bounding box center [739, 550] width 57 height 28
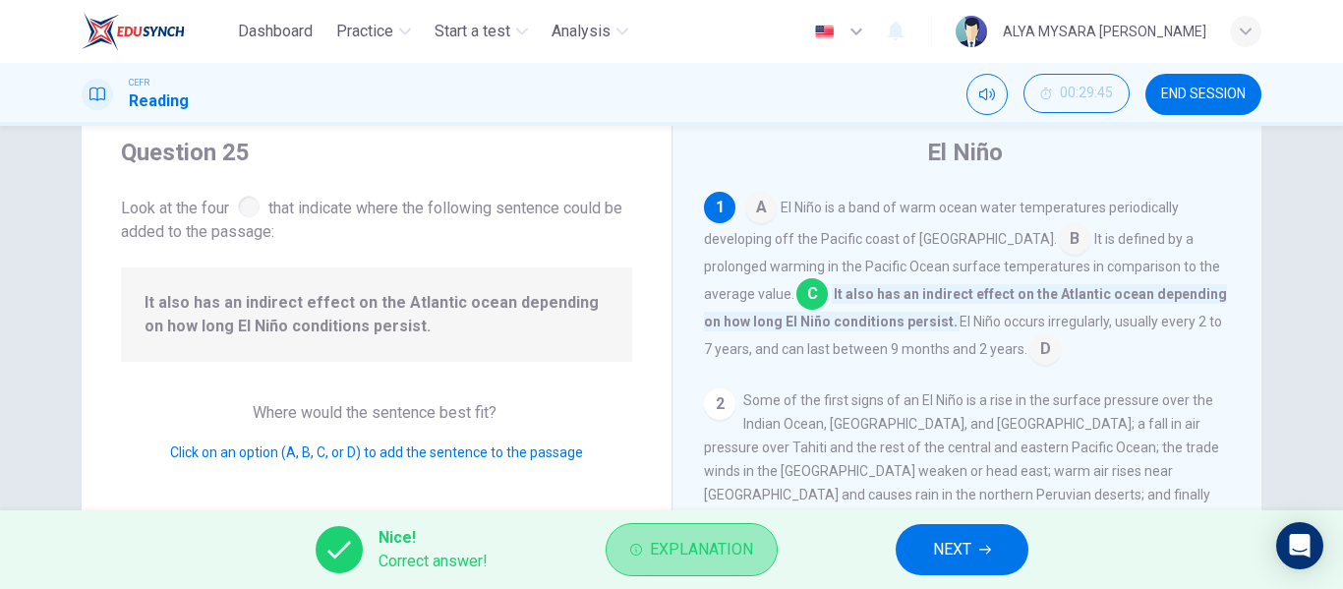
click at [672, 548] on span "Explanation" at bounding box center [701, 550] width 103 height 28
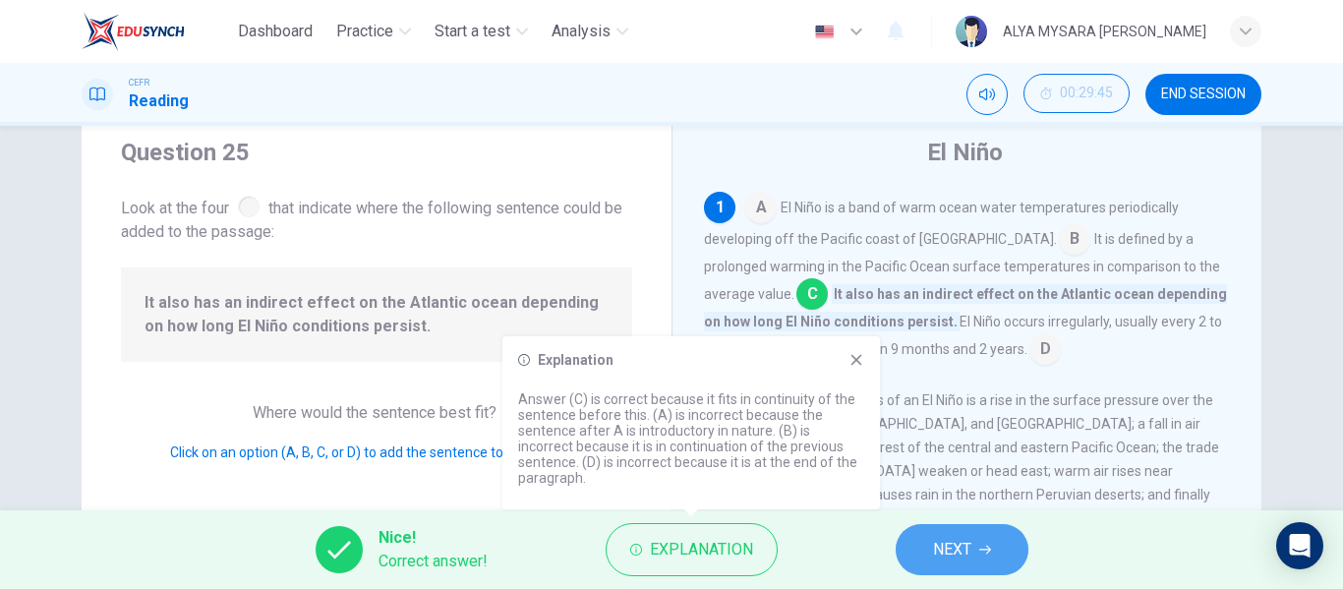
click at [973, 556] on button "NEXT" at bounding box center [962, 549] width 133 height 51
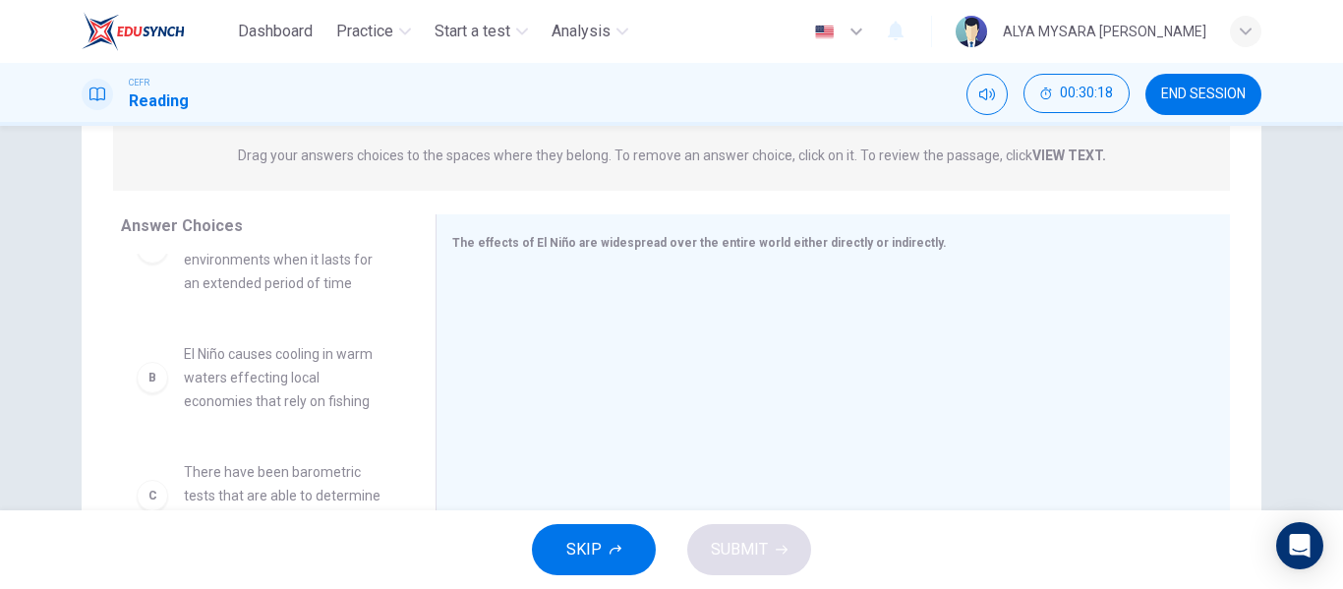
scroll to position [71, 0]
click at [159, 392] on div "B El Niño causes cooling in warm waters effecting local economies that rely on …" at bounding box center [263, 375] width 252 height 71
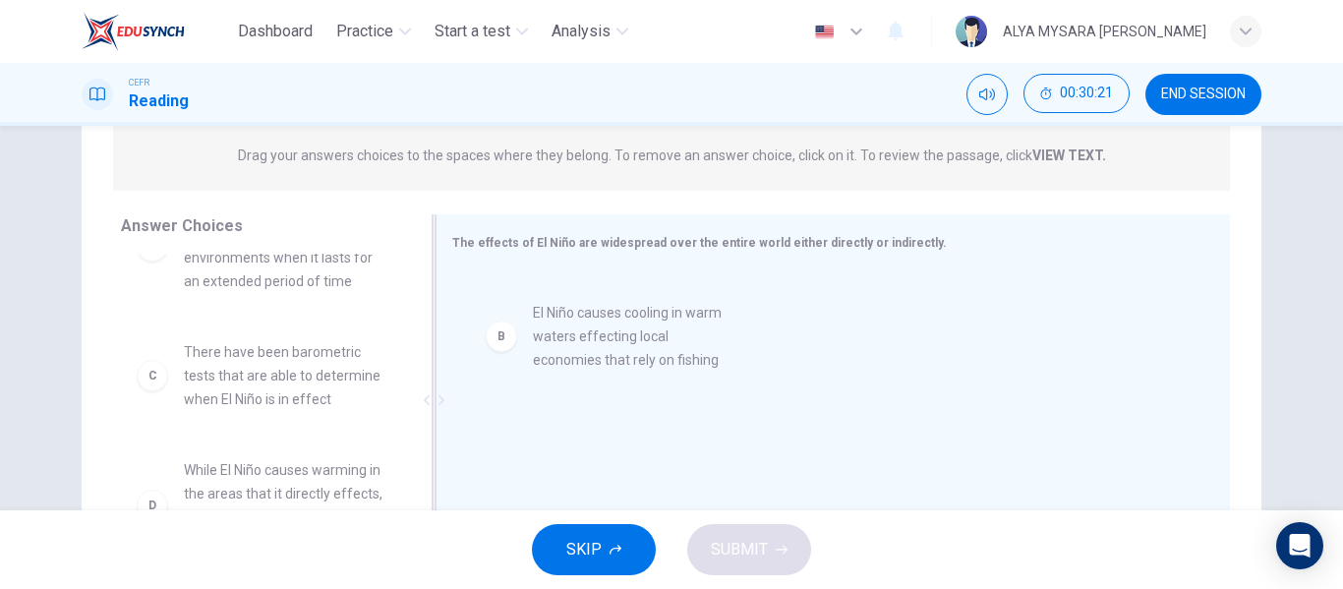
drag, startPoint x: 159, startPoint y: 392, endPoint x: 553, endPoint y: 343, distance: 397.3
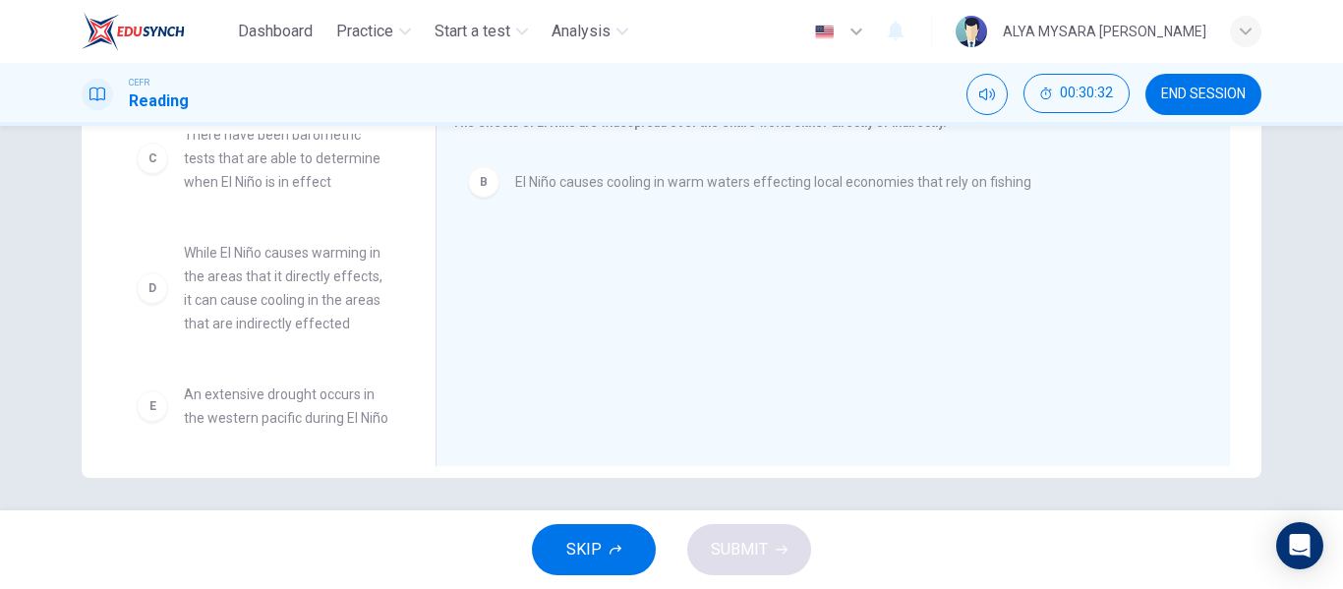
scroll to position [170, 0]
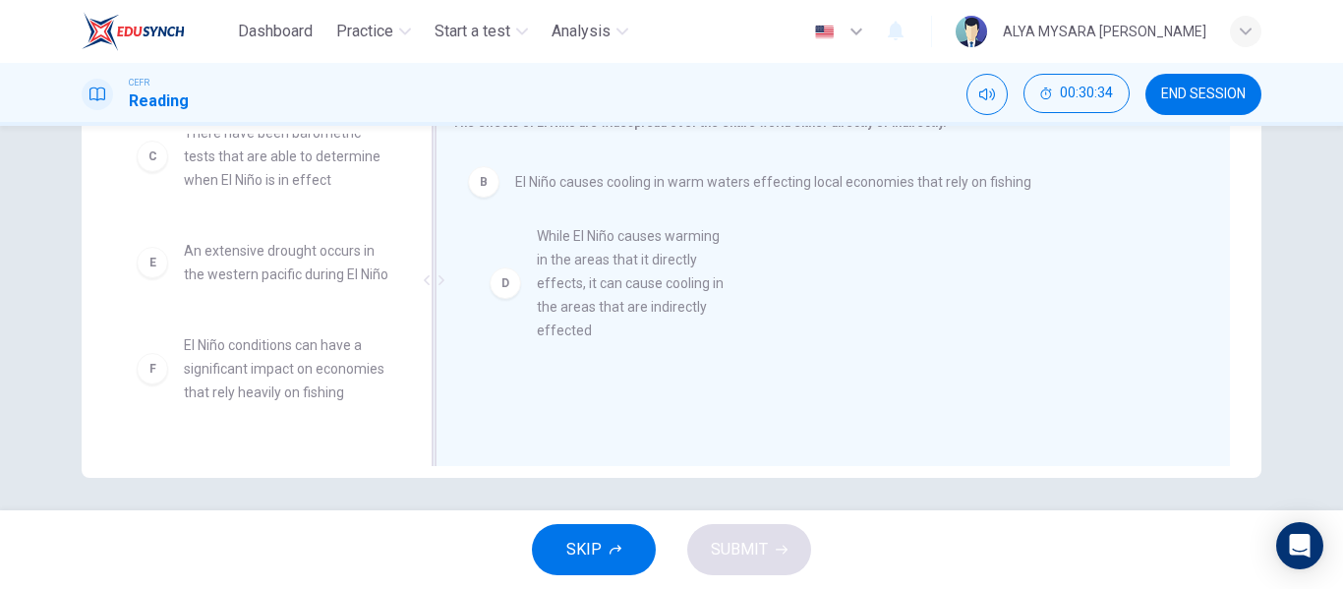
drag, startPoint x: 151, startPoint y: 312, endPoint x: 515, endPoint y: 296, distance: 364.1
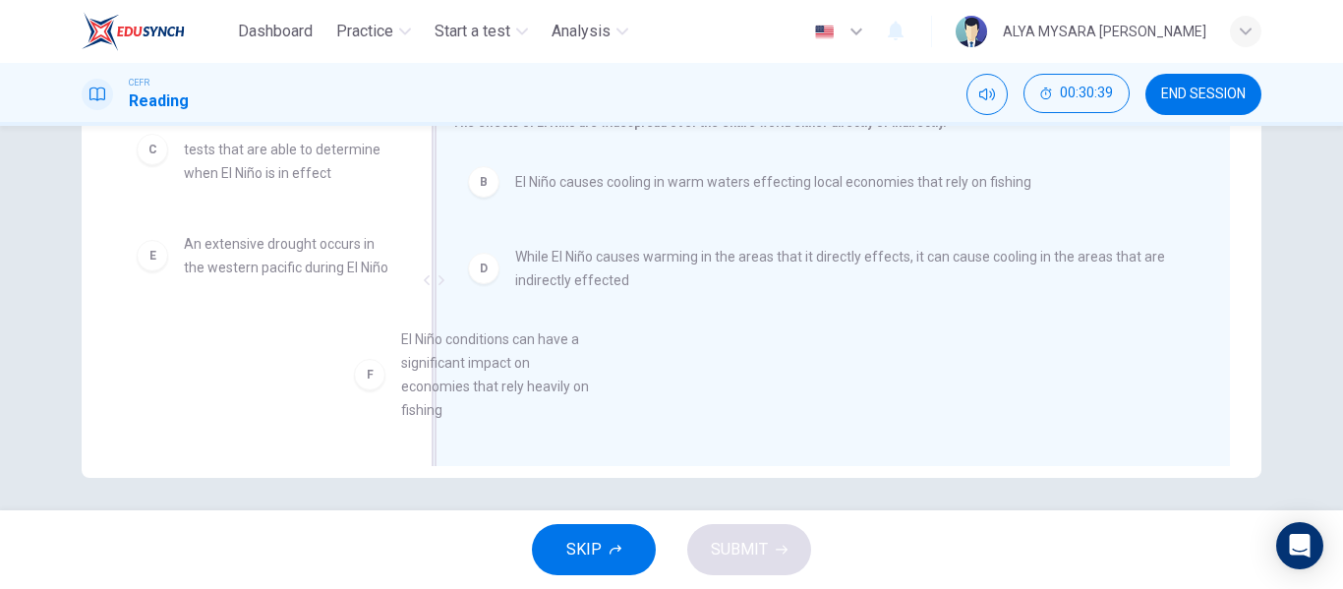
scroll to position [24, 0]
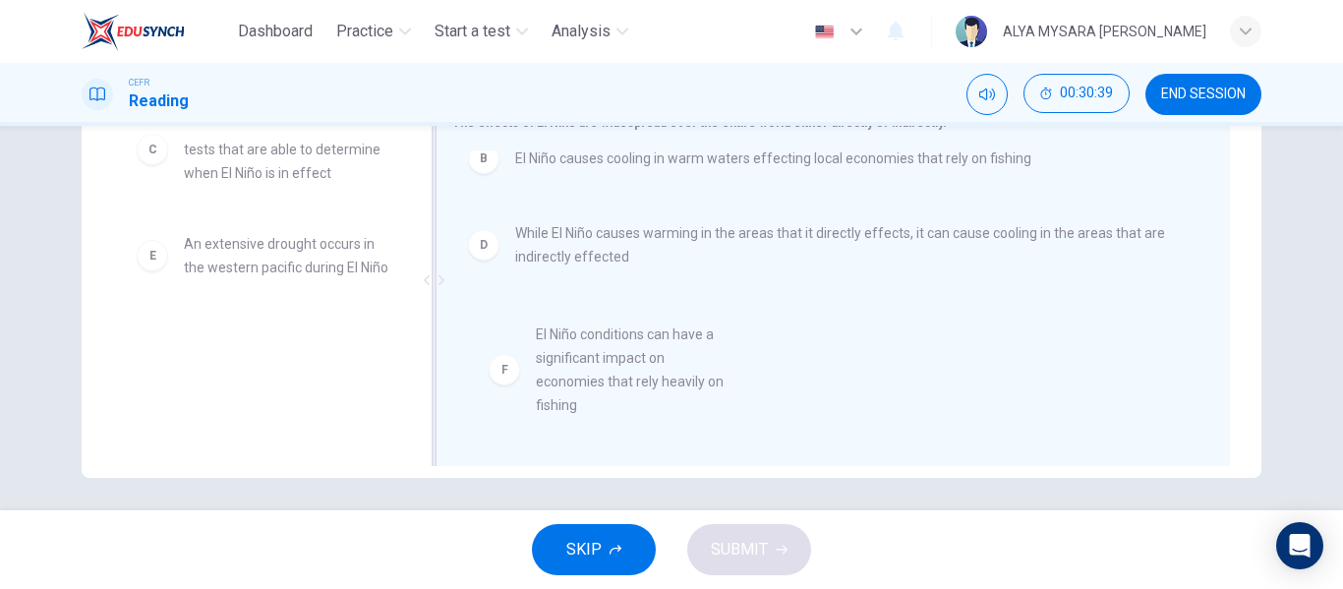
drag, startPoint x: 150, startPoint y: 379, endPoint x: 519, endPoint y: 374, distance: 368.7
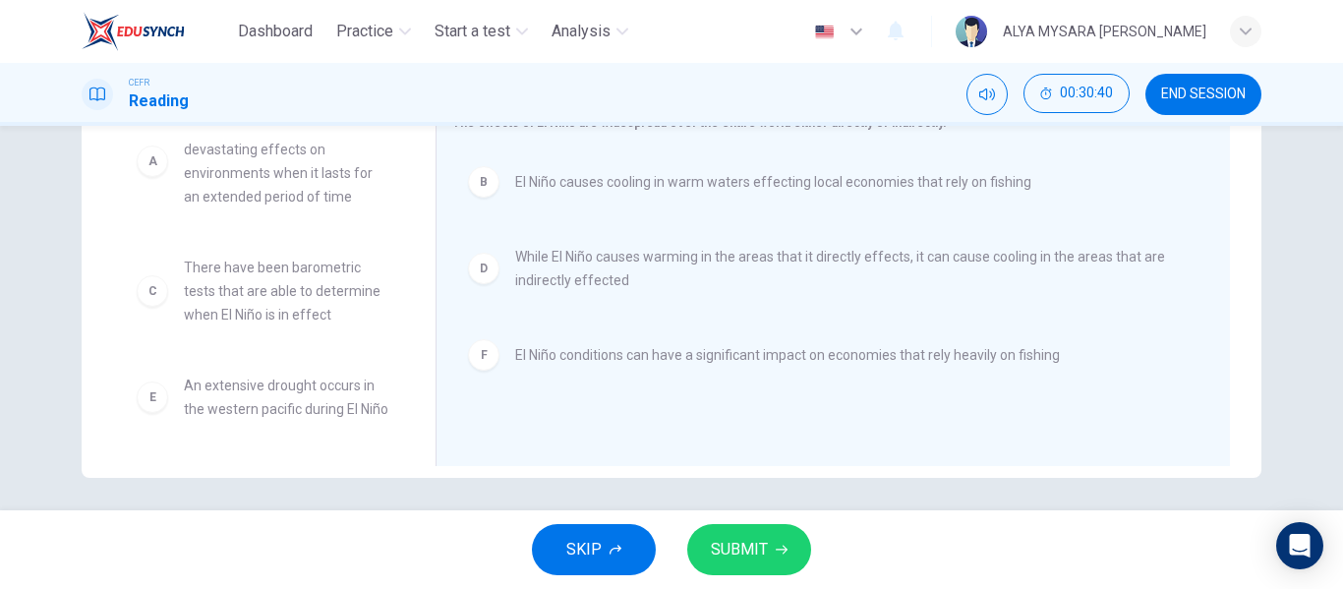
scroll to position [59, 0]
click at [727, 544] on span "SUBMIT" at bounding box center [739, 550] width 57 height 28
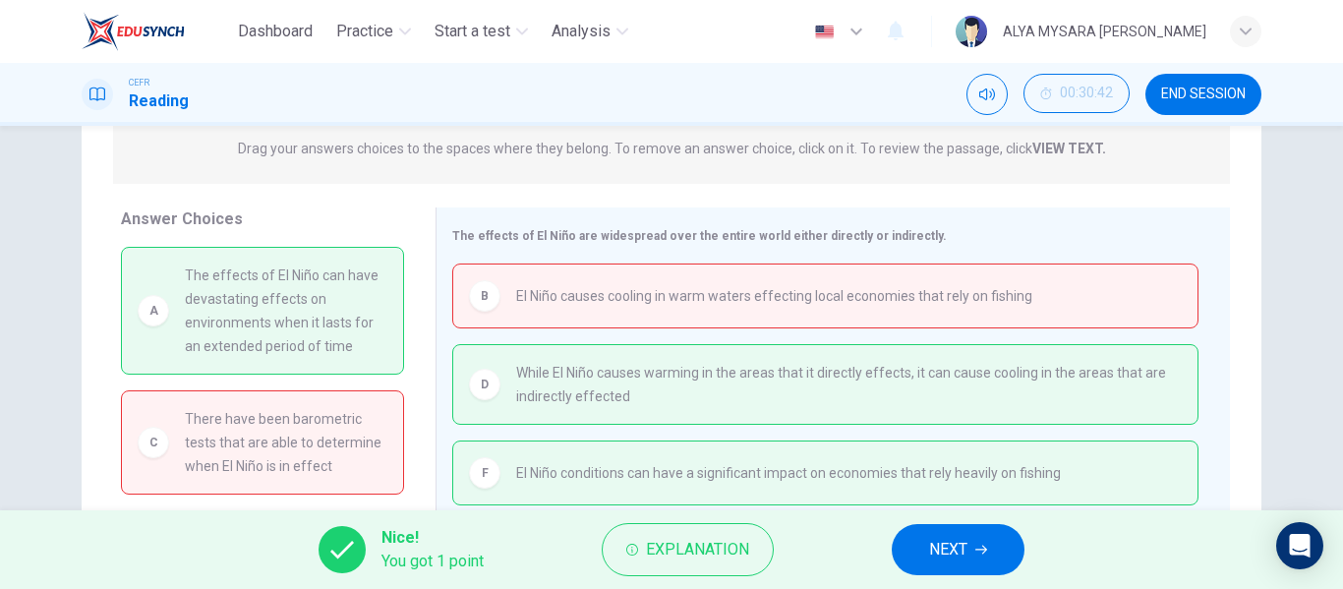
scroll to position [0, 0]
click at [966, 552] on span "NEXT" at bounding box center [948, 550] width 38 height 28
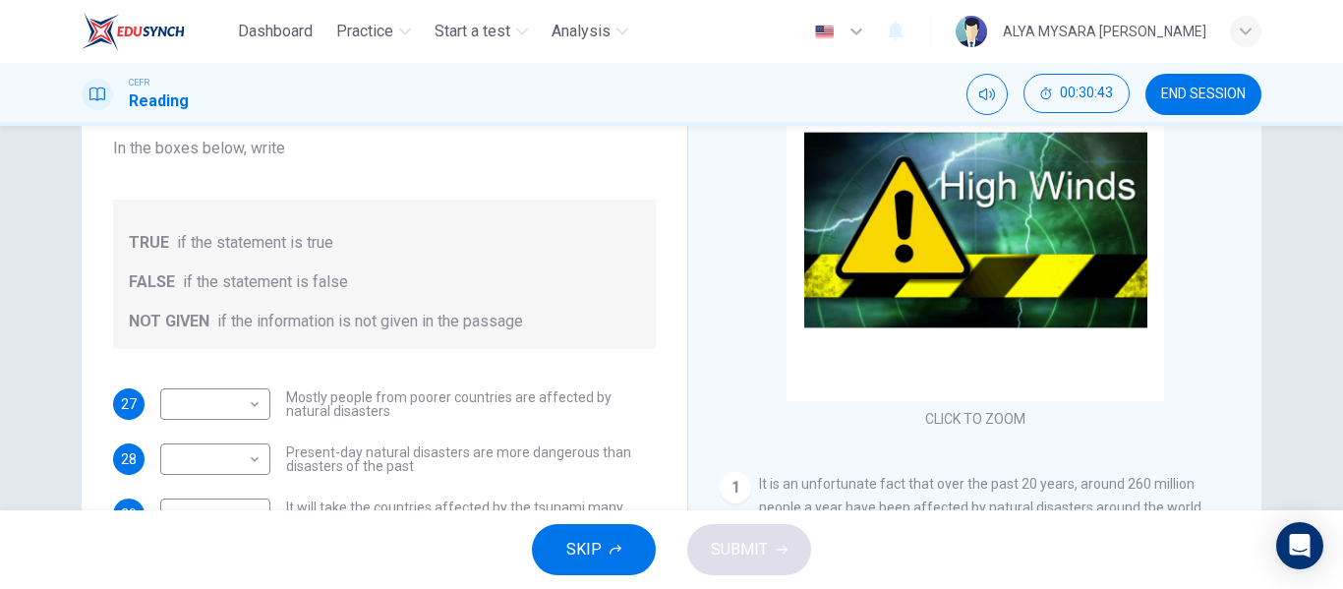
scroll to position [378, 0]
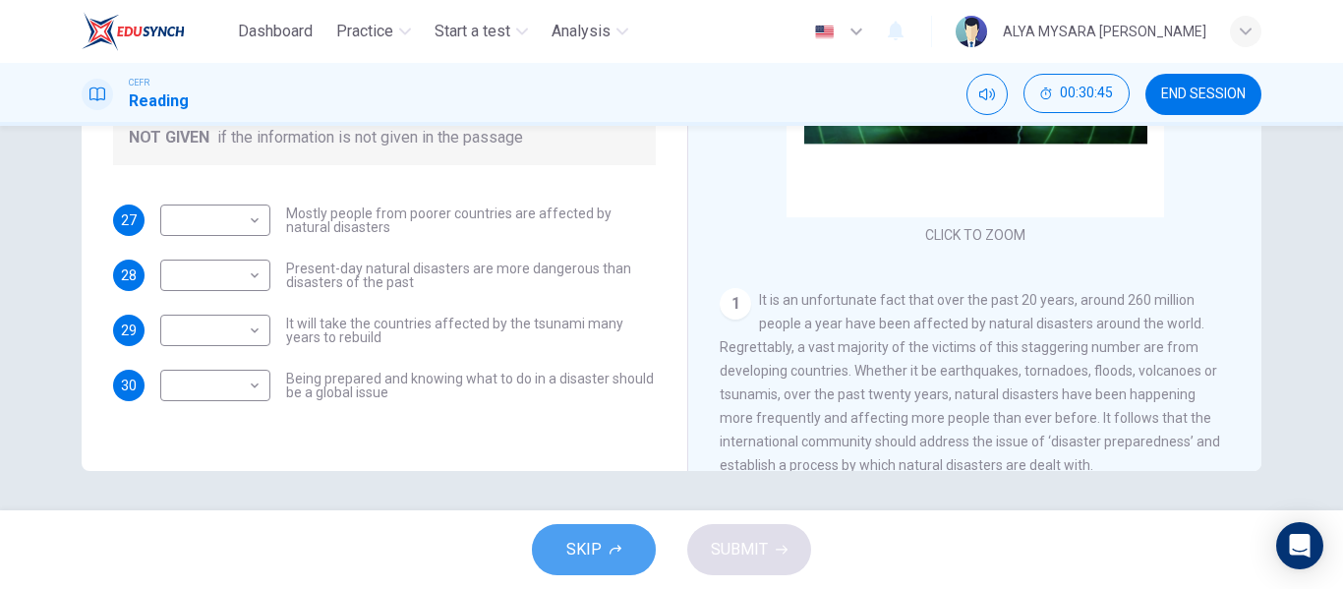
click at [567, 570] on button "SKIP" at bounding box center [594, 549] width 124 height 51
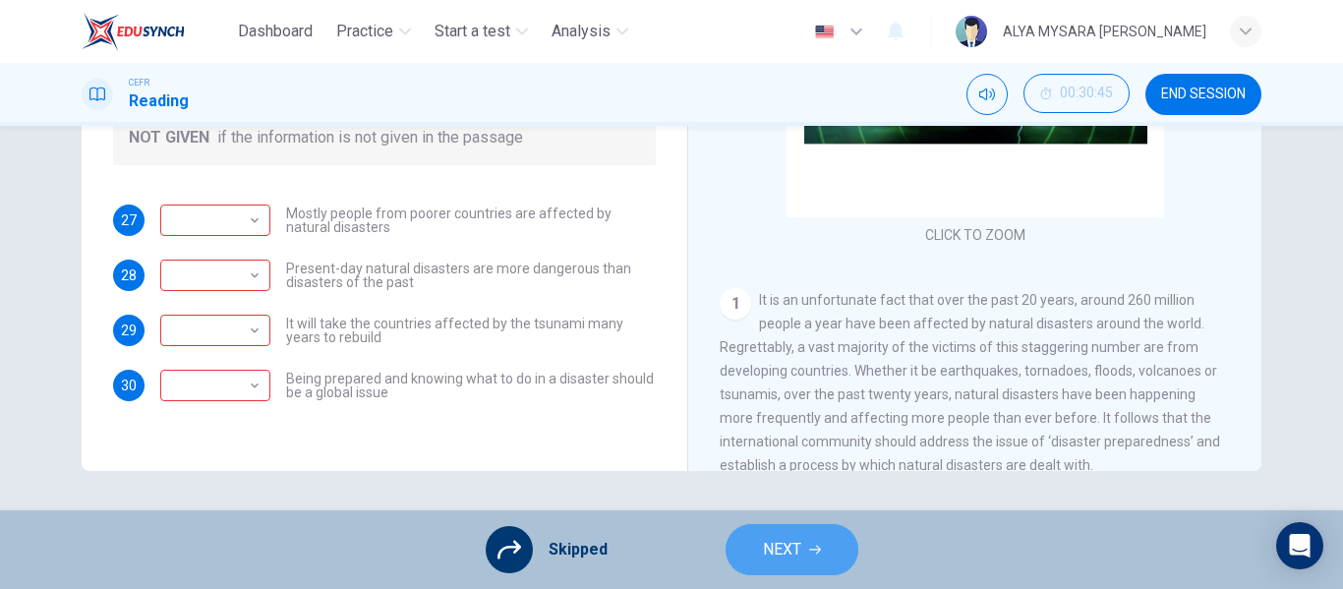
click at [780, 536] on span "NEXT" at bounding box center [782, 550] width 38 height 28
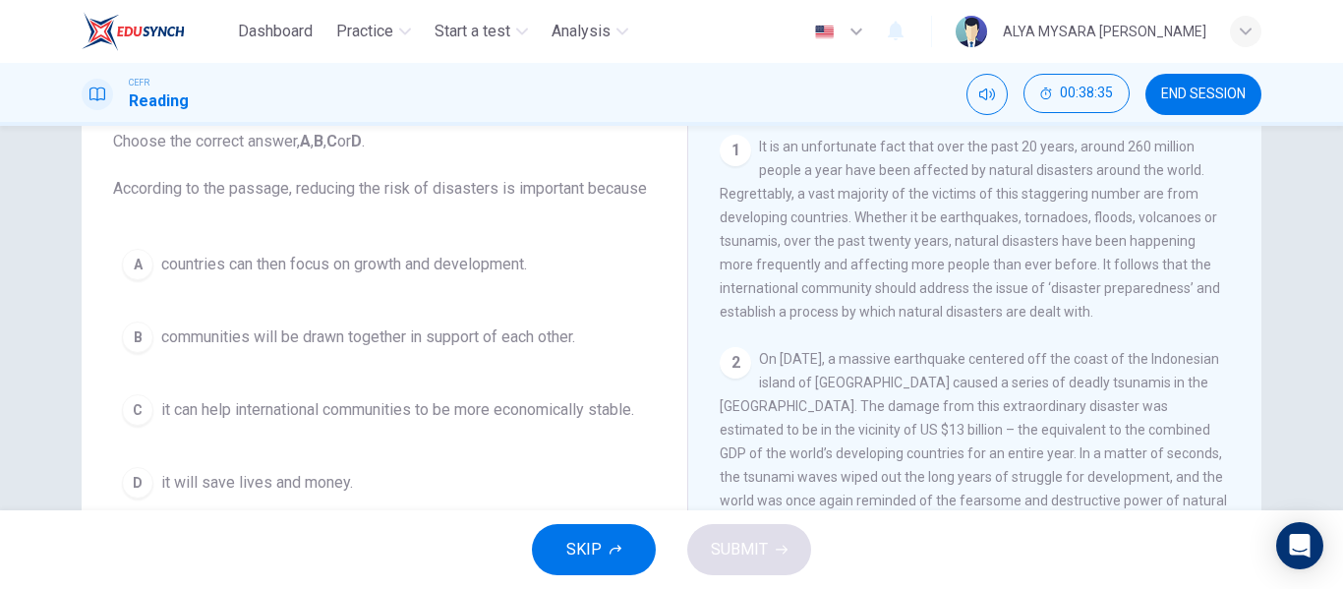
scroll to position [399, 0]
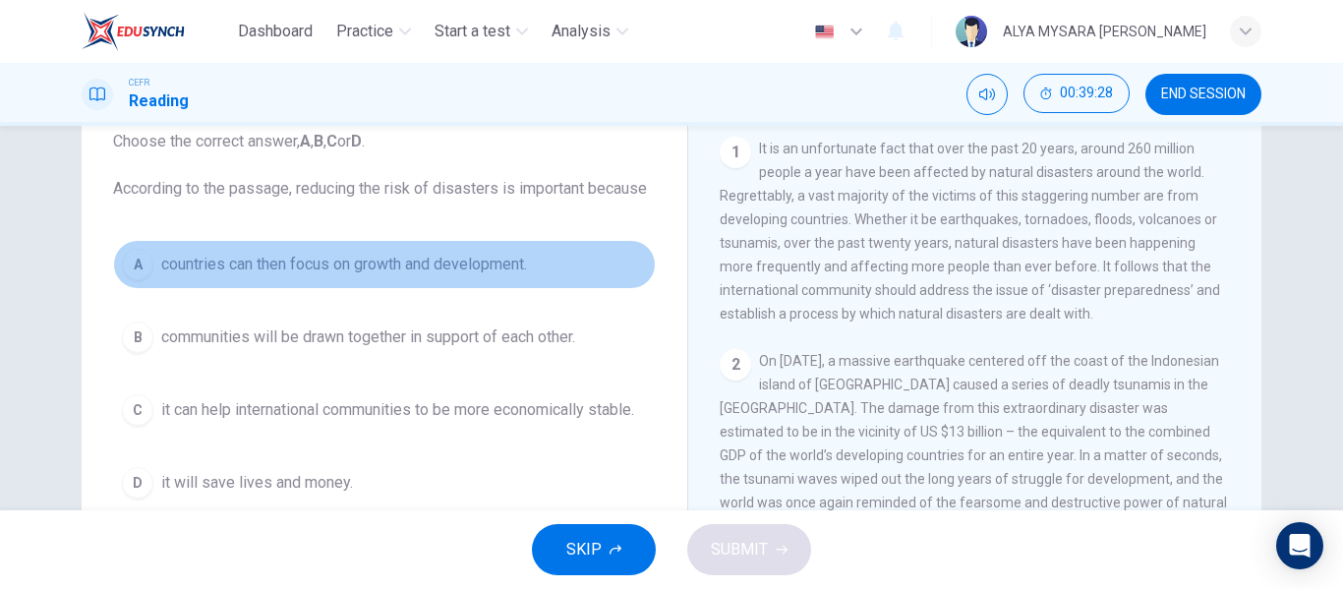
click at [161, 275] on span "countries can then focus on growth and development." at bounding box center [344, 265] width 366 height 24
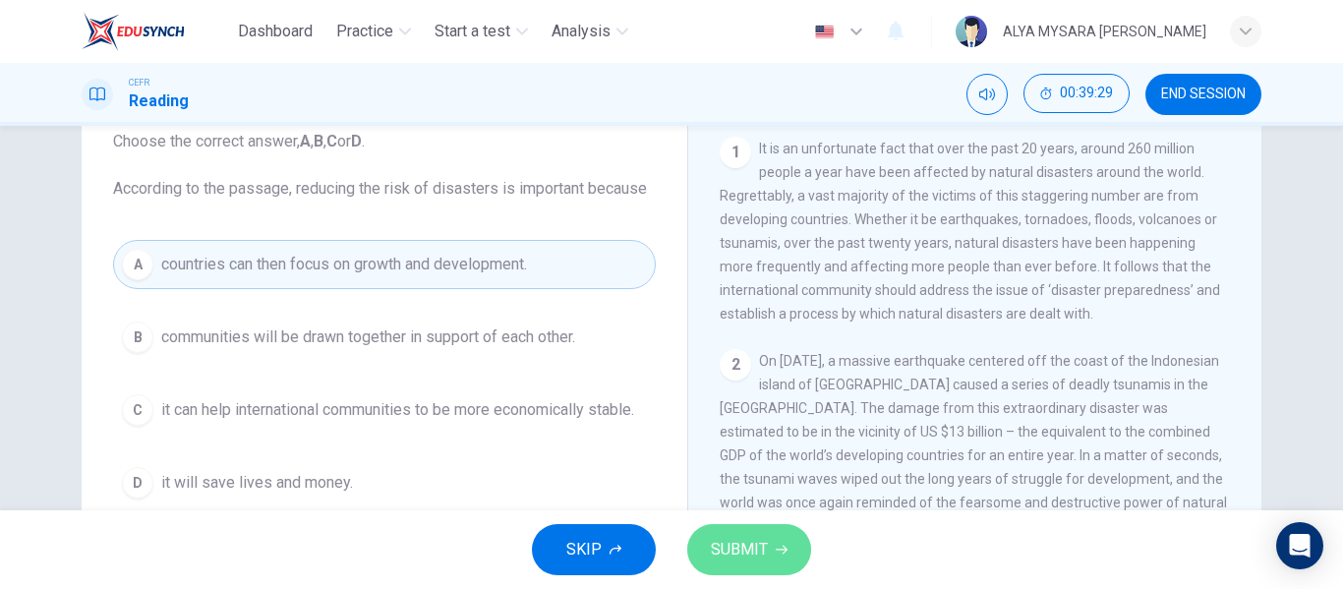
click at [724, 527] on button "SUBMIT" at bounding box center [749, 549] width 124 height 51
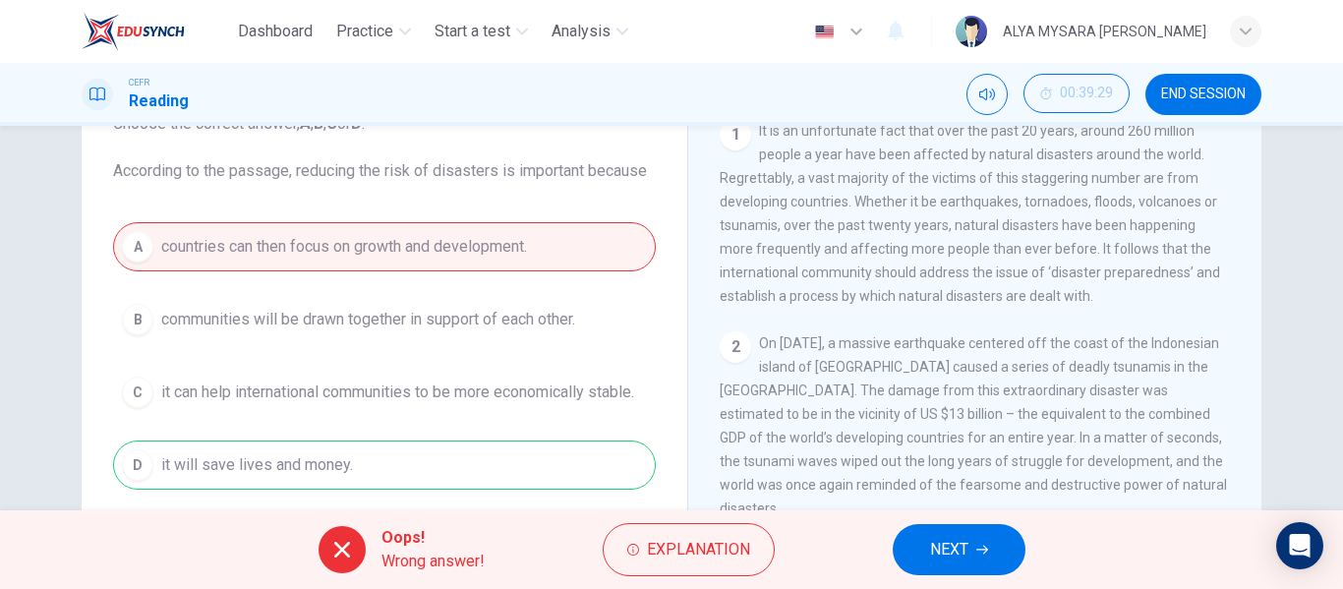
scroll to position [172, 0]
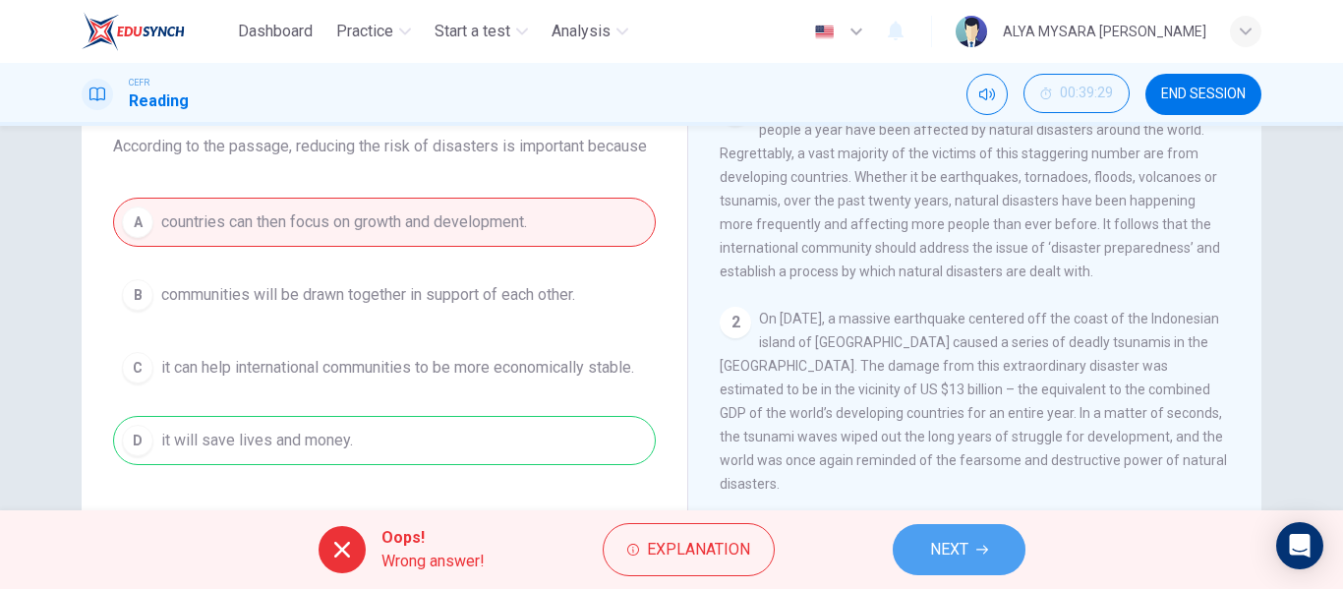
click at [972, 537] on button "NEXT" at bounding box center [959, 549] width 133 height 51
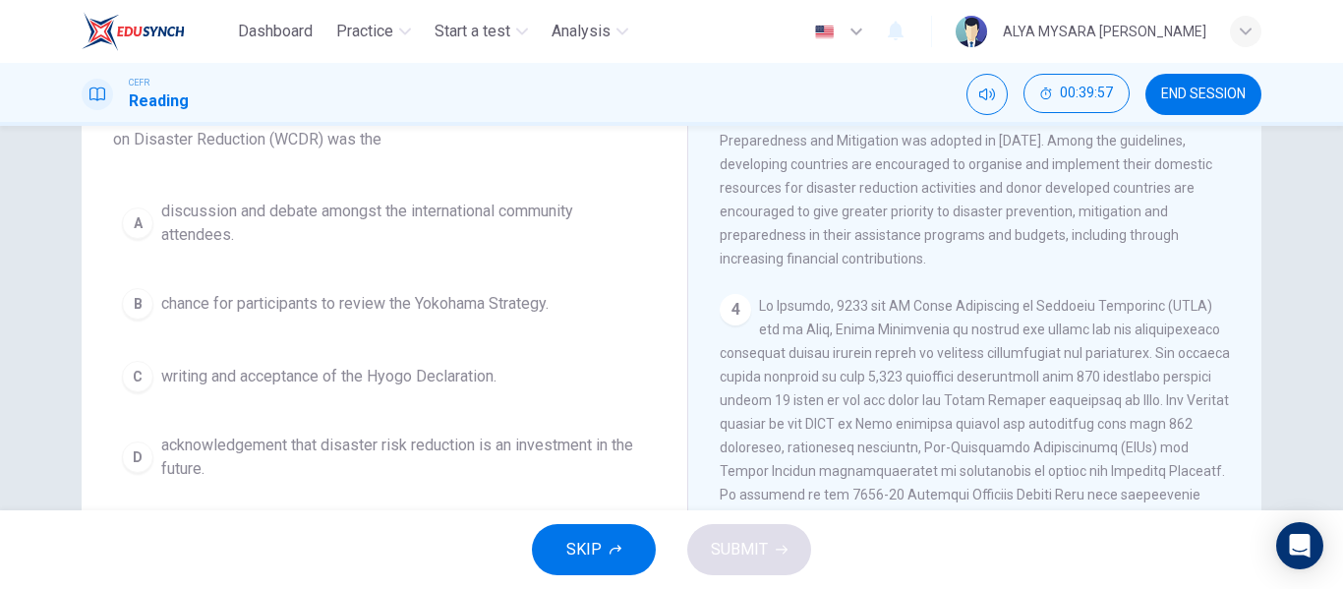
scroll to position [209, 0]
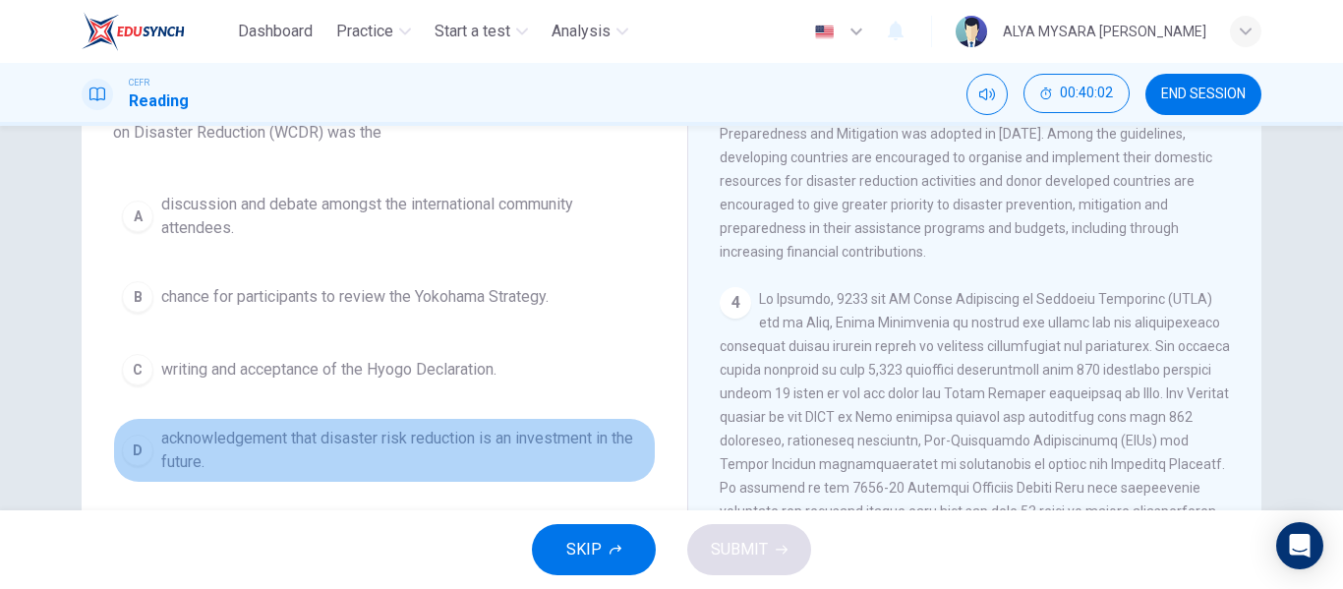
click at [209, 424] on button "D acknowledgement that disaster risk reduction is an investment in the future." at bounding box center [384, 450] width 543 height 65
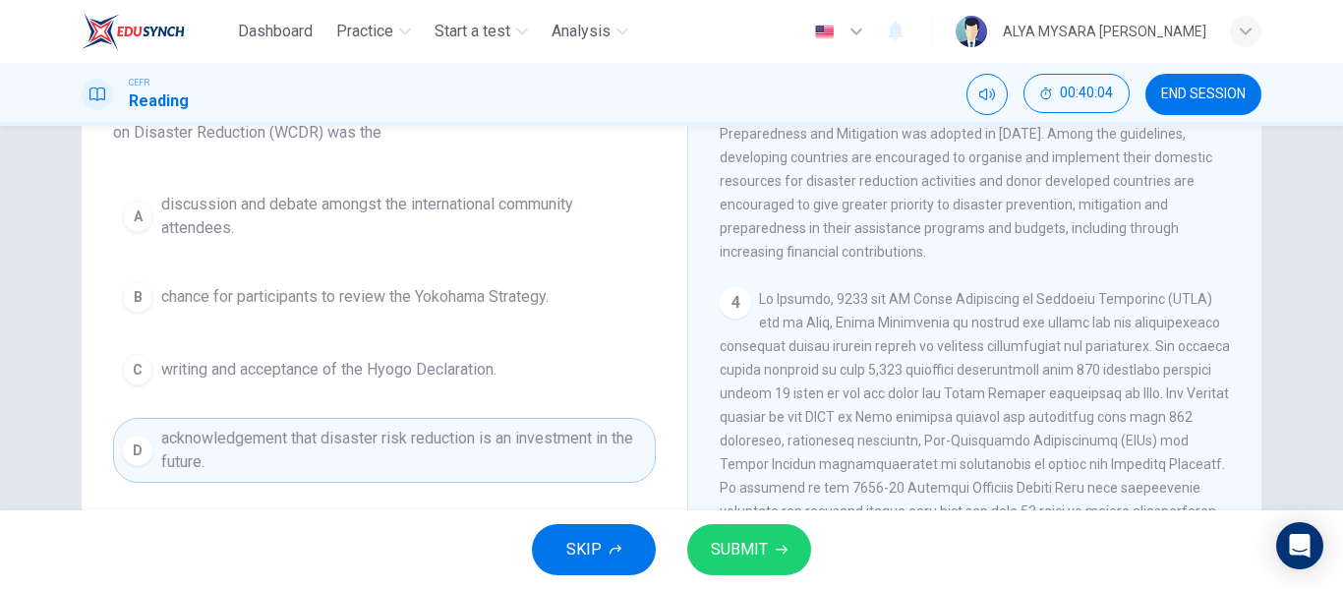
click at [776, 561] on button "SUBMIT" at bounding box center [749, 549] width 124 height 51
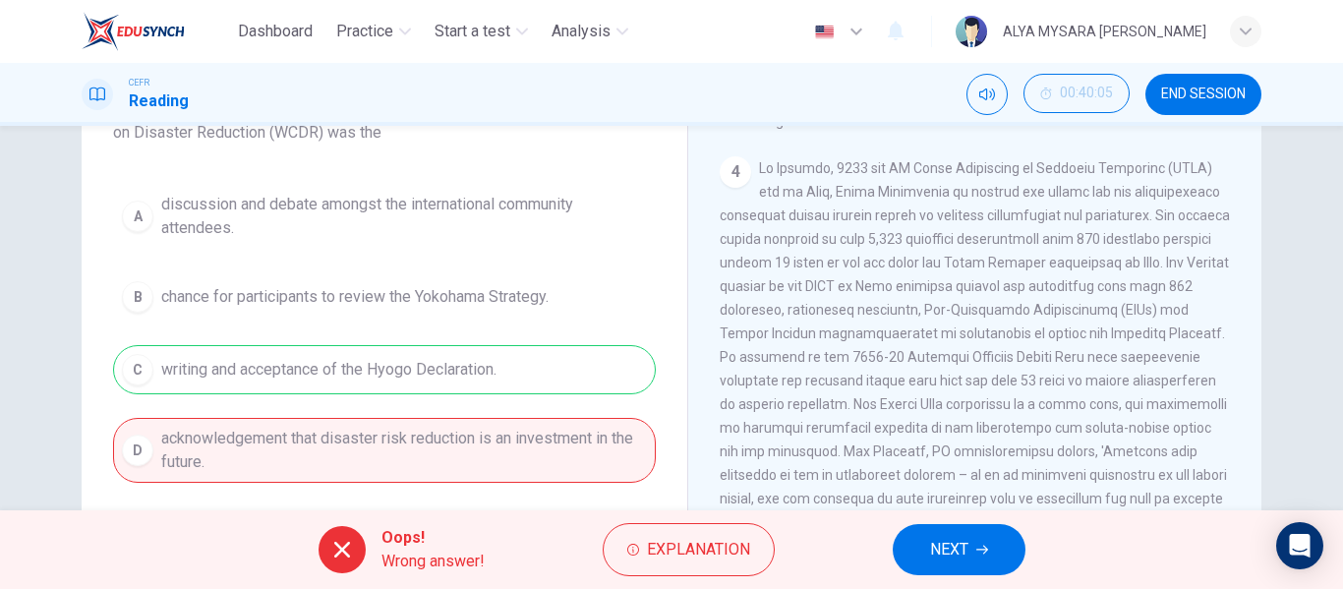
scroll to position [986, 0]
click at [961, 540] on span "NEXT" at bounding box center [949, 550] width 38 height 28
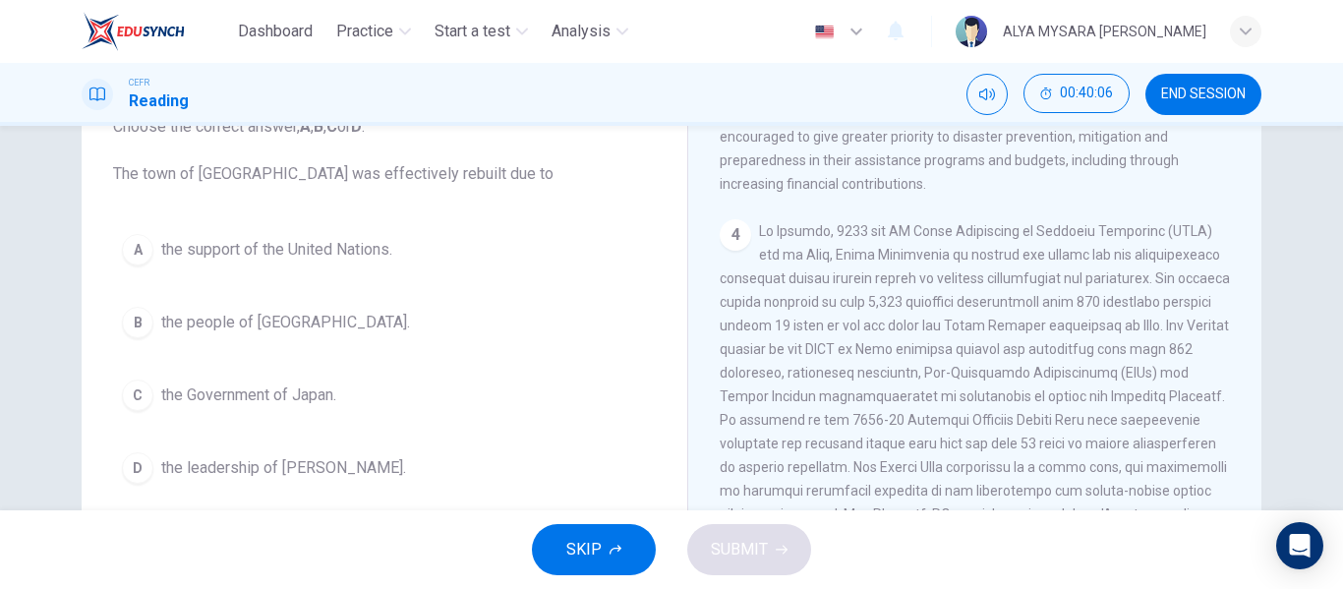
scroll to position [144, 0]
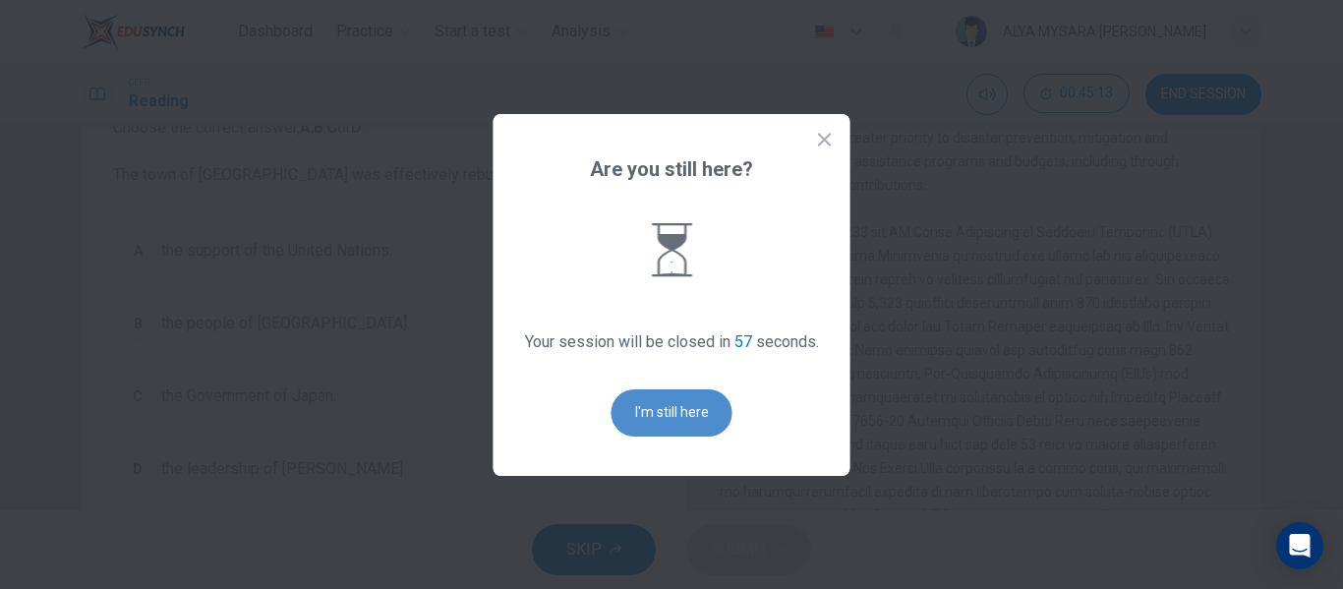
click at [676, 414] on button "I'm still here" at bounding box center [671, 412] width 121 height 47
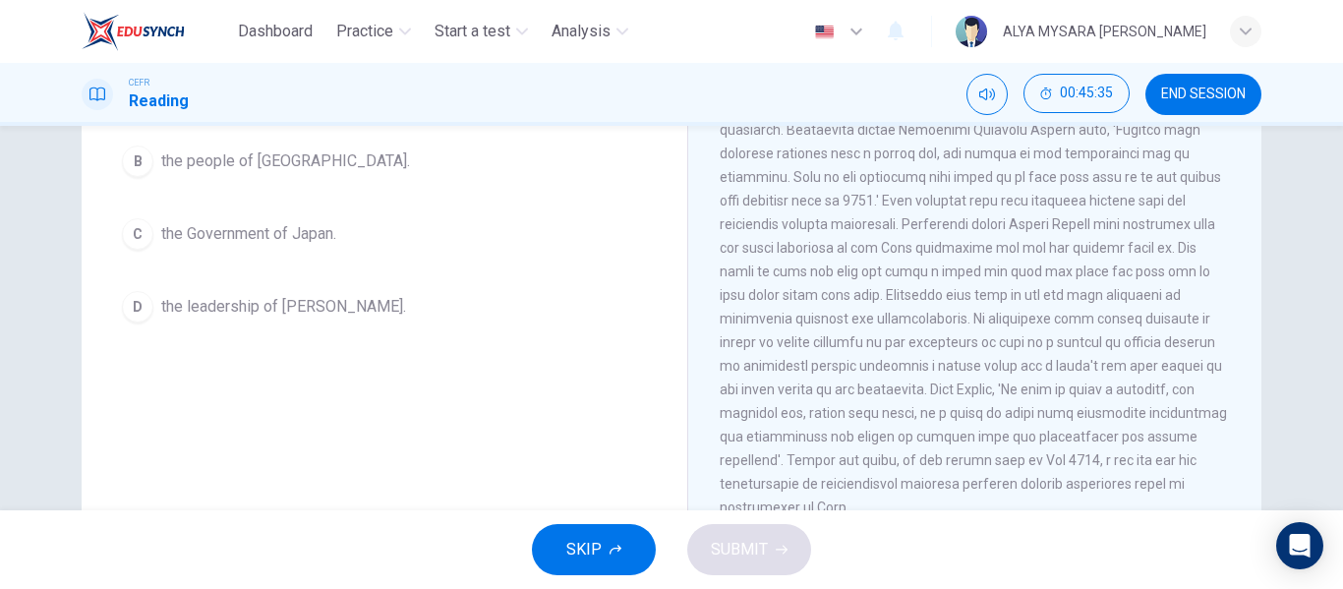
scroll to position [378, 0]
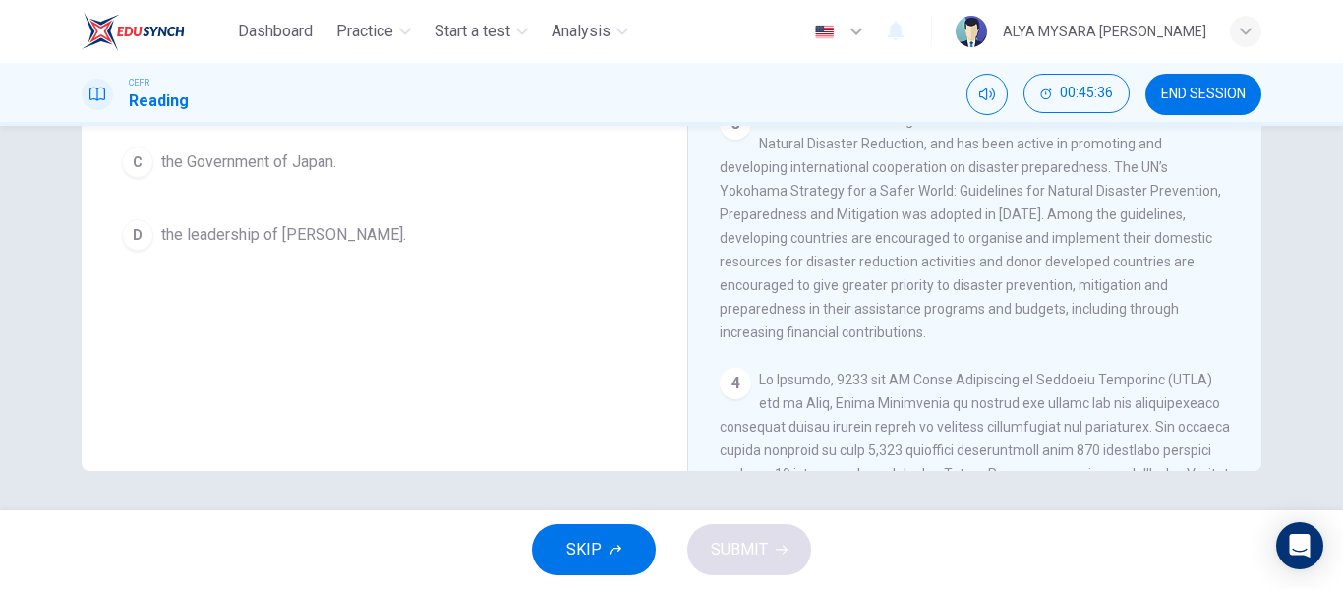
click at [798, 350] on div "CLICK TO ZOOM Click to Zoom 1 It is an unfortunate fact that over the past 20 y…" at bounding box center [988, 172] width 537 height 597
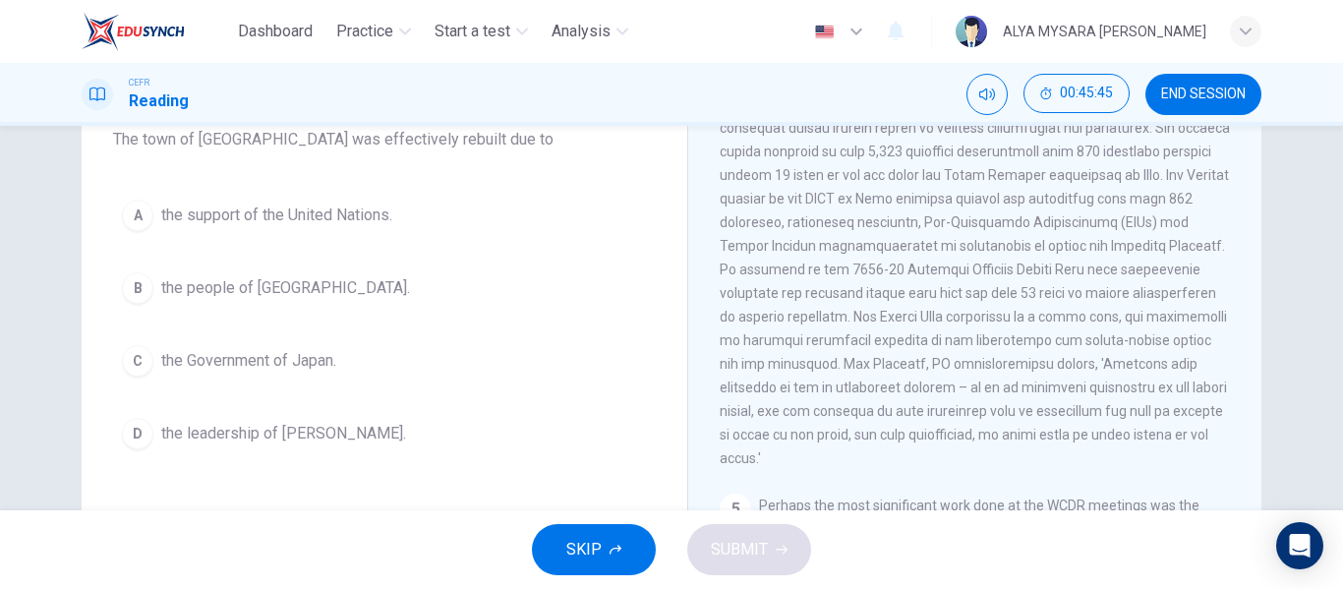
scroll to position [1101, 0]
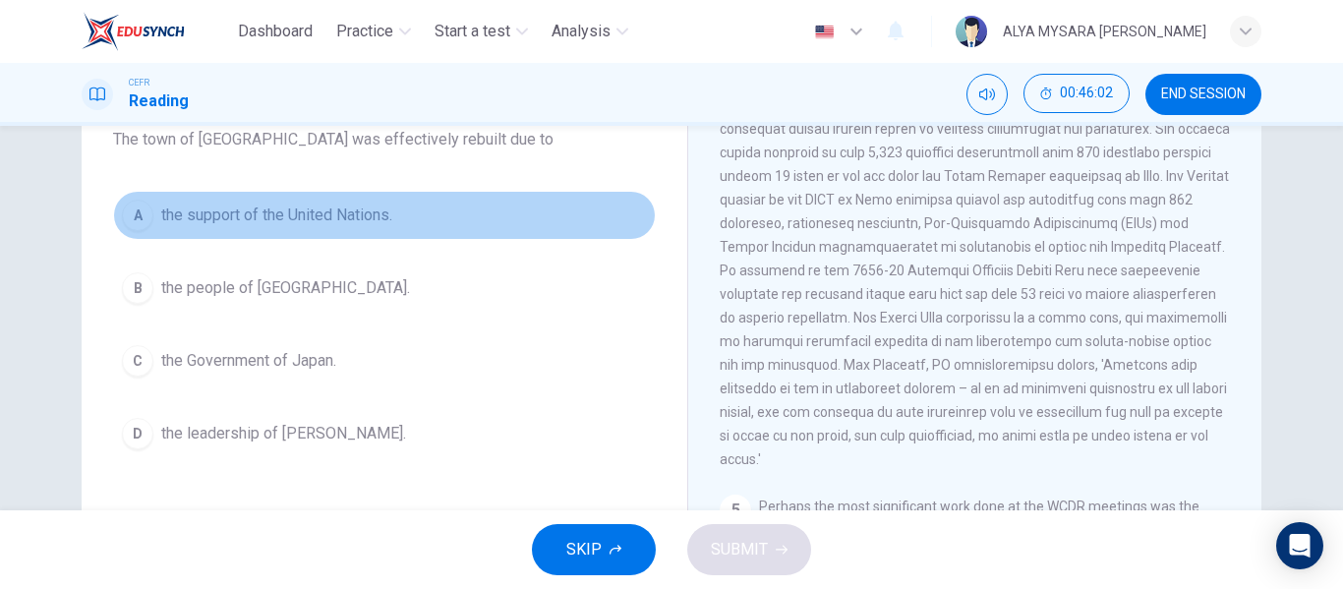
click at [194, 223] on span "the support of the United Nations." at bounding box center [276, 215] width 231 height 24
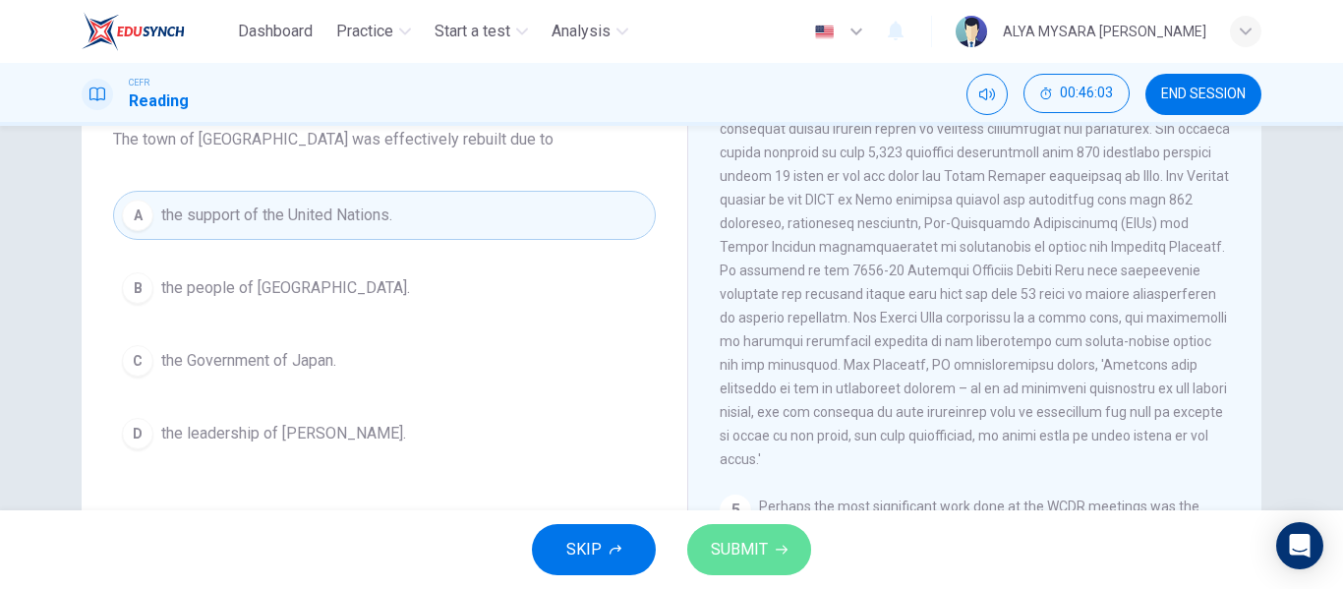
click at [758, 538] on span "SUBMIT" at bounding box center [739, 550] width 57 height 28
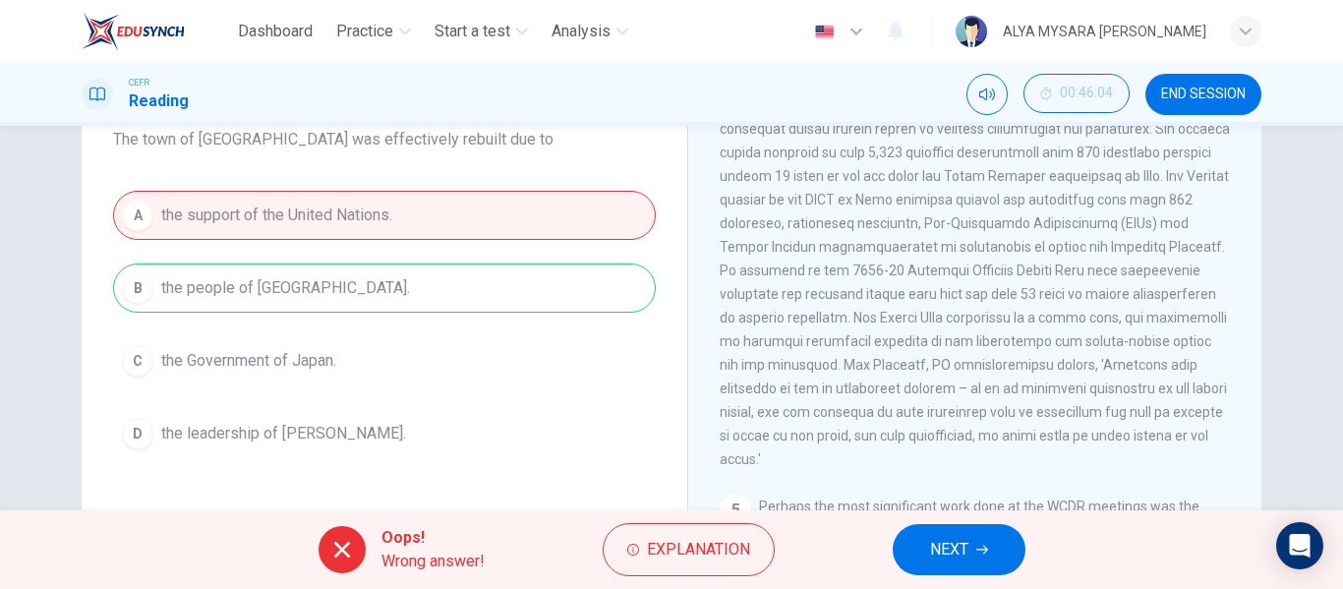
click at [928, 545] on button "NEXT" at bounding box center [959, 549] width 133 height 51
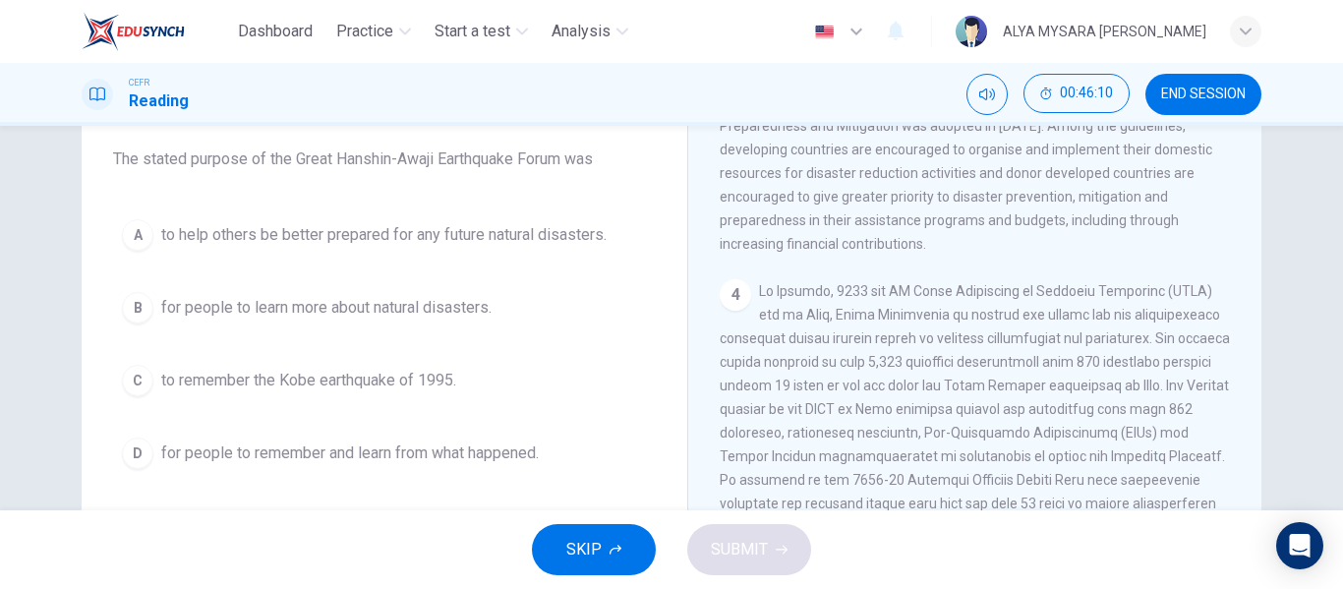
scroll to position [910, 0]
click at [552, 552] on button "SKIP" at bounding box center [594, 549] width 124 height 51
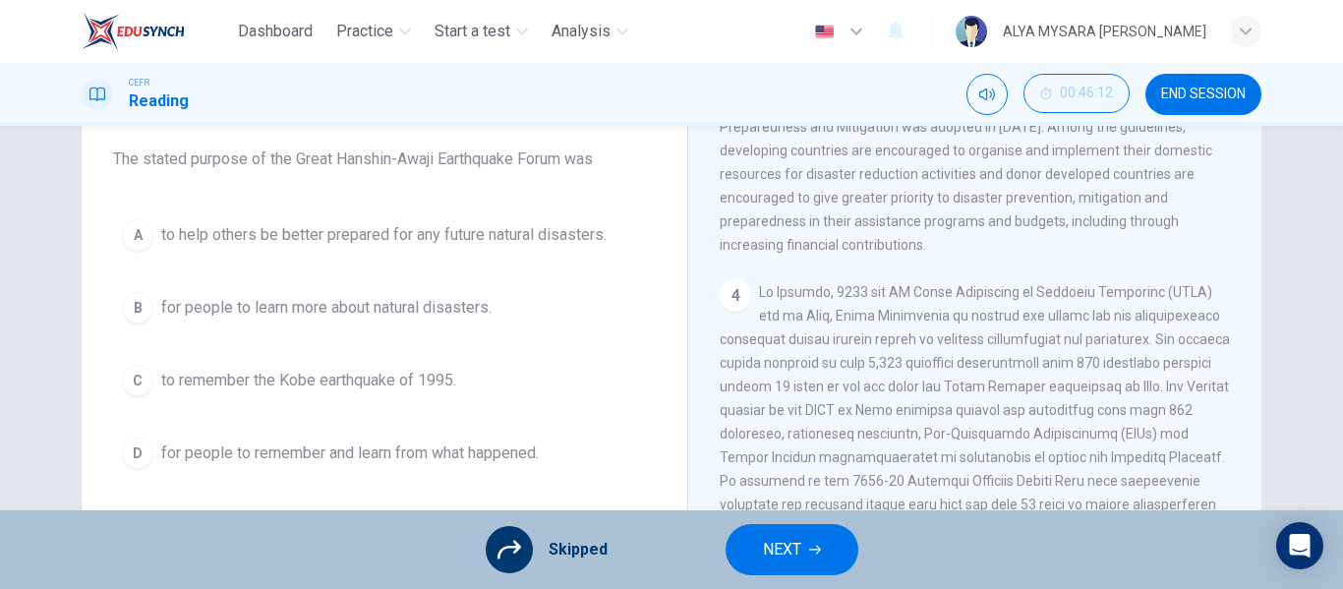
click at [791, 561] on span "NEXT" at bounding box center [782, 550] width 38 height 28
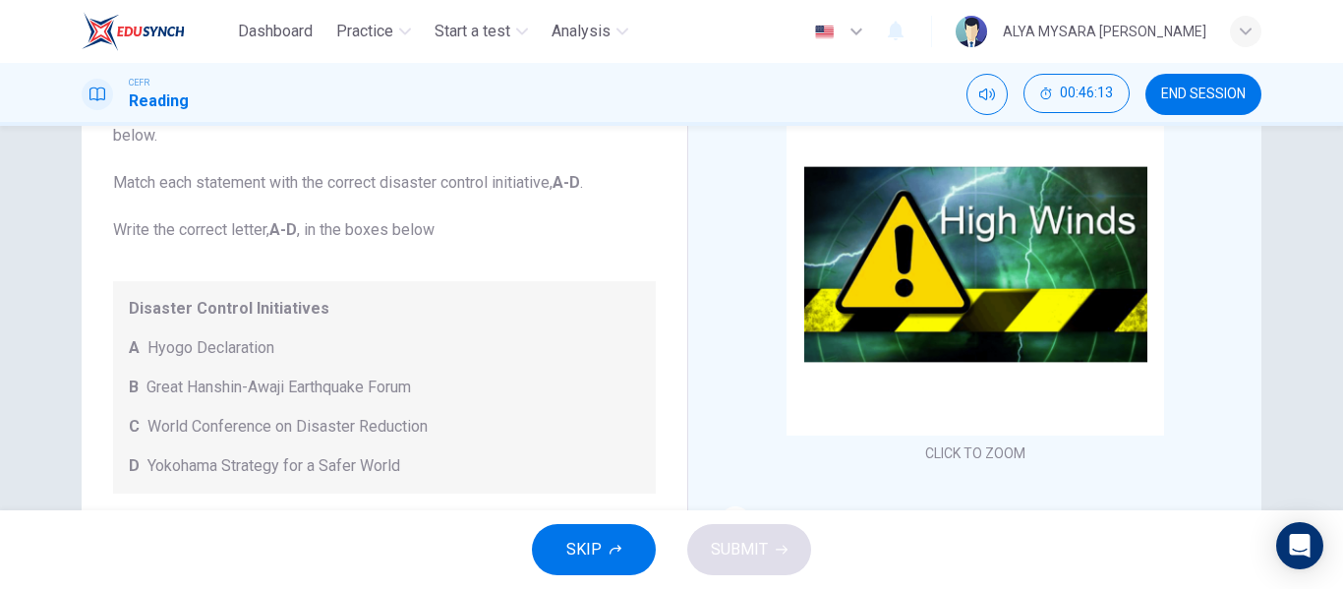
scroll to position [135, 0]
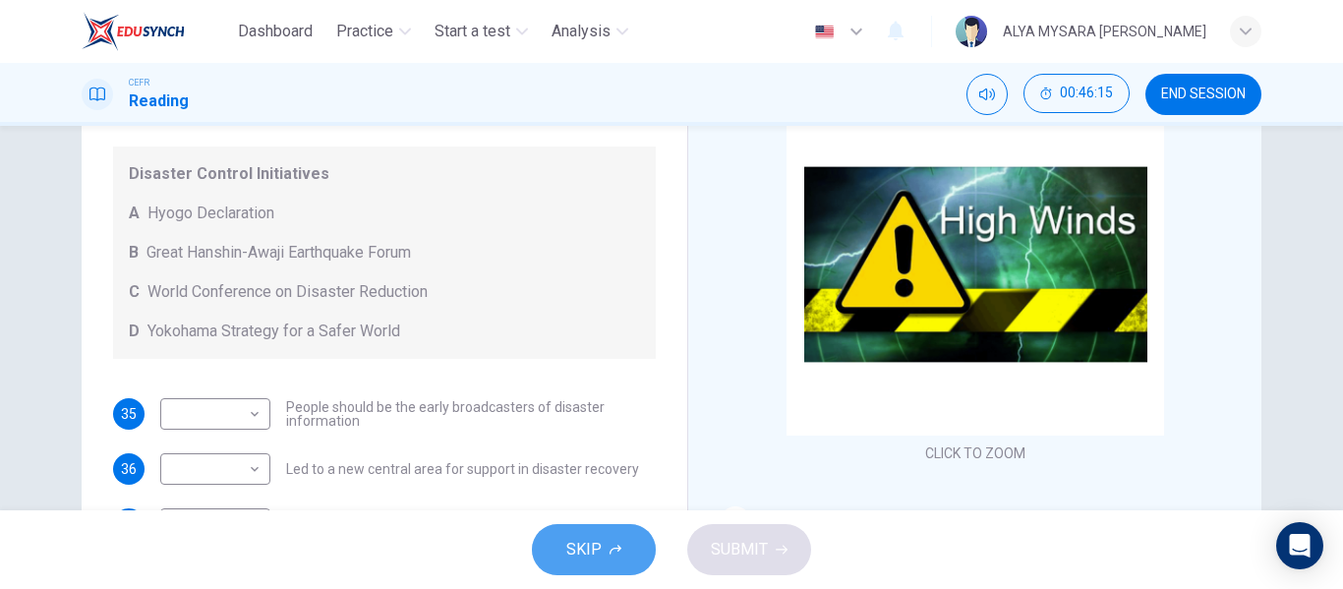
click at [575, 567] on button "SKIP" at bounding box center [594, 549] width 124 height 51
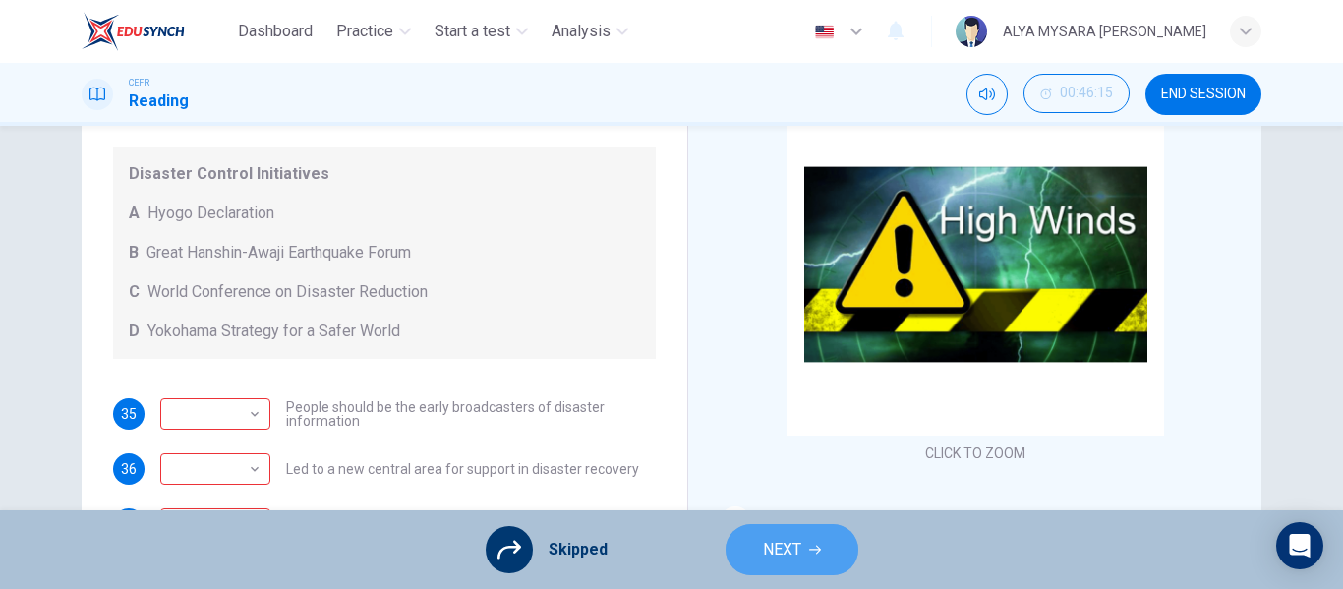
click at [752, 539] on button "NEXT" at bounding box center [792, 549] width 133 height 51
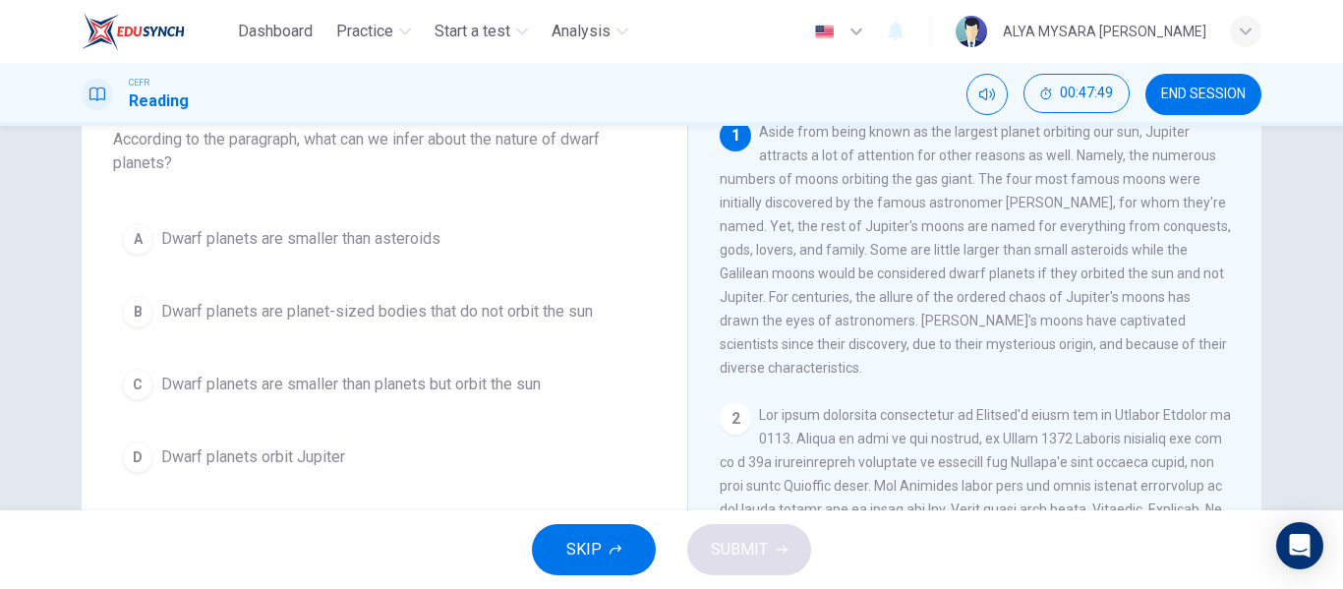
scroll to position [140, 0]
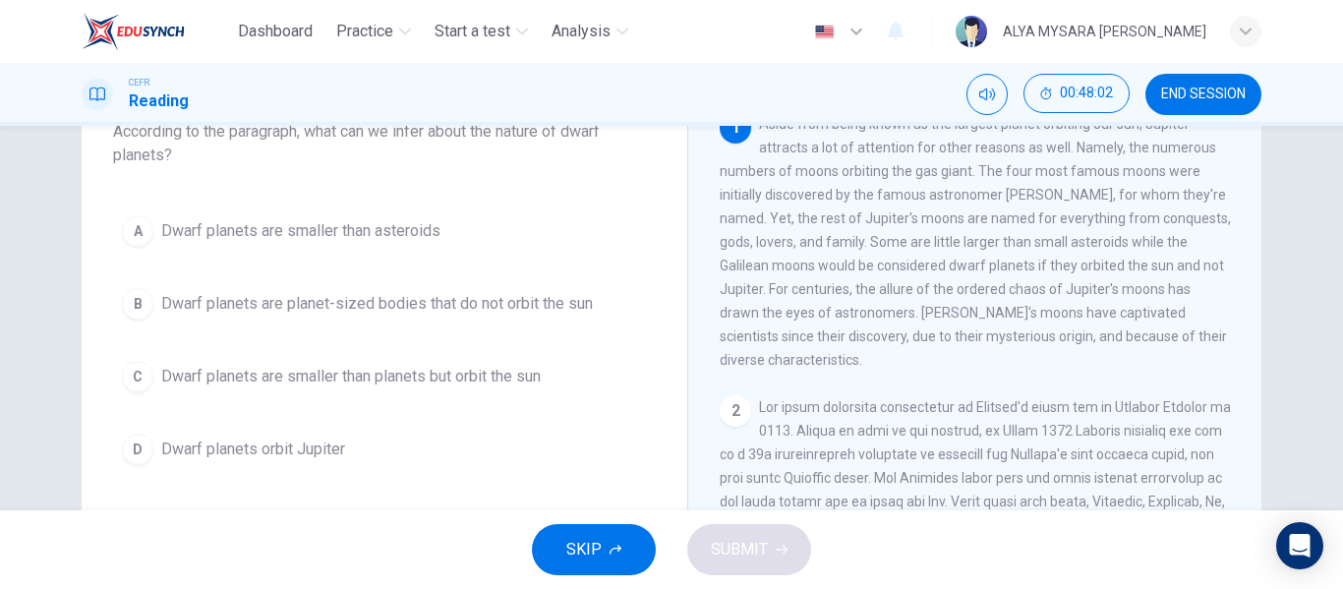
click at [310, 382] on span "Dwarf planets are smaller than planets but orbit the sun" at bounding box center [350, 377] width 379 height 24
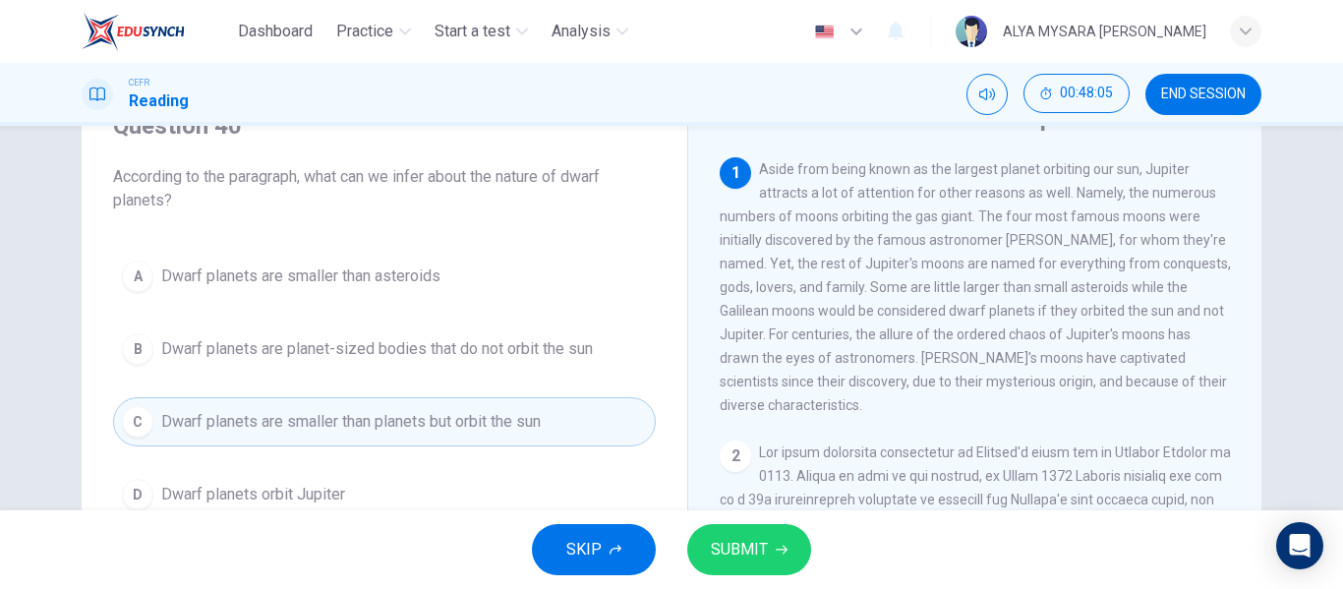
scroll to position [89, 0]
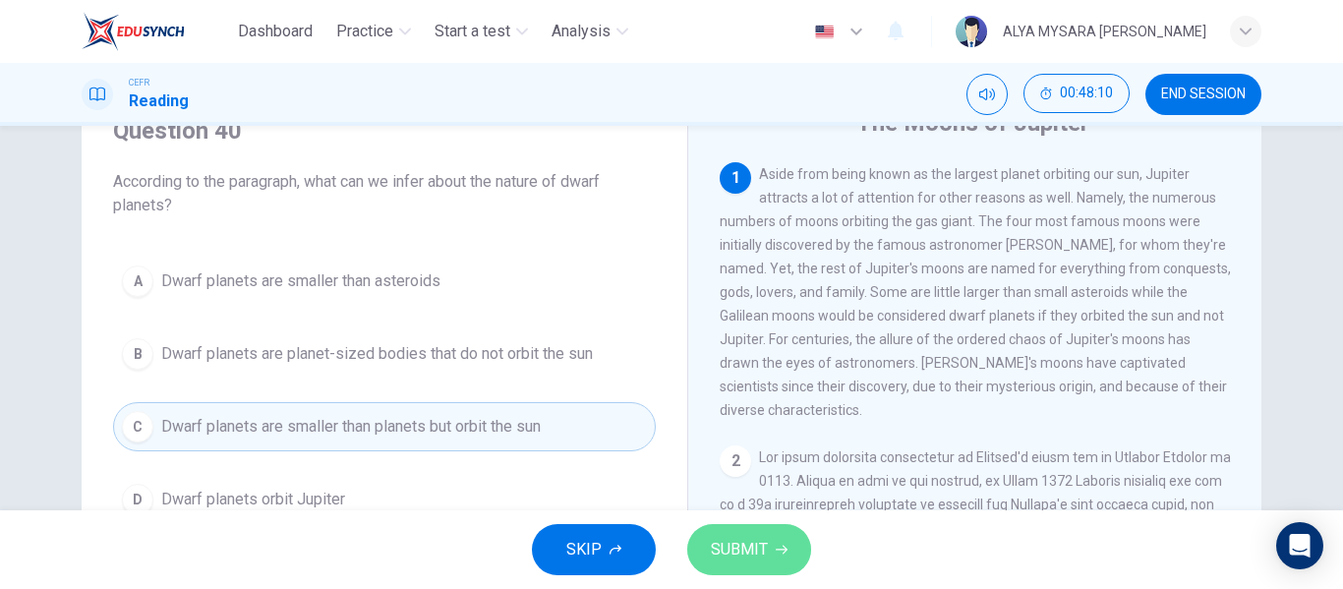
click at [772, 541] on button "SUBMIT" at bounding box center [749, 549] width 124 height 51
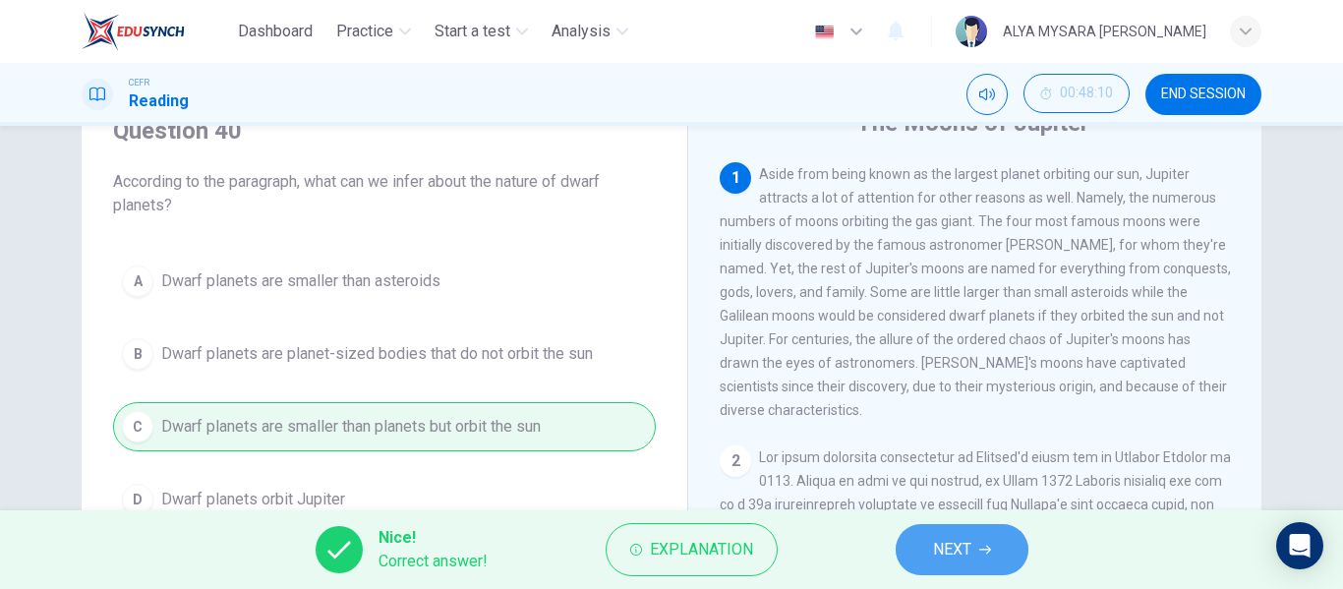
click at [924, 566] on button "NEXT" at bounding box center [962, 549] width 133 height 51
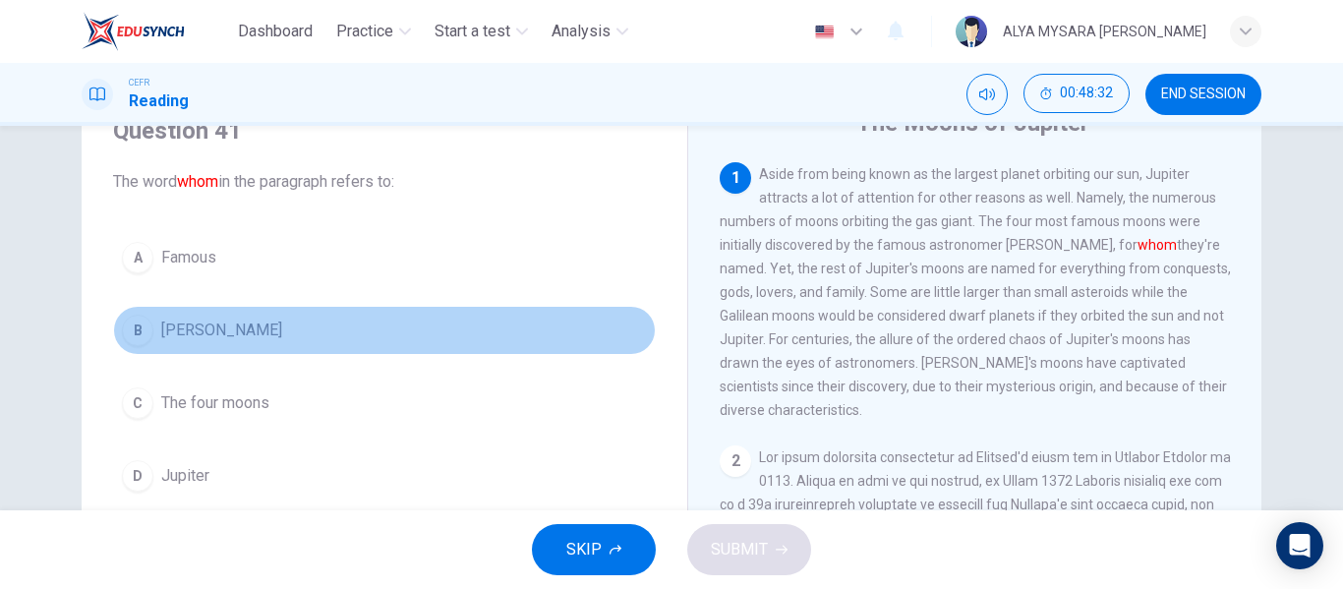
click at [130, 328] on div "B" at bounding box center [137, 330] width 31 height 31
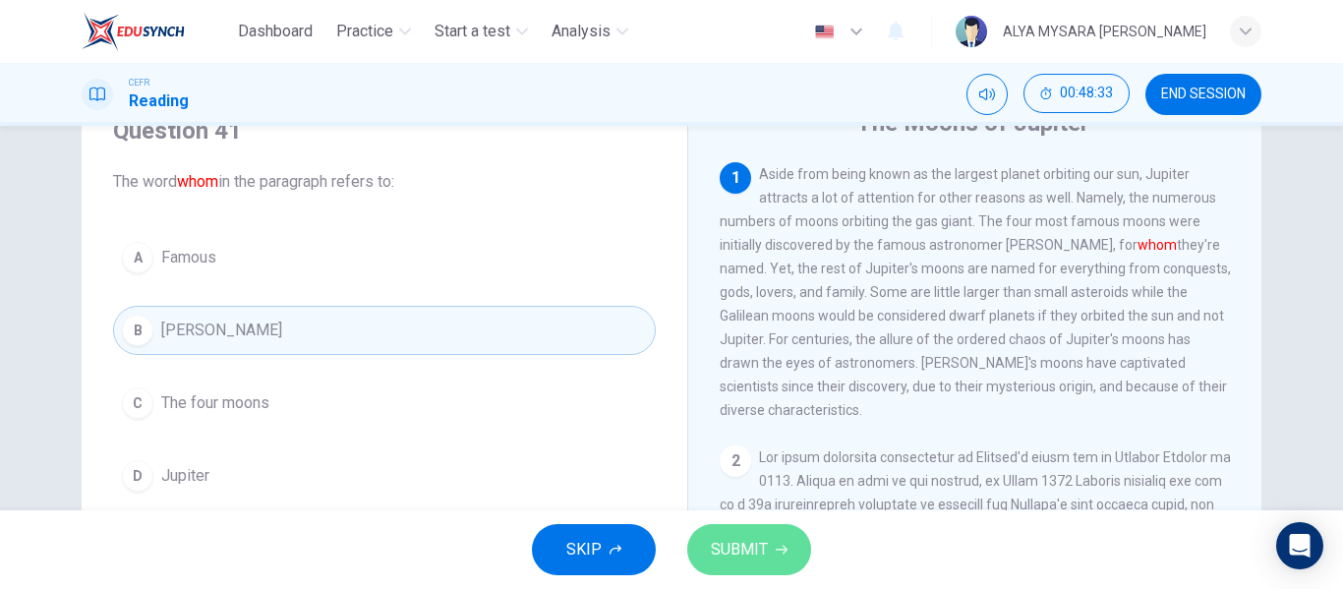
click at [780, 561] on button "SUBMIT" at bounding box center [749, 549] width 124 height 51
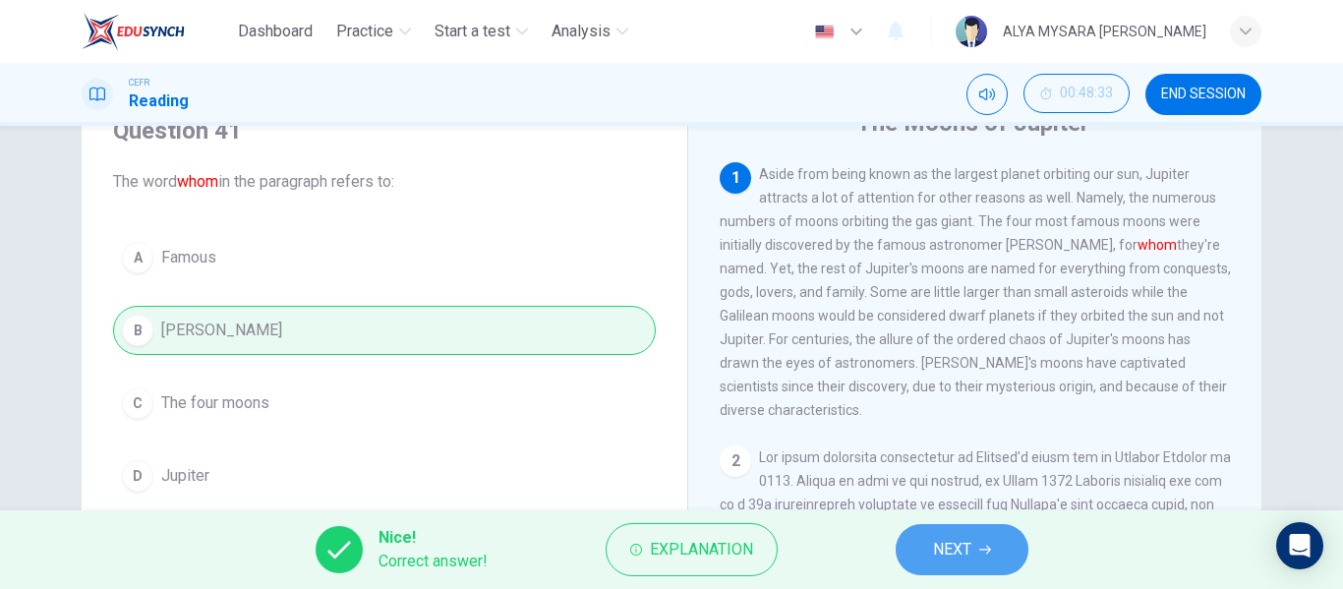
click at [927, 540] on button "NEXT" at bounding box center [962, 549] width 133 height 51
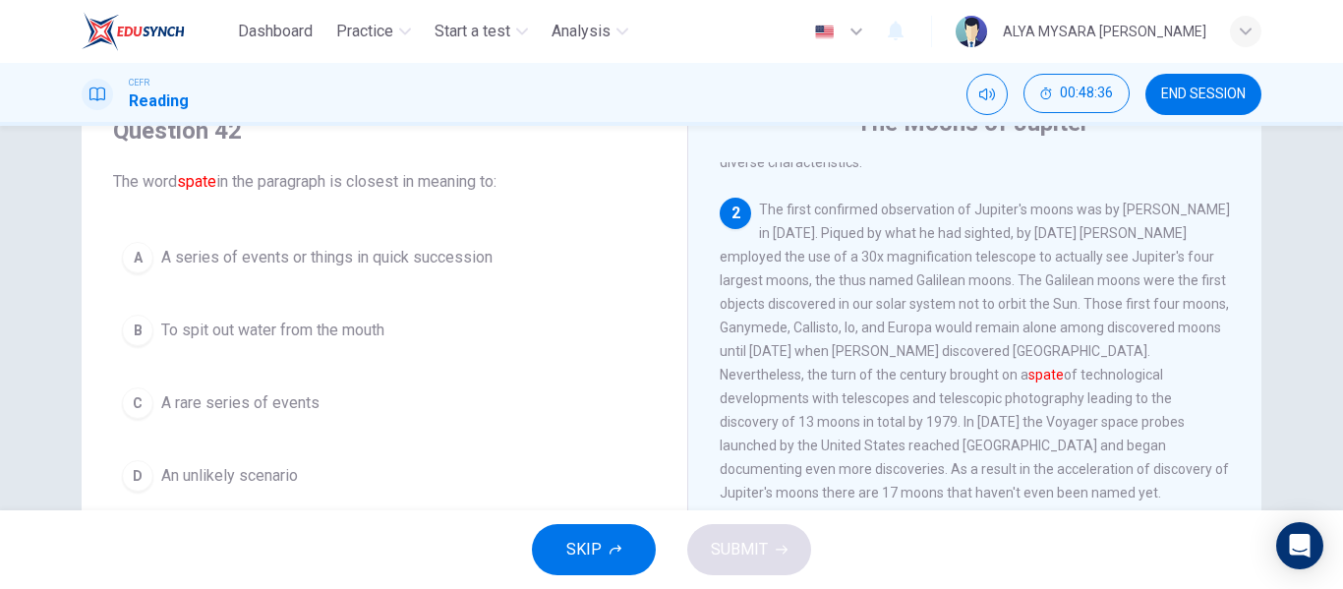
scroll to position [249, 0]
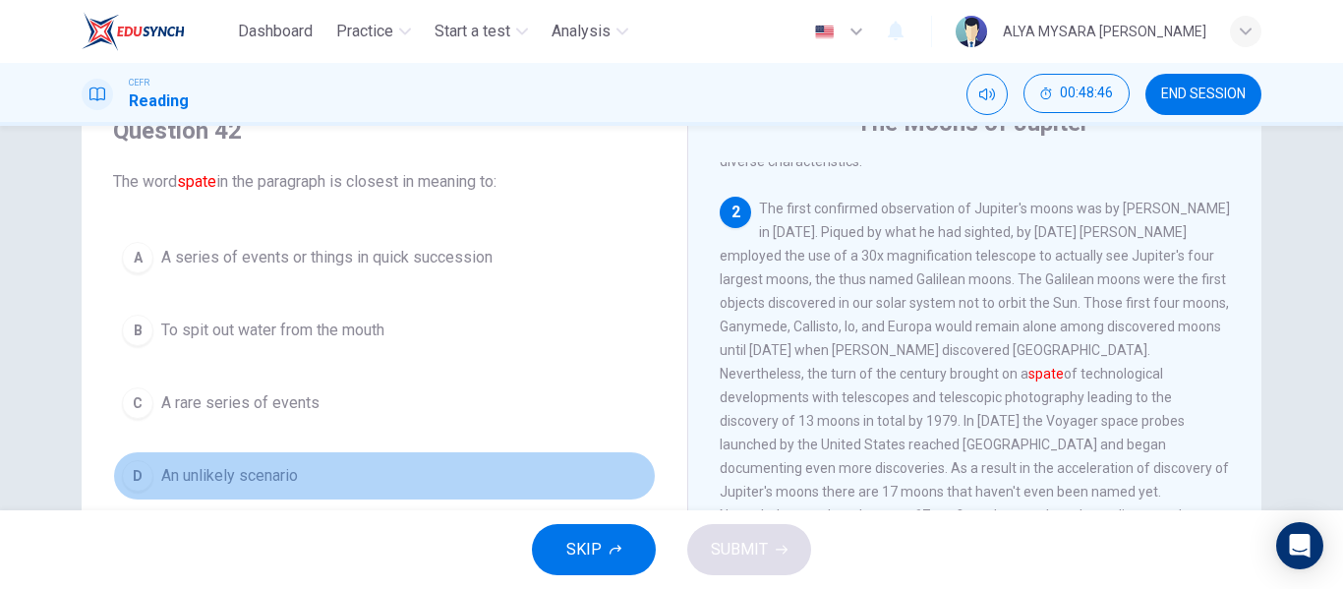
click at [161, 466] on span "An unlikely scenario" at bounding box center [229, 476] width 137 height 24
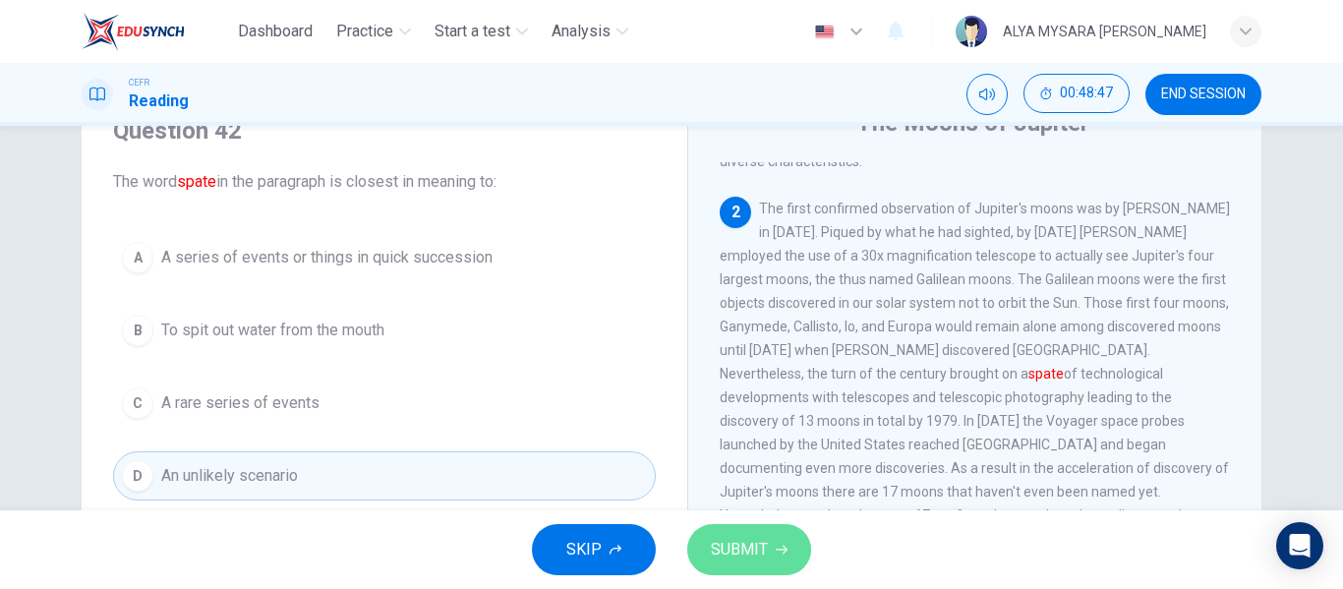
click at [770, 554] on button "SUBMIT" at bounding box center [749, 549] width 124 height 51
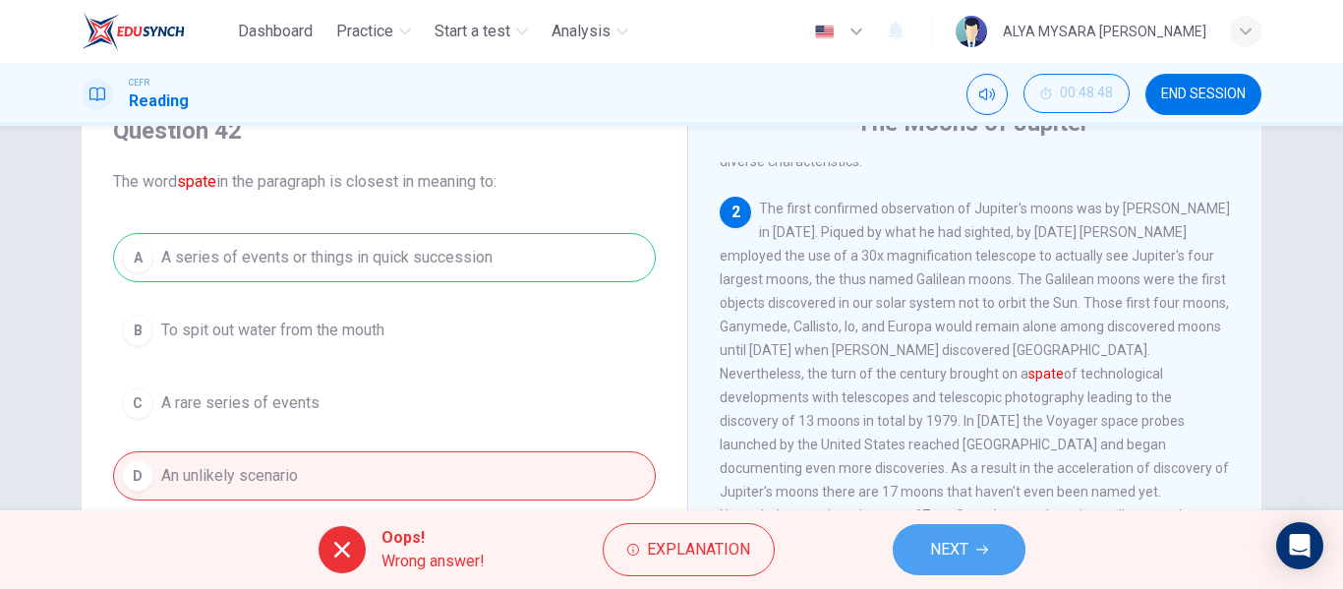
click at [964, 524] on button "NEXT" at bounding box center [959, 549] width 133 height 51
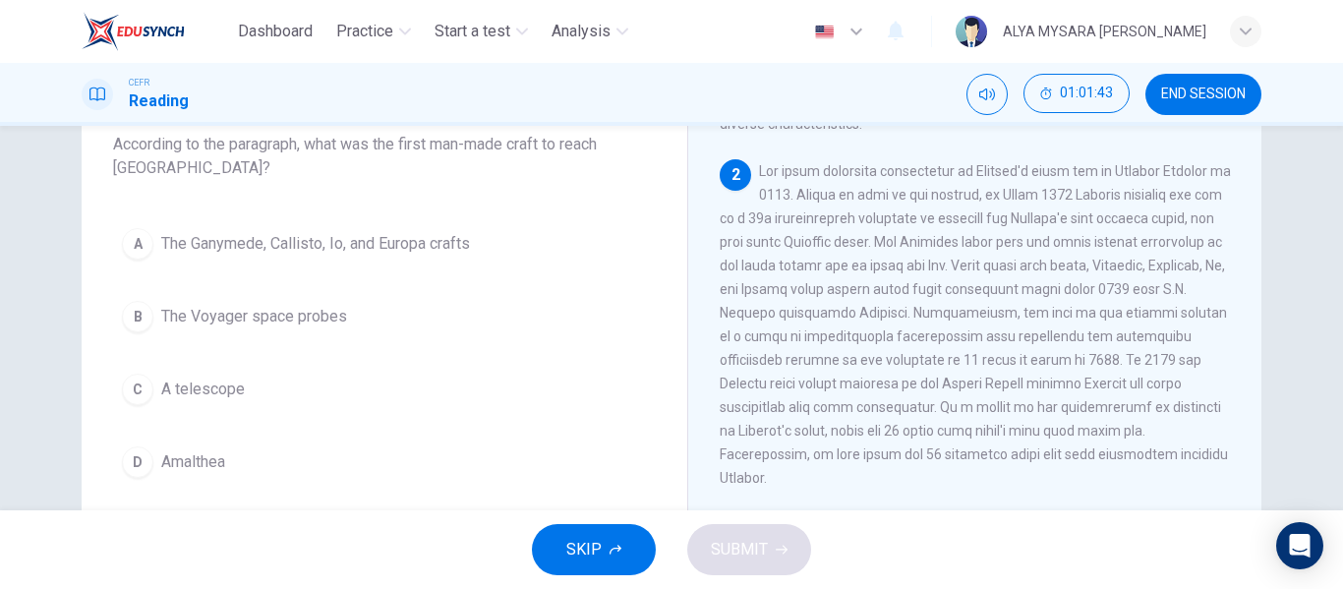
scroll to position [127, 0]
click at [189, 317] on span "The Voyager space probes" at bounding box center [254, 317] width 186 height 24
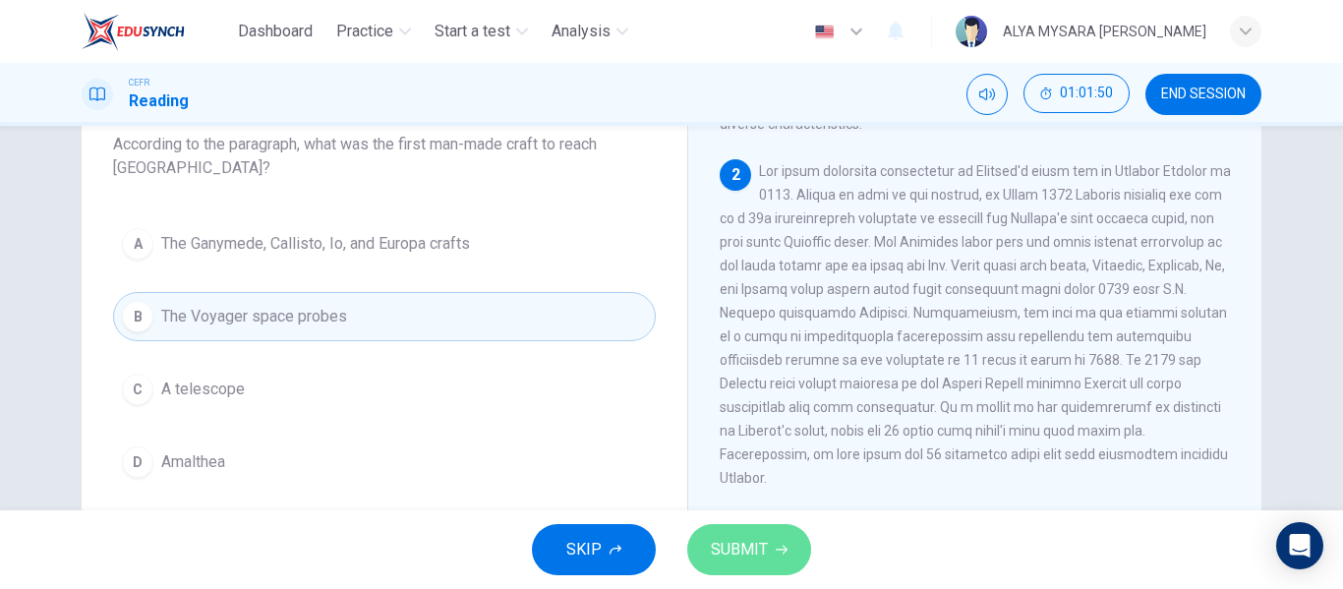
click at [734, 538] on span "SUBMIT" at bounding box center [739, 550] width 57 height 28
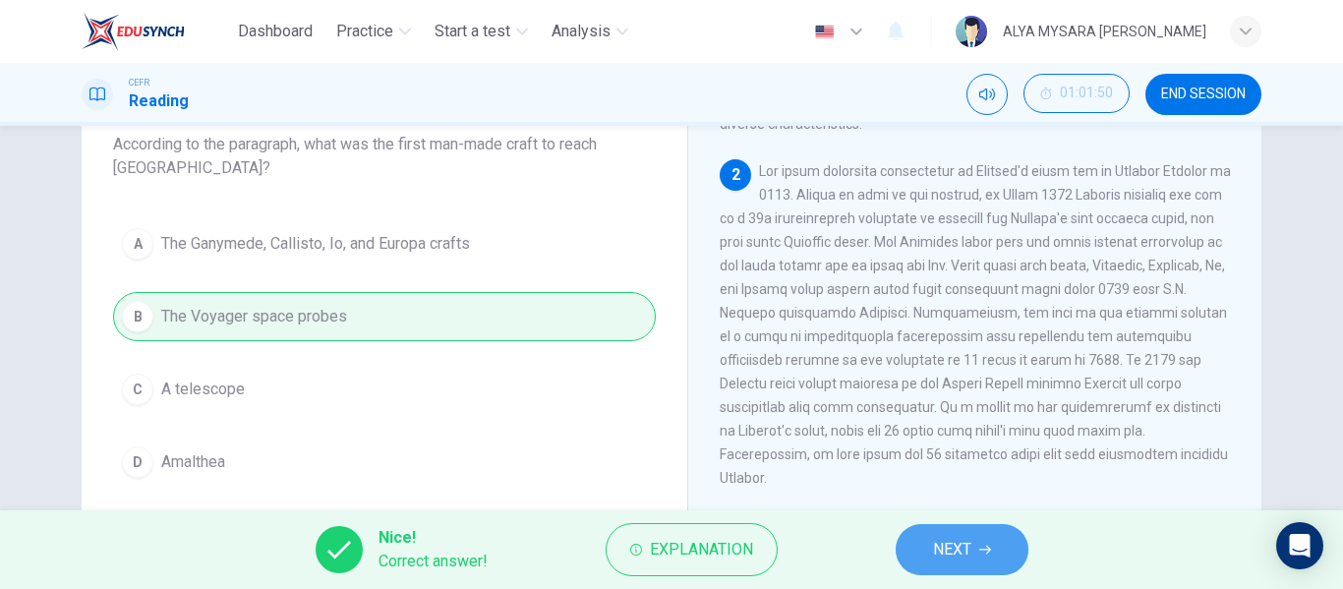
click at [974, 554] on button "NEXT" at bounding box center [962, 549] width 133 height 51
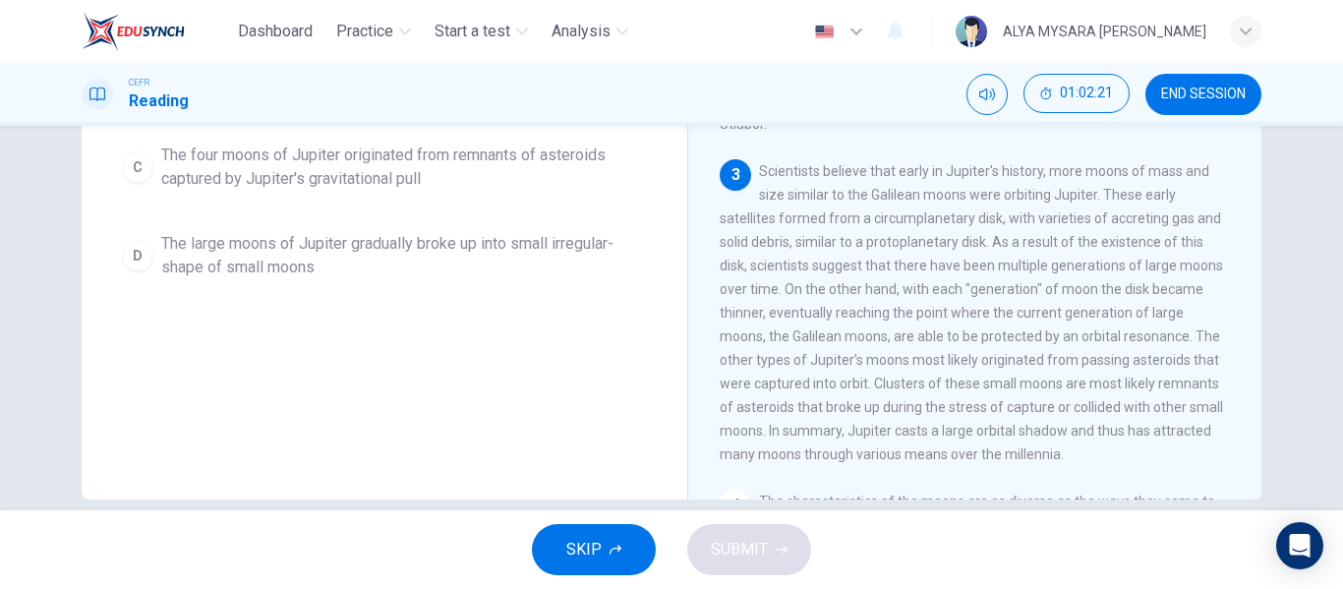
scroll to position [384, 0]
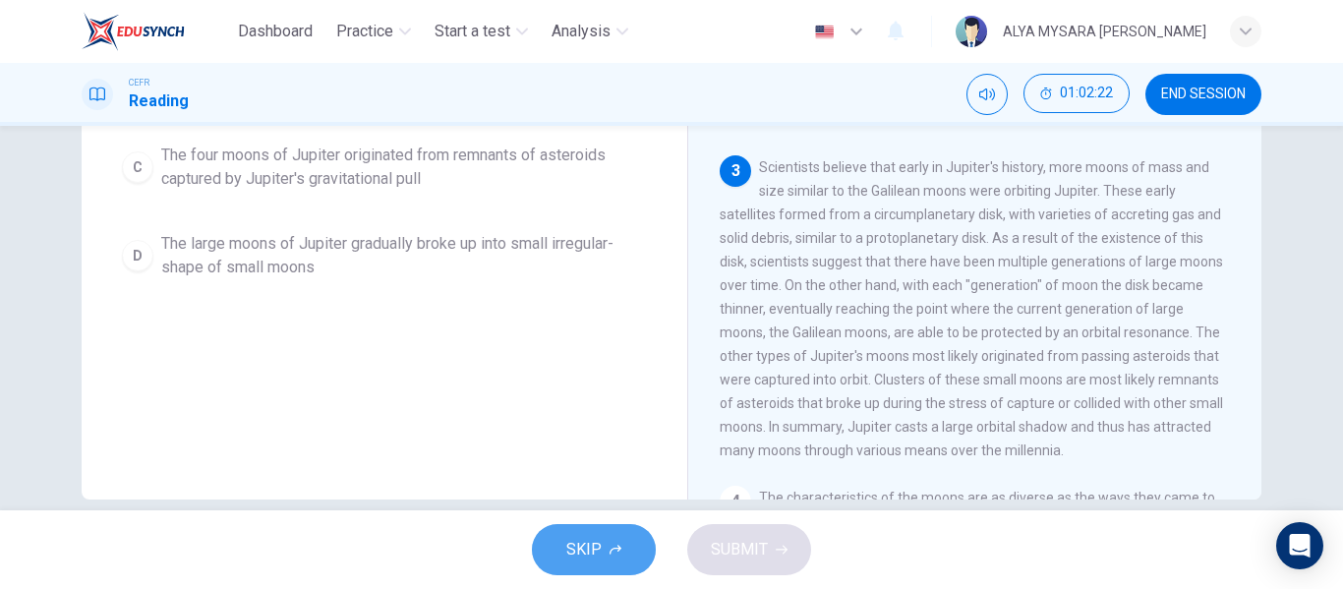
click at [559, 553] on button "SKIP" at bounding box center [594, 549] width 124 height 51
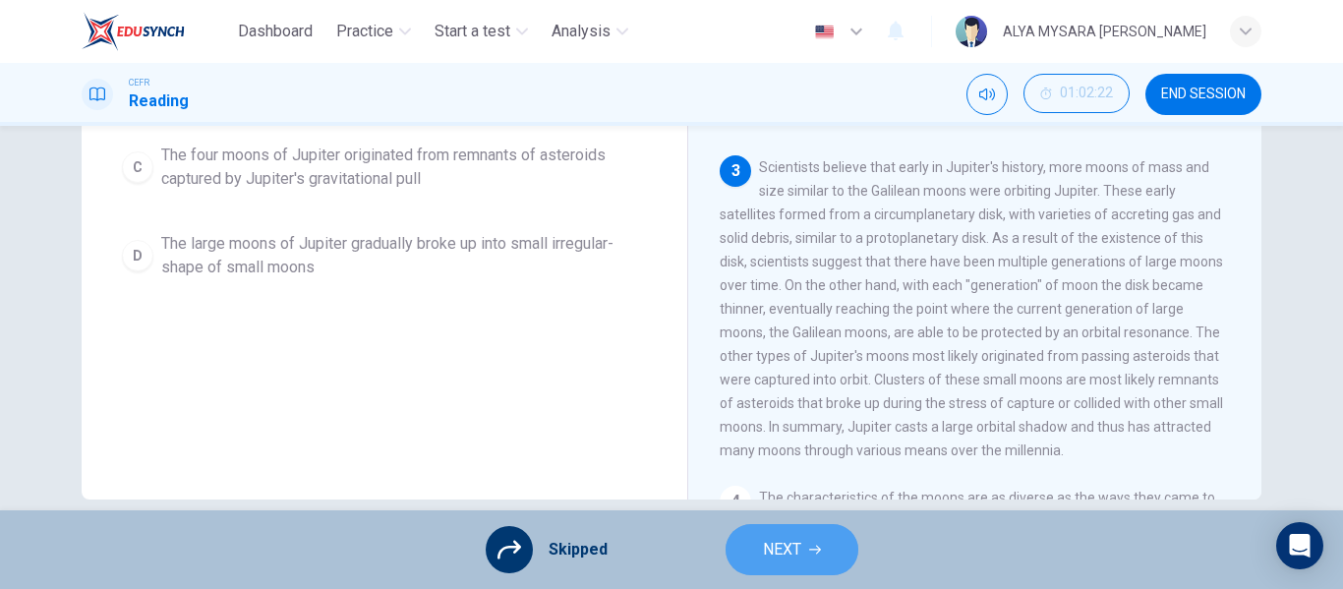
click at [759, 573] on button "NEXT" at bounding box center [792, 549] width 133 height 51
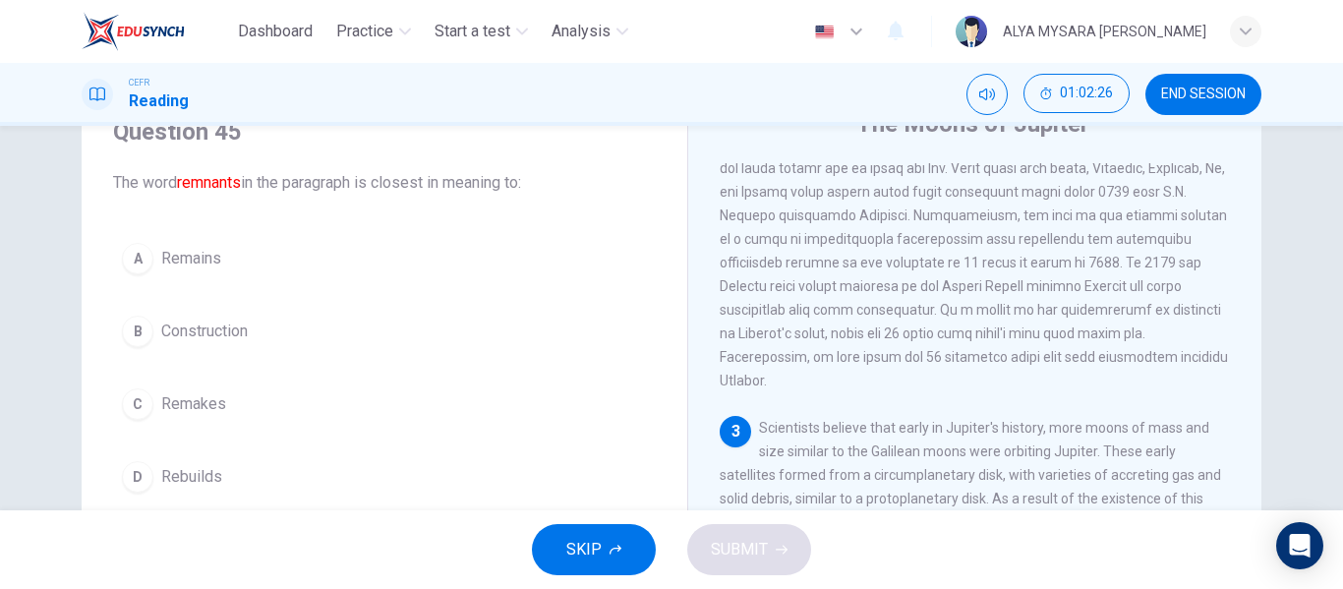
scroll to position [88, 0]
click at [131, 253] on div "A" at bounding box center [137, 258] width 31 height 31
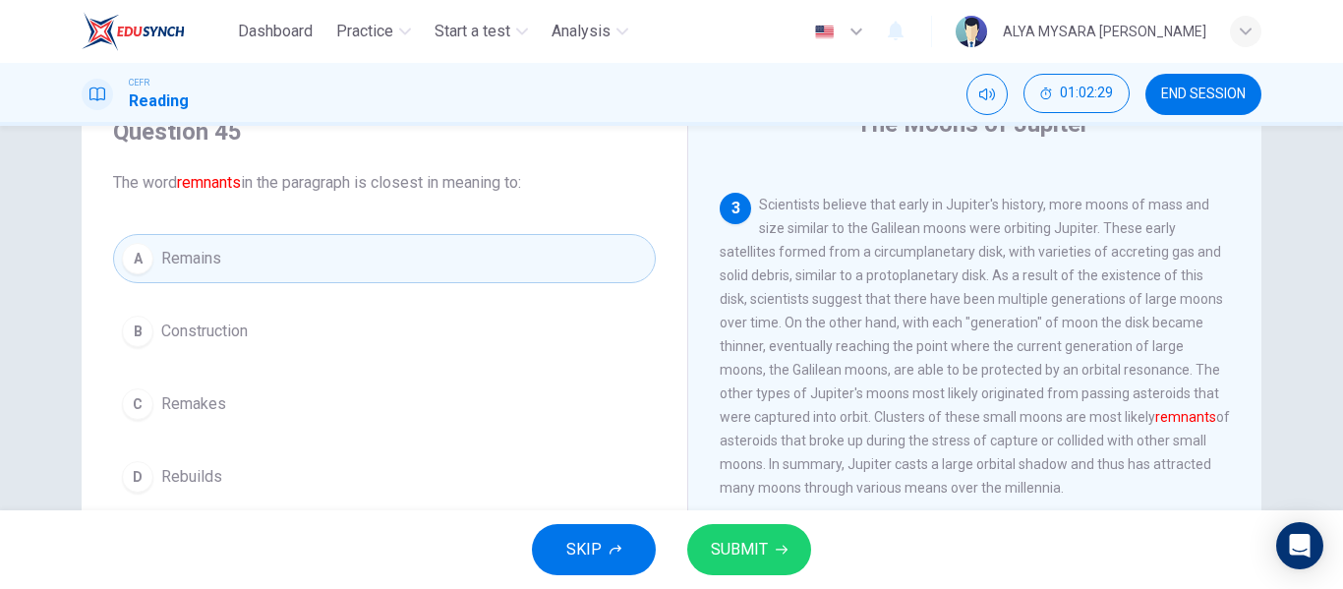
scroll to position [609, 0]
click at [747, 552] on span "SUBMIT" at bounding box center [739, 550] width 57 height 28
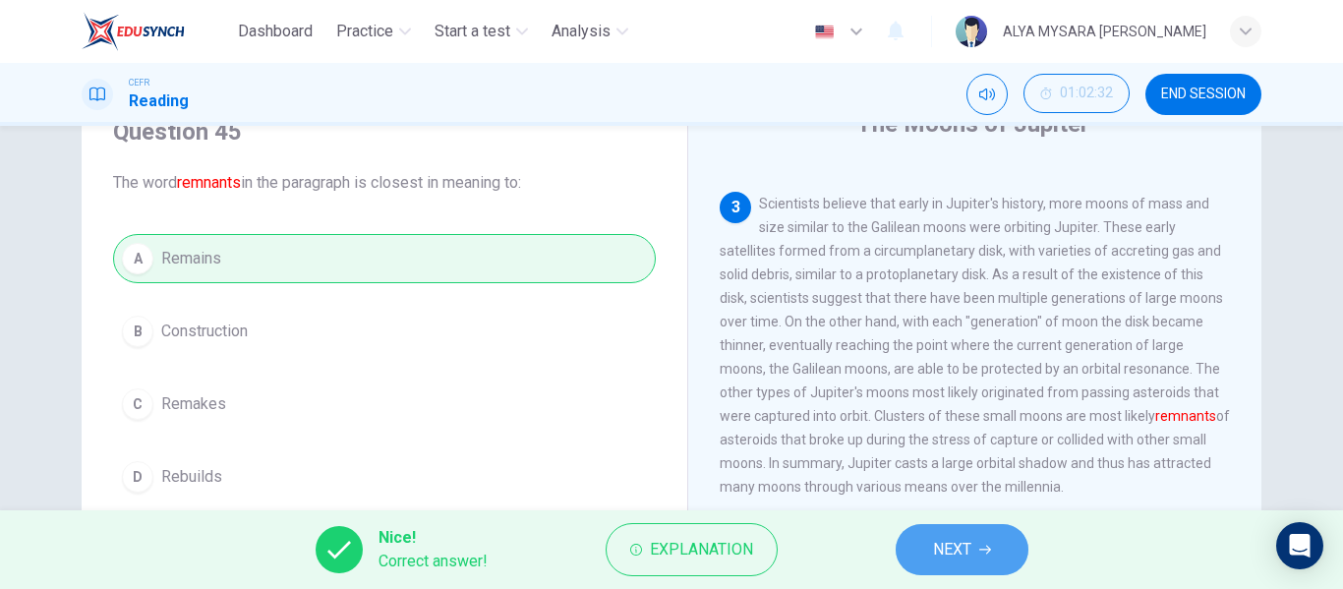
click at [952, 550] on span "NEXT" at bounding box center [952, 550] width 38 height 28
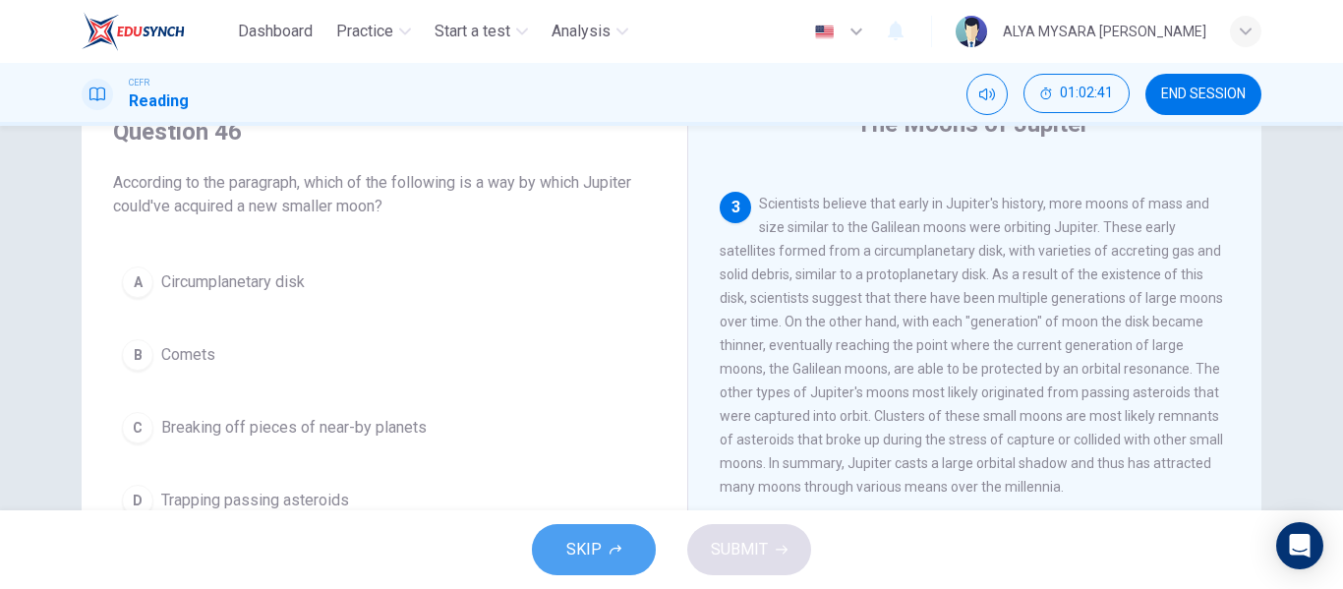
click at [574, 557] on span "SKIP" at bounding box center [583, 550] width 35 height 28
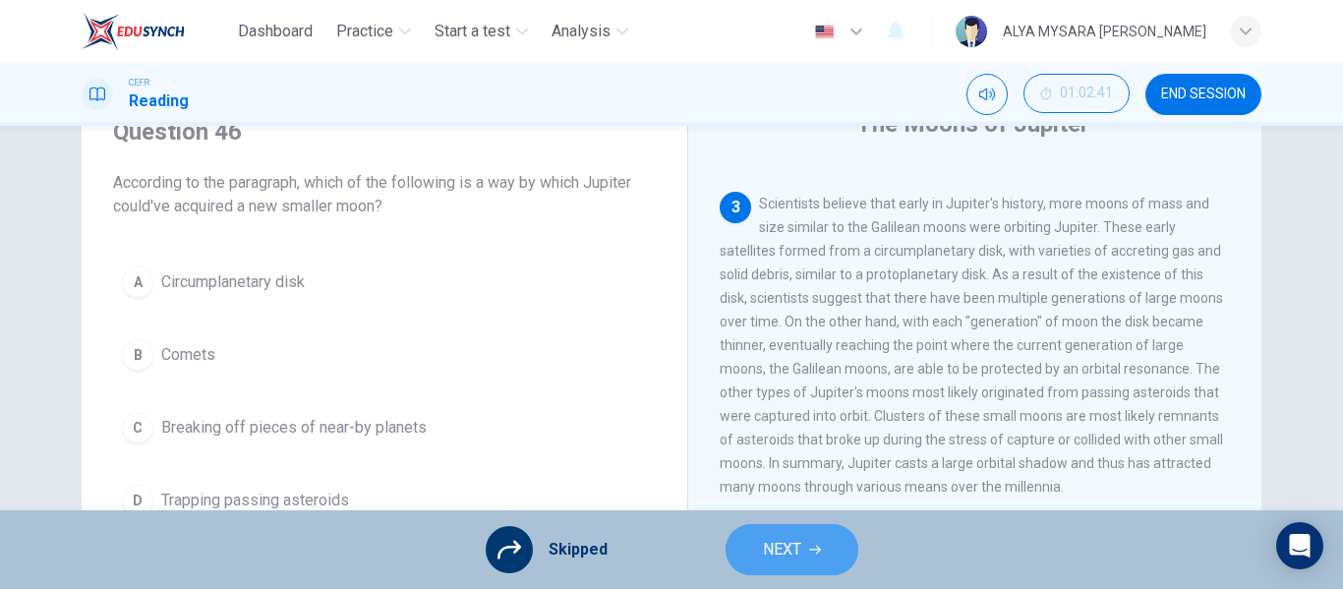
click at [803, 555] on button "NEXT" at bounding box center [792, 549] width 133 height 51
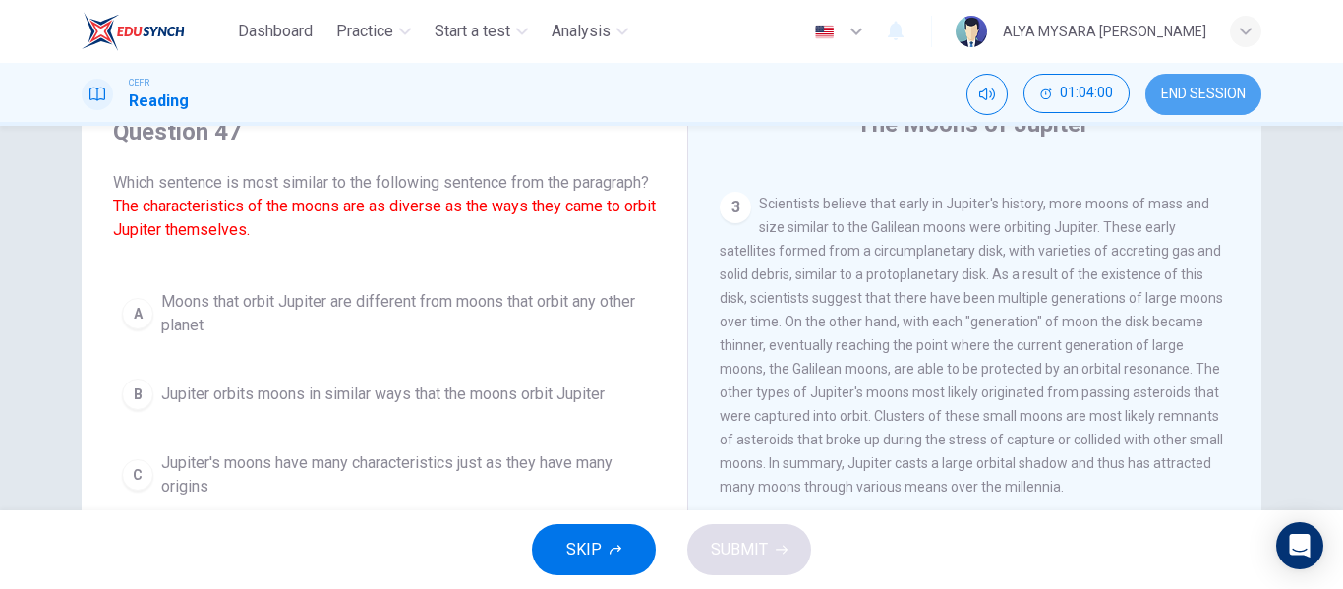
click at [1197, 110] on button "END SESSION" at bounding box center [1203, 94] width 116 height 41
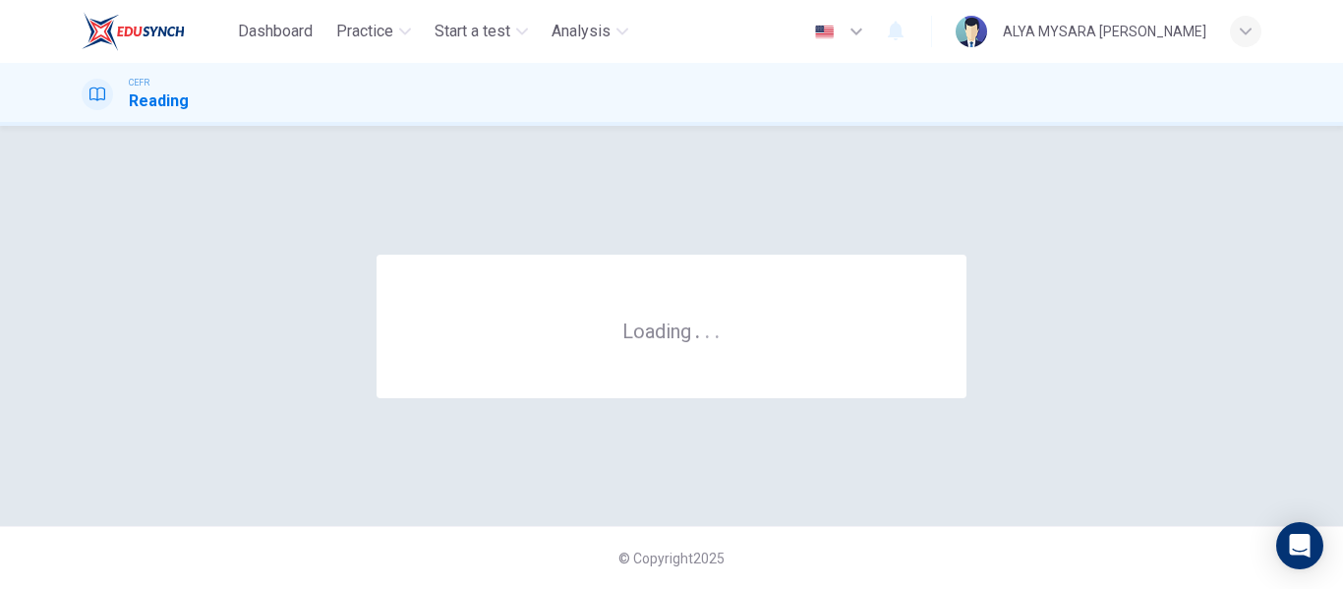
scroll to position [0, 0]
